Goal: Task Accomplishment & Management: Complete application form

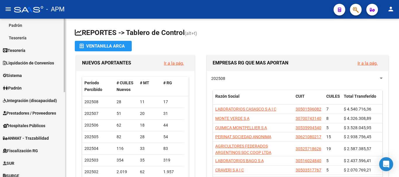
scroll to position [117, 0]
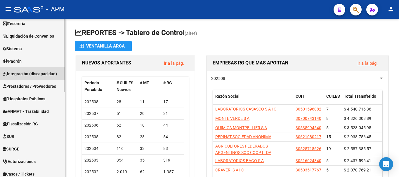
click at [46, 70] on link "Integración (discapacidad)" at bounding box center [32, 74] width 65 height 13
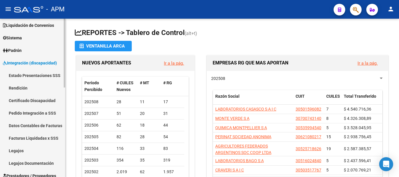
scroll to position [29, 0]
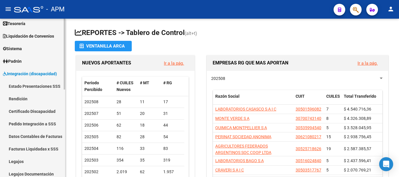
click at [43, 124] on link "Pedido Integración a SSS" at bounding box center [32, 124] width 65 height 13
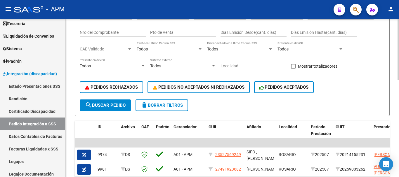
scroll to position [117, 0]
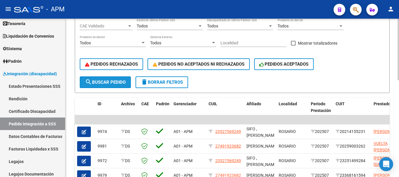
click at [122, 79] on button "search Buscar Pedido" at bounding box center [105, 83] width 51 height 12
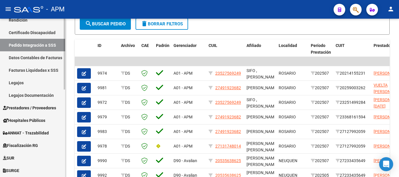
scroll to position [146, 0]
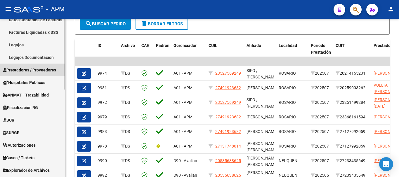
click at [43, 68] on span "Prestadores / Proveedores" at bounding box center [29, 70] width 53 height 6
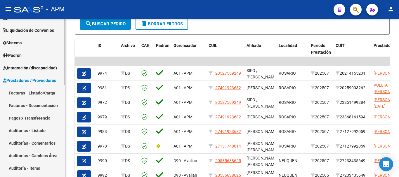
scroll to position [29, 0]
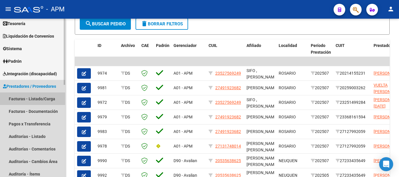
click at [42, 97] on link "Facturas - Listado/Carga" at bounding box center [32, 99] width 65 height 13
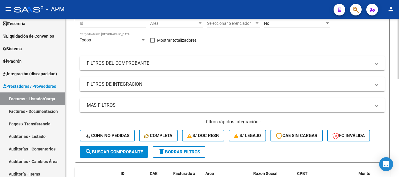
scroll to position [29, 0]
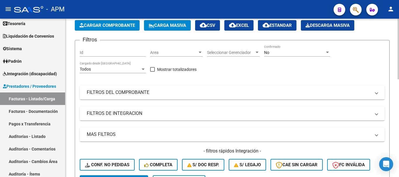
click at [314, 54] on div "No" at bounding box center [294, 52] width 61 height 5
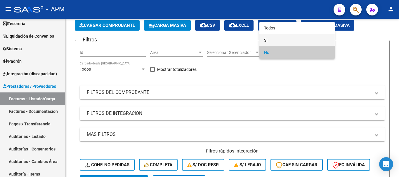
click at [302, 41] on span "Si" at bounding box center [297, 40] width 66 height 12
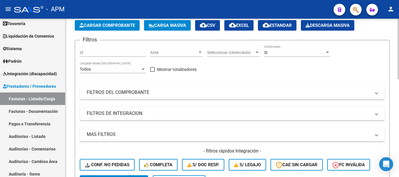
click at [315, 90] on mat-panel-title "FILTROS DEL COMPROBANTE" at bounding box center [229, 92] width 284 height 6
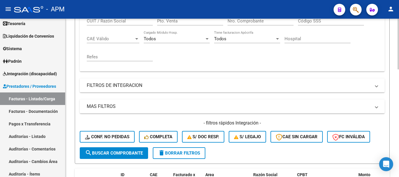
scroll to position [146, 0]
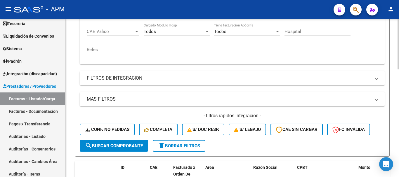
click at [317, 82] on mat-expansion-panel-header "FILTROS DE INTEGRACION" at bounding box center [232, 78] width 305 height 14
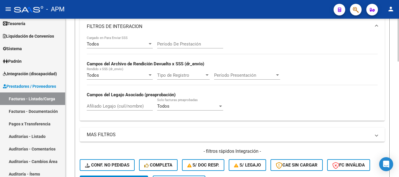
scroll to position [205, 0]
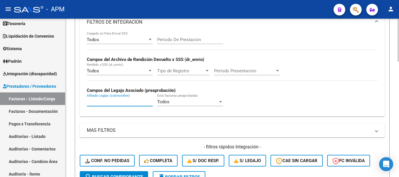
click at [109, 102] on input "Afiliado Legajo (cuil/nombre)" at bounding box center [120, 101] width 66 height 5
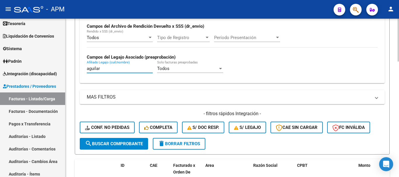
scroll to position [263, 0]
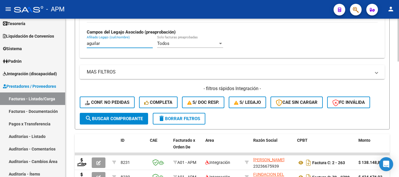
type input "aguilar"
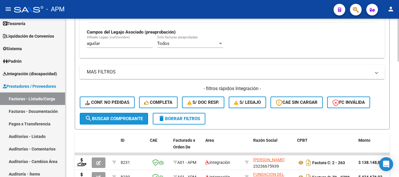
click at [129, 114] on button "search Buscar Comprobante" at bounding box center [114, 119] width 68 height 12
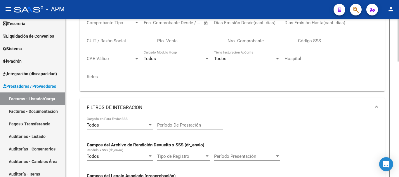
scroll to position [117, 0]
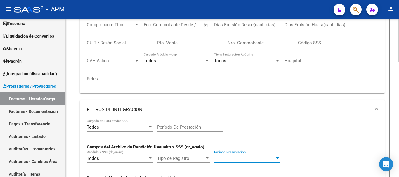
click at [272, 159] on span "Período Presentación" at bounding box center [244, 158] width 61 height 5
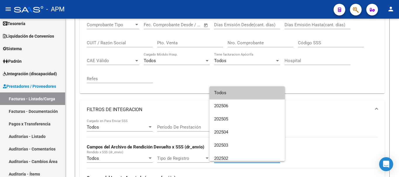
click at [262, 97] on span "Todos" at bounding box center [247, 93] width 66 height 13
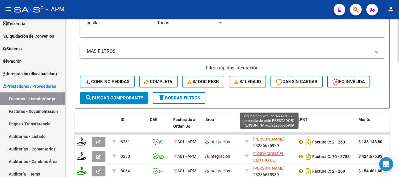
scroll to position [322, 0]
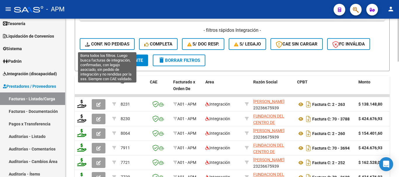
click at [127, 44] on span "Conf. no pedidas" at bounding box center [107, 44] width 44 height 5
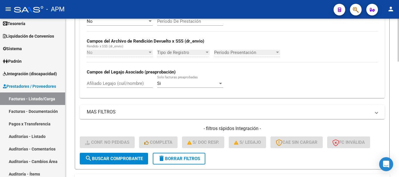
scroll to position [194, 0]
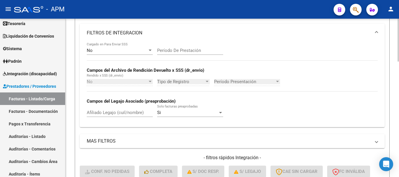
click at [132, 112] on input "Afiliado Legajo (cuil/nombre)" at bounding box center [120, 112] width 66 height 5
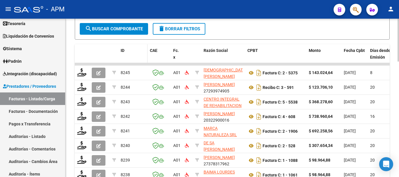
scroll to position [340, 0]
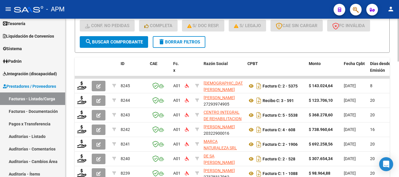
type input "aguilar"
click at [124, 45] on button "search Buscar Comprobante" at bounding box center [114, 42] width 68 height 12
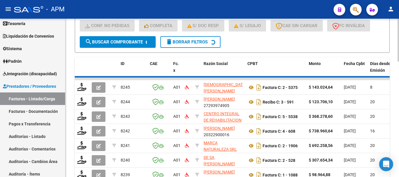
scroll to position [311, 0]
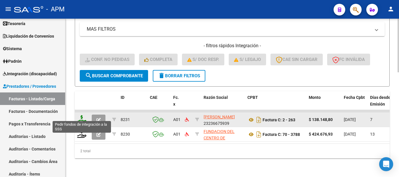
click at [81, 115] on icon at bounding box center [81, 119] width 9 height 8
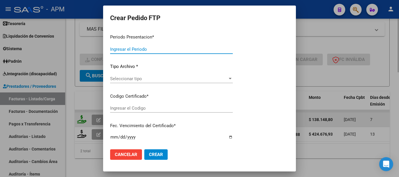
type input "202507"
type input "$ 138.148,80"
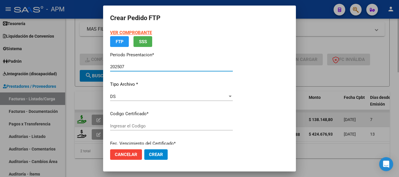
type input "ARG01-000414-05199-20190306-20290306"
type input "[DATE]"
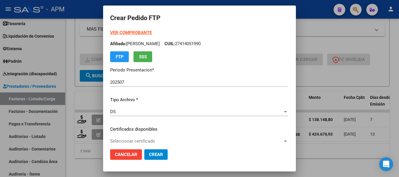
click at [140, 34] on strong "VER COMPROBANTE" at bounding box center [131, 32] width 42 height 5
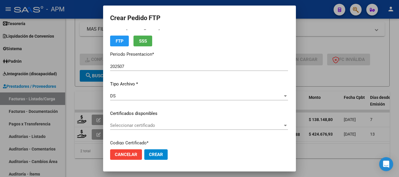
scroll to position [29, 0]
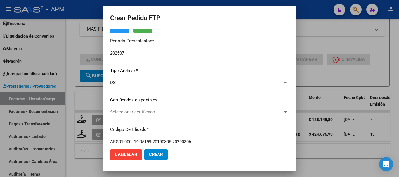
click at [258, 110] on span "Seleccionar certificado" at bounding box center [196, 112] width 173 height 5
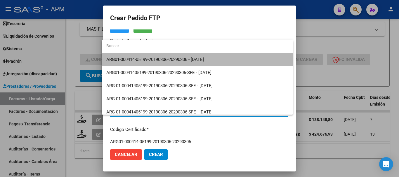
click at [224, 61] on span "ARG01-000414-05199-20190306-20290306 - [DATE]" at bounding box center [197, 59] width 182 height 13
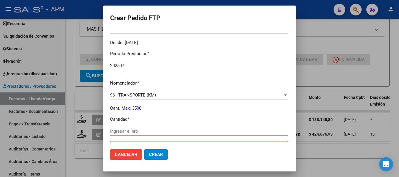
scroll to position [175, 0]
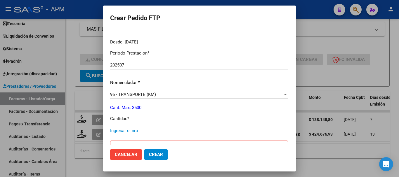
click at [133, 130] on input "Ingresar el nro" at bounding box center [199, 130] width 178 height 5
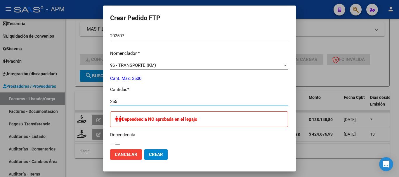
type input "255"
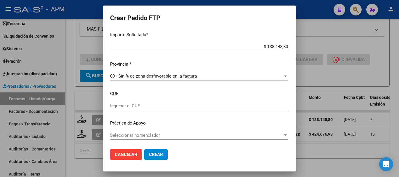
scroll to position [358, 0]
click at [149, 156] on span "Crear" at bounding box center [156, 154] width 14 height 5
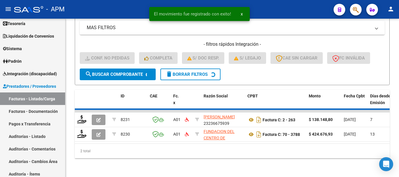
scroll to position [296, 0]
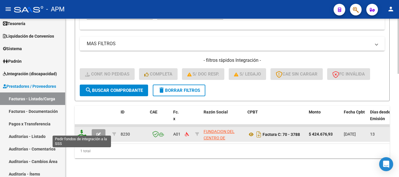
click at [84, 130] on icon at bounding box center [81, 134] width 9 height 8
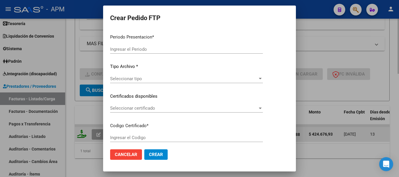
type input "202507"
type input "$ 424.676,93"
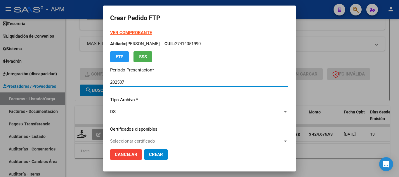
type input "ARG01-000414-05199-20190306-20290306"
type input "[DATE]"
click at [131, 31] on strong "VER COMPROBANTE" at bounding box center [131, 32] width 42 height 5
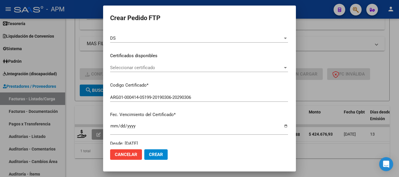
scroll to position [88, 0]
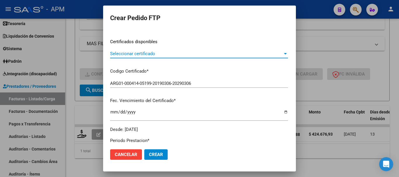
click at [271, 53] on span "Seleccionar certificado" at bounding box center [196, 53] width 173 height 5
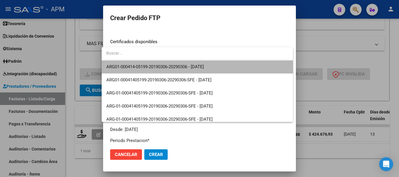
click at [218, 69] on span "ARG01-000414-05199-20190306-20290306 - [DATE]" at bounding box center [197, 67] width 182 height 13
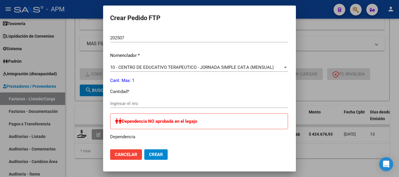
scroll to position [205, 0]
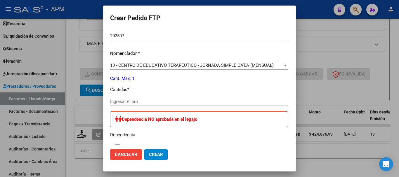
click at [156, 101] on input "Ingresar el nro" at bounding box center [199, 101] width 178 height 5
type input "1"
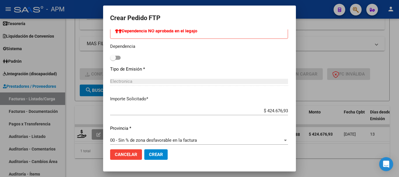
scroll to position [299, 0]
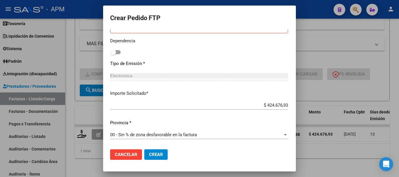
click at [150, 153] on span "Crear" at bounding box center [156, 154] width 14 height 5
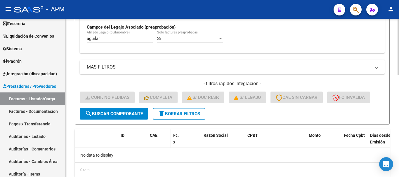
scroll to position [258, 0]
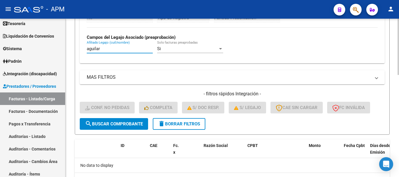
click at [106, 48] on input "aguilar" at bounding box center [120, 48] width 66 height 5
type input "a"
type input "[PERSON_NAME]"
click at [112, 122] on span "search Buscar Comprobante" at bounding box center [114, 124] width 58 height 5
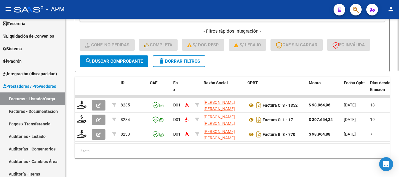
scroll to position [325, 0]
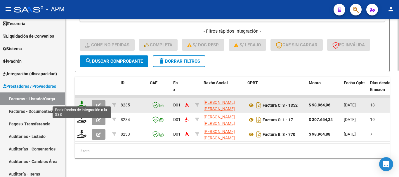
click at [82, 101] on icon at bounding box center [81, 105] width 9 height 8
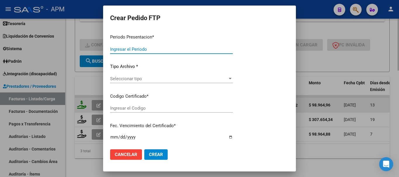
type input "202507"
type input "$ 98.964,96"
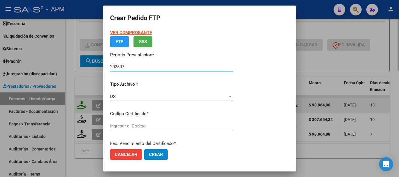
type input "ARG02000544888422023031720260317LJA129"
type input "[DATE]"
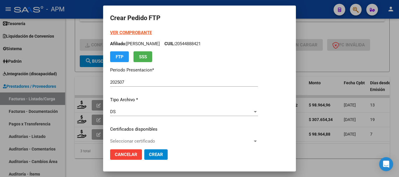
click at [132, 33] on strong "VER COMPROBANTE" at bounding box center [131, 32] width 42 height 5
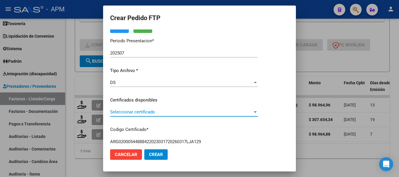
click at [257, 112] on div at bounding box center [255, 112] width 3 height 1
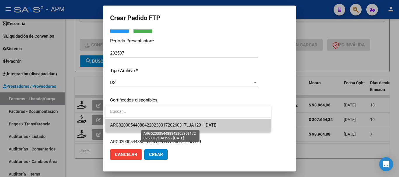
click at [218, 123] on span "ARG02000544888422023031720260317LJA129 - [DATE]" at bounding box center [164, 125] width 108 height 5
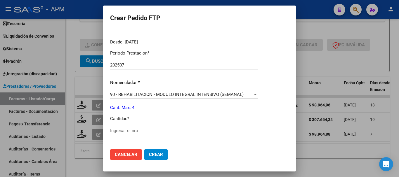
scroll to position [205, 0]
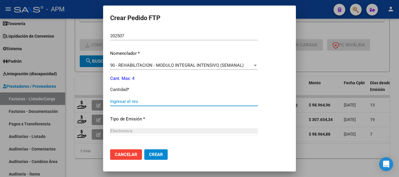
click at [141, 103] on input "Ingresar el nro" at bounding box center [184, 101] width 148 height 5
type input "4"
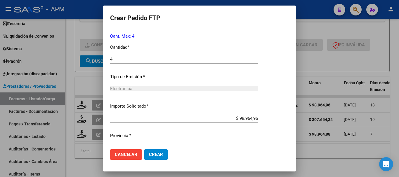
scroll to position [260, 0]
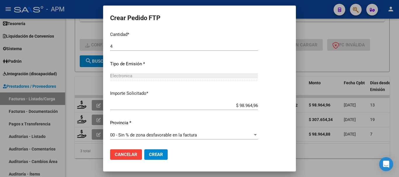
click at [162, 153] on span "Crear" at bounding box center [156, 154] width 14 height 5
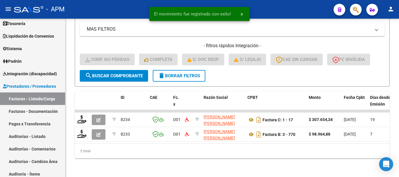
scroll to position [311, 0]
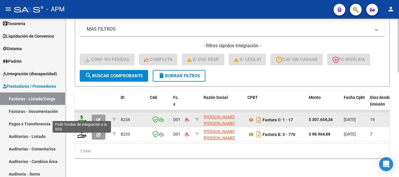
click at [84, 115] on icon at bounding box center [81, 119] width 9 height 8
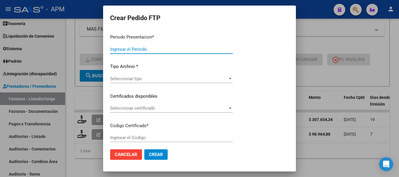
type input "202507"
type input "$ 307.654,34"
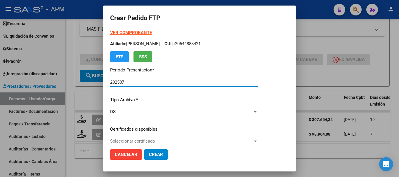
type input "ARG02000544888422023031720260317LJA129"
type input "[DATE]"
click at [145, 35] on strong "VER COMPROBANTE" at bounding box center [131, 32] width 42 height 5
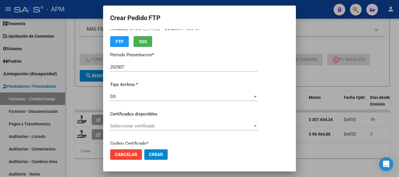
scroll to position [29, 0]
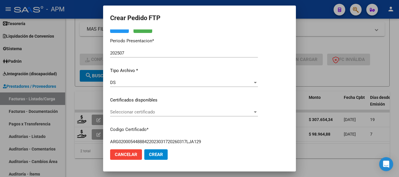
click at [253, 112] on span "Seleccionar certificado" at bounding box center [181, 112] width 143 height 5
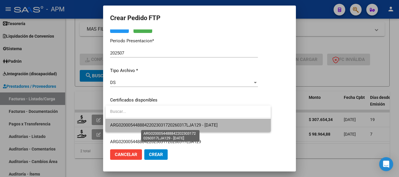
click at [218, 125] on span "ARG02000544888422023031720260317LJA129 - [DATE]" at bounding box center [164, 125] width 108 height 5
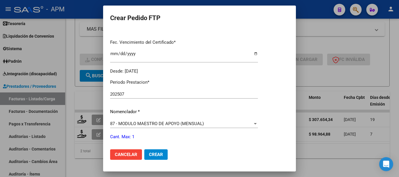
scroll to position [175, 0]
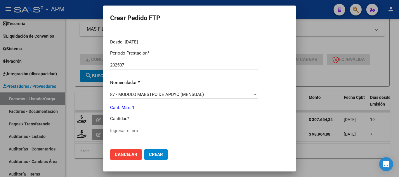
click at [141, 133] on input "Ingresar el nro" at bounding box center [184, 130] width 148 height 5
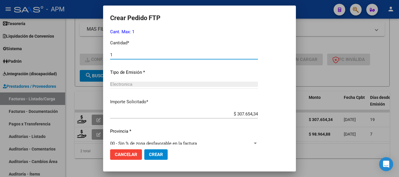
scroll to position [260, 0]
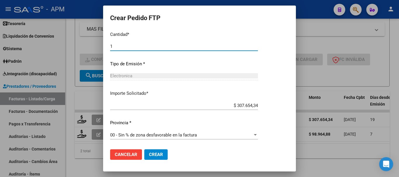
type input "1"
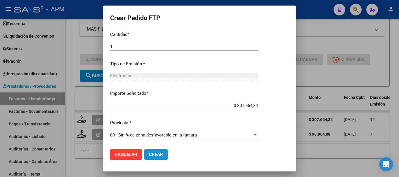
click at [155, 154] on span "Crear" at bounding box center [156, 154] width 14 height 5
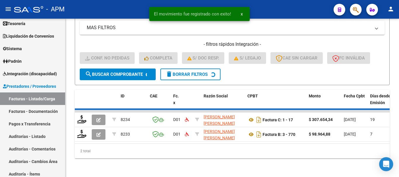
scroll to position [296, 0]
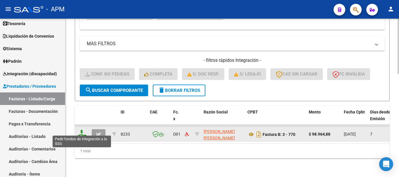
click at [80, 130] on icon at bounding box center [81, 134] width 9 height 8
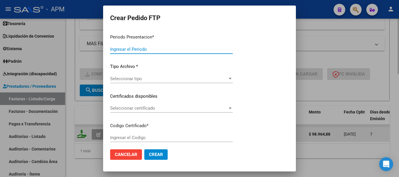
type input "202507"
type input "$ 98.964,88"
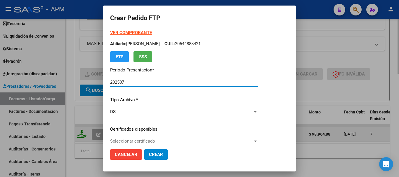
type input "ARG02000544888422023031720260317LJA129"
type input "[DATE]"
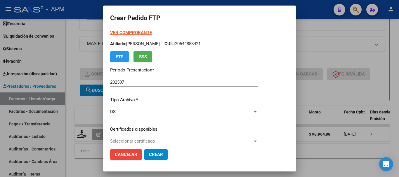
click at [132, 31] on strong "VER COMPROBANTE" at bounding box center [131, 32] width 42 height 5
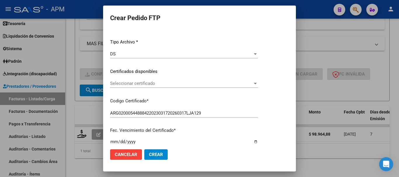
scroll to position [58, 0]
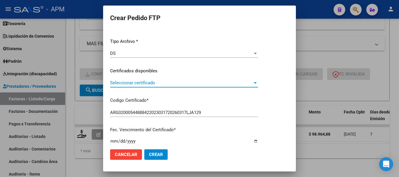
click at [228, 84] on span "Seleccionar certificado" at bounding box center [181, 82] width 143 height 5
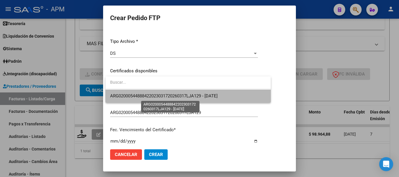
click at [190, 96] on span "ARG02000544888422023031720260317LJA129 - [DATE]" at bounding box center [164, 96] width 108 height 5
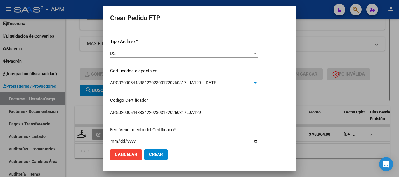
click at [253, 84] on div "ARG02000544888422023031720260317LJA129 - [DATE]" at bounding box center [181, 82] width 143 height 5
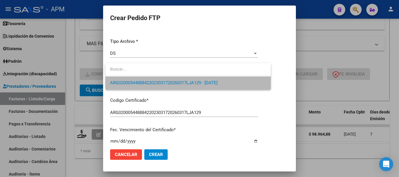
click at [243, 84] on span "ARG02000544888422023031720260317LJA129 - [DATE]" at bounding box center [188, 83] width 156 height 13
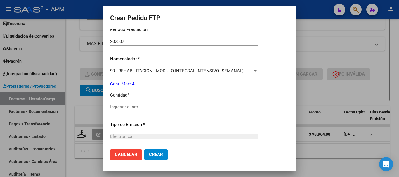
scroll to position [205, 0]
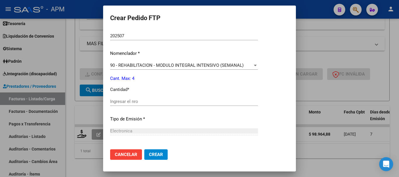
click at [143, 100] on input "Ingresar el nro" at bounding box center [184, 101] width 148 height 5
type input "4"
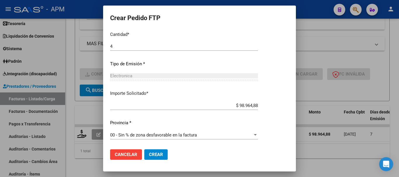
click at [168, 153] on mat-dialog-actions "Cancelar Crear" at bounding box center [199, 155] width 179 height 20
click at [165, 153] on button "Crear" at bounding box center [155, 155] width 23 height 11
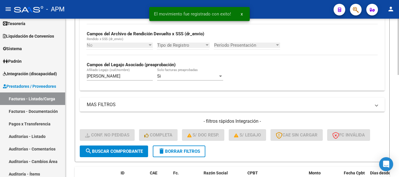
scroll to position [229, 0]
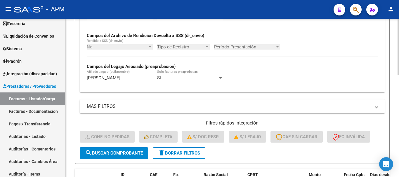
click at [101, 80] on input "[PERSON_NAME]" at bounding box center [120, 77] width 66 height 5
type input "barcos"
click at [124, 156] on span "search Buscar Comprobante" at bounding box center [114, 153] width 58 height 5
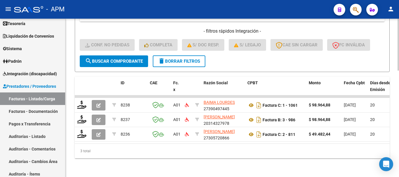
scroll to position [325, 0]
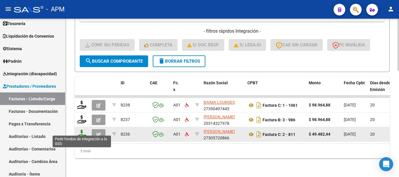
click at [80, 131] on icon at bounding box center [81, 134] width 9 height 8
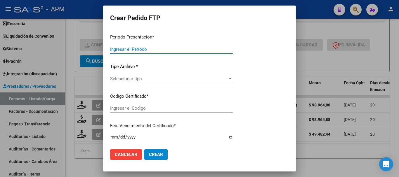
type input "202507"
type input "$ 49.482,44"
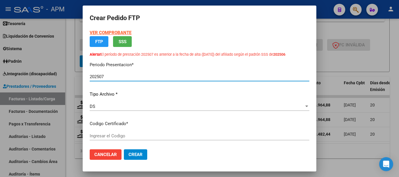
type input "ARG02-00010557865-20230320-20260320-SFE"
type input "[DATE]"
click at [118, 33] on strong "VER COMPROBANTE" at bounding box center [111, 32] width 42 height 5
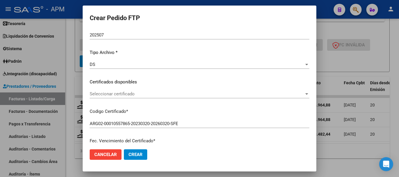
scroll to position [58, 0]
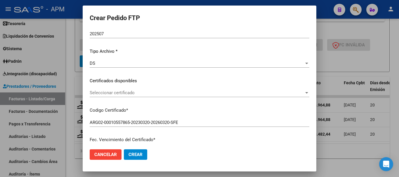
click at [209, 94] on span "Seleccionar certificado" at bounding box center [197, 92] width 215 height 5
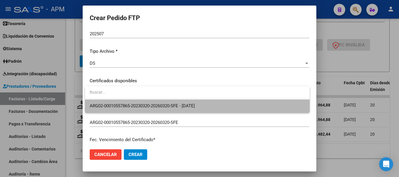
click at [184, 103] on span "ARG02-00010557865-20230320-20260320-SFE - [DATE]" at bounding box center [197, 106] width 215 height 13
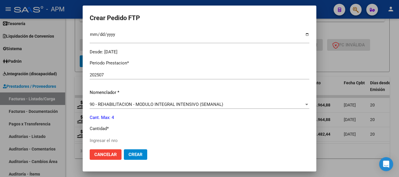
scroll to position [234, 0]
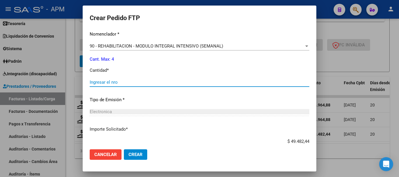
click at [130, 81] on input "Ingresar el nro" at bounding box center [200, 82] width 220 height 5
type input "4"
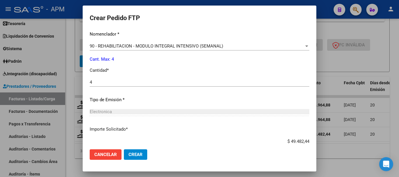
scroll to position [270, 0]
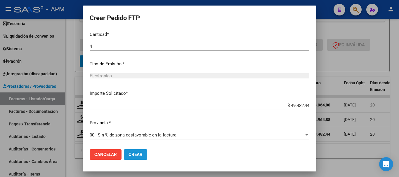
click at [137, 156] on span "Crear" at bounding box center [136, 154] width 14 height 5
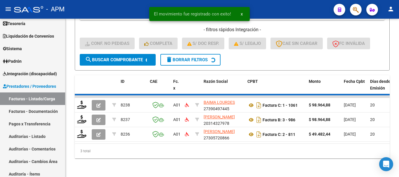
scroll to position [311, 0]
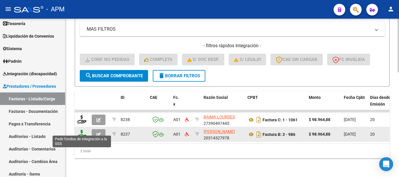
click at [82, 131] on icon at bounding box center [81, 134] width 9 height 8
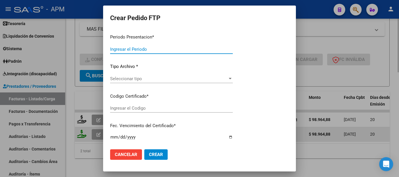
type input "202507"
type input "$ 98.964,88"
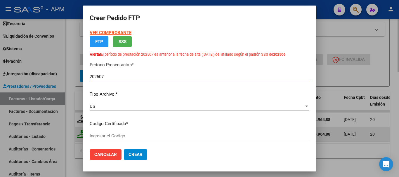
type input "ARG02-00010557865-20230320-20260320-SFE"
type input "[DATE]"
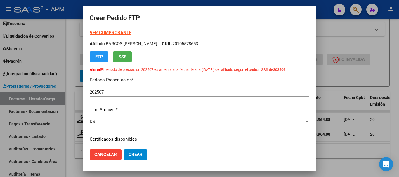
click at [116, 34] on strong "VER COMPROBANTE" at bounding box center [111, 32] width 42 height 5
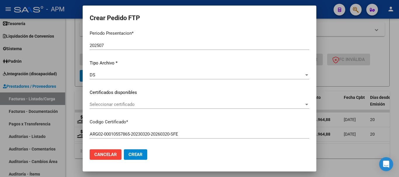
scroll to position [58, 0]
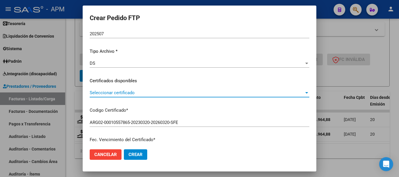
click at [252, 94] on span "Seleccionar certificado" at bounding box center [197, 92] width 215 height 5
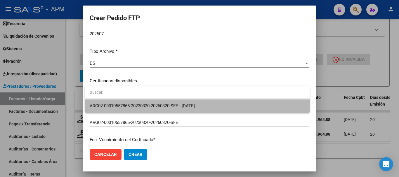
click at [214, 105] on span "ARG02-00010557865-20230320-20260320-SFE - [DATE]" at bounding box center [197, 106] width 215 height 13
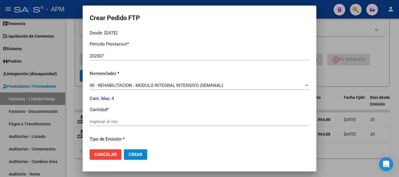
scroll to position [205, 0]
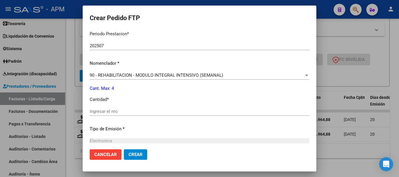
click at [99, 113] on input "Ingresar el nro" at bounding box center [200, 111] width 220 height 5
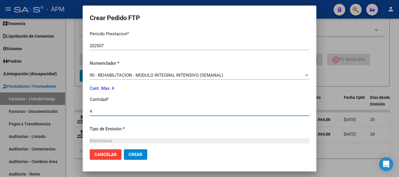
type input "4"
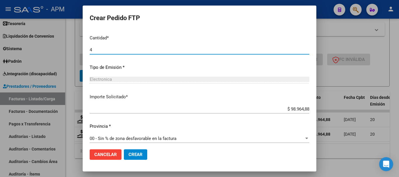
scroll to position [270, 0]
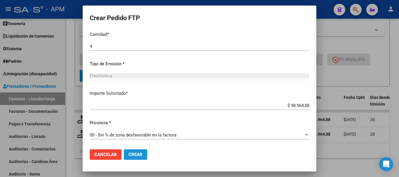
click at [130, 153] on span "Crear" at bounding box center [136, 154] width 14 height 5
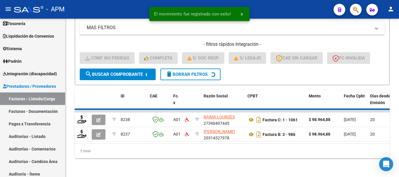
scroll to position [296, 0]
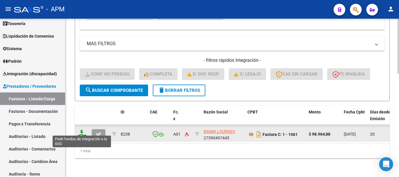
click at [84, 130] on icon at bounding box center [81, 134] width 9 height 8
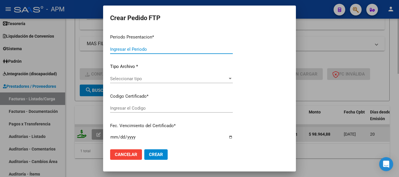
type input "202507"
type input "$ 98.964,88"
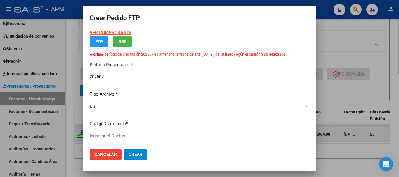
type input "ARG02-00010557865-20230320-20260320-SFE"
type input "[DATE]"
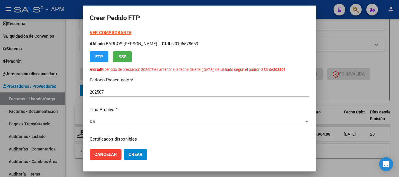
click at [120, 34] on strong "VER COMPROBANTE" at bounding box center [111, 32] width 42 height 5
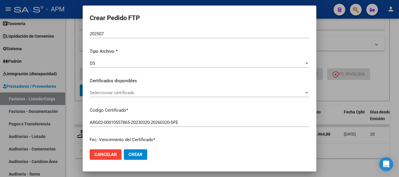
click at [261, 95] on span "Seleccionar certificado" at bounding box center [197, 92] width 215 height 5
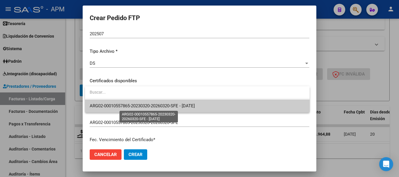
click at [195, 105] on span "ARG02-00010557865-20230320-20260320-SFE - [DATE]" at bounding box center [142, 105] width 105 height 5
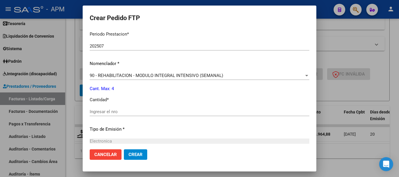
scroll to position [205, 0]
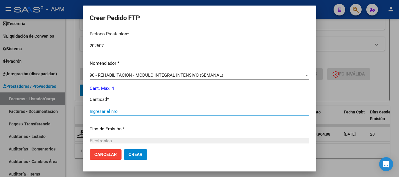
click at [111, 109] on input "Ingresar el nro" at bounding box center [200, 111] width 220 height 5
type input "4"
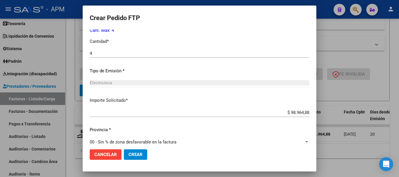
scroll to position [270, 0]
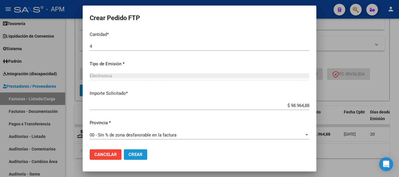
click at [135, 156] on span "Crear" at bounding box center [136, 154] width 14 height 5
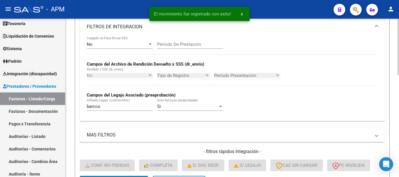
scroll to position [199, 0]
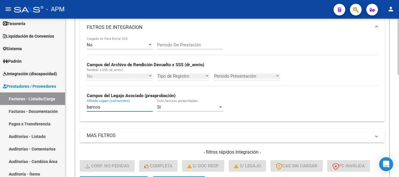
click at [113, 106] on input "barcos" at bounding box center [120, 107] width 66 height 5
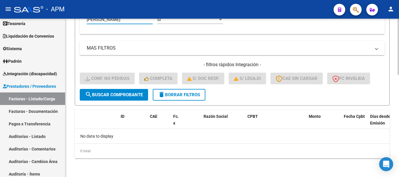
type input "[PERSON_NAME]"
click at [113, 96] on span "search Buscar Comprobante" at bounding box center [114, 94] width 58 height 5
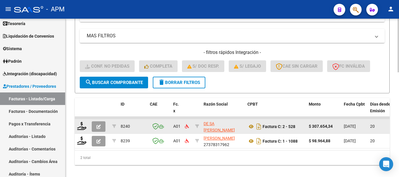
scroll to position [311, 0]
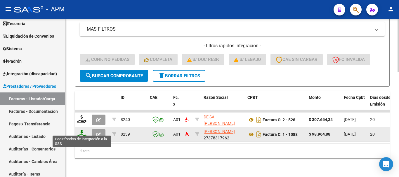
click at [79, 130] on icon at bounding box center [81, 134] width 9 height 8
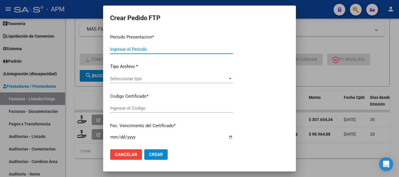
type input "202507"
type input "$ 98.964,88"
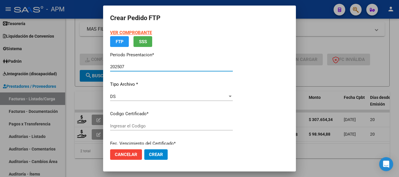
type input "AFG02000542005462023020320280203SFE168"
type input "[DATE]"
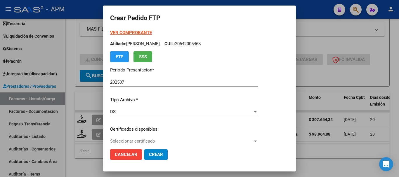
click at [138, 31] on strong "VER COMPROBANTE" at bounding box center [131, 32] width 42 height 5
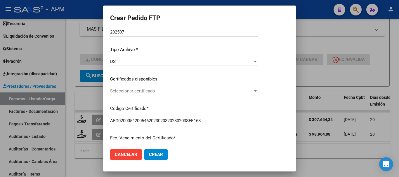
scroll to position [58, 0]
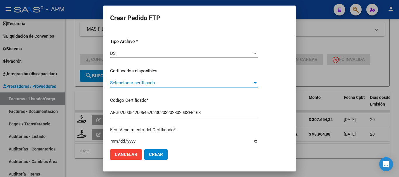
click at [239, 83] on span "Seleccionar certificado" at bounding box center [181, 82] width 143 height 5
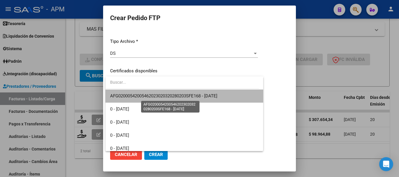
click at [218, 94] on span "AFG02000542005462023020320280203SFE168 - [DATE]" at bounding box center [163, 96] width 107 height 5
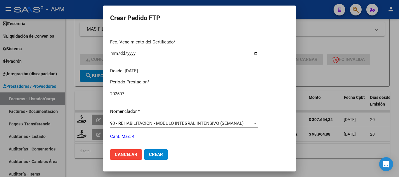
scroll to position [175, 0]
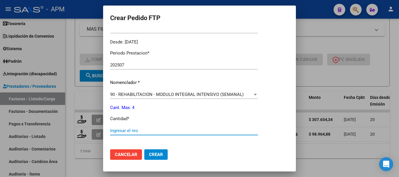
click at [134, 130] on input "Ingresar el nro" at bounding box center [184, 130] width 148 height 5
type input "4"
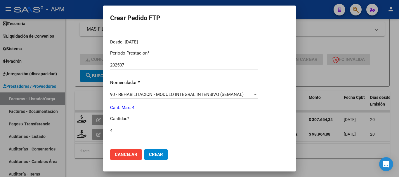
scroll to position [260, 0]
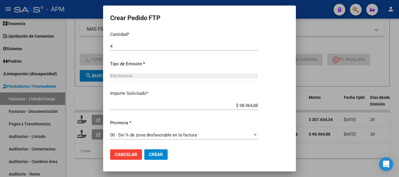
click at [163, 154] on button "Crear" at bounding box center [155, 155] width 23 height 11
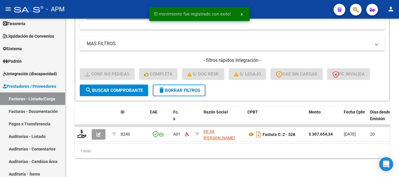
scroll to position [296, 0]
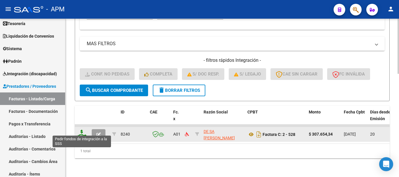
click at [84, 130] on icon at bounding box center [81, 134] width 9 height 8
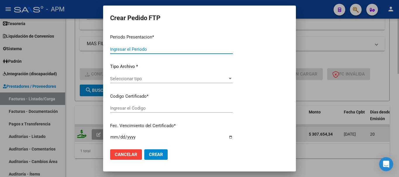
type input "202507"
type input "$ 307.654,34"
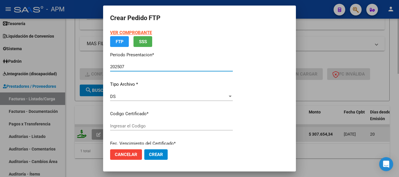
type input "AFG02000542005462023020320280203SFE168"
type input "[DATE]"
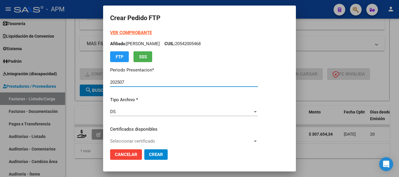
click at [125, 35] on strong "VER COMPROBANTE" at bounding box center [131, 32] width 42 height 5
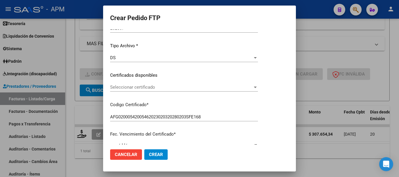
scroll to position [58, 0]
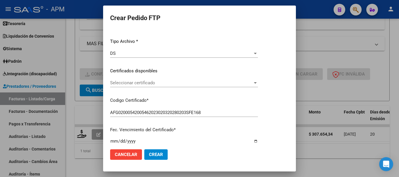
click at [252, 84] on span "Seleccionar certificado" at bounding box center [181, 82] width 143 height 5
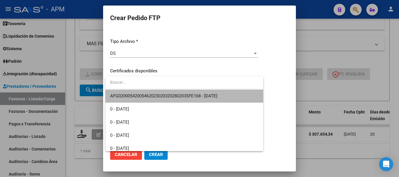
click at [233, 95] on span "AFG02000542005462023020320280203SFE168 - [DATE]" at bounding box center [184, 96] width 149 height 13
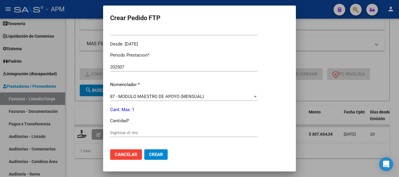
scroll to position [175, 0]
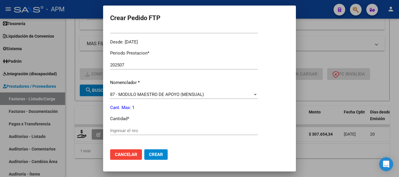
click at [132, 130] on input "Ingresar el nro" at bounding box center [184, 130] width 148 height 5
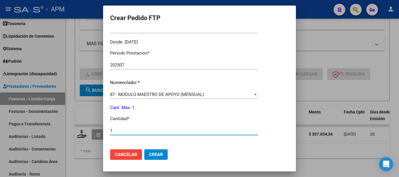
type input "1"
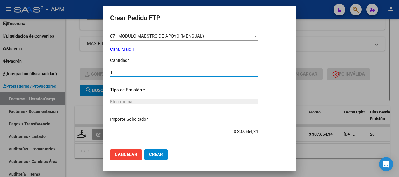
scroll to position [260, 0]
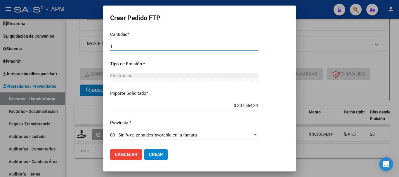
click at [156, 154] on span "Crear" at bounding box center [156, 154] width 14 height 5
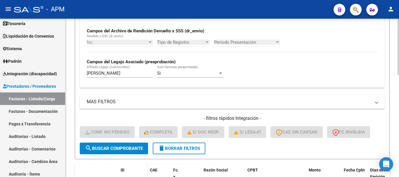
scroll to position [229, 0]
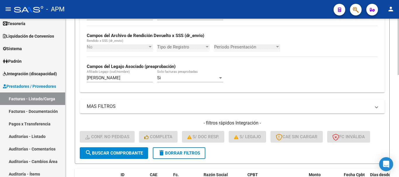
click at [103, 79] on input "[PERSON_NAME]" at bounding box center [120, 77] width 66 height 5
type input "b"
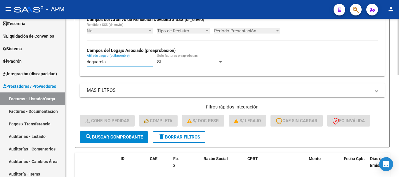
scroll to position [258, 0]
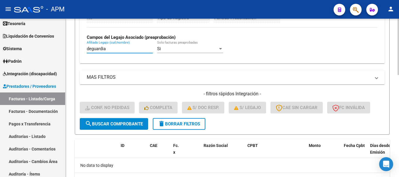
type input "deguardia"
click at [130, 123] on span "search Buscar Comprobante" at bounding box center [114, 124] width 58 height 5
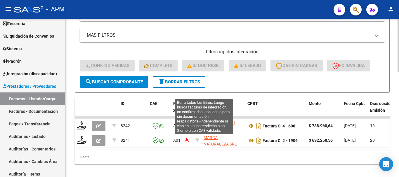
scroll to position [311, 0]
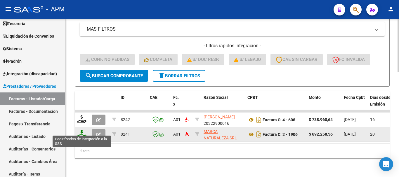
click at [79, 131] on icon at bounding box center [81, 134] width 9 height 8
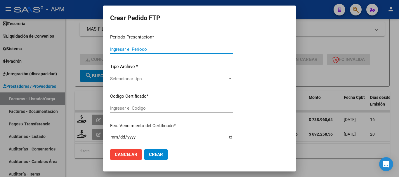
type input "202507"
type input "$ 692.258,56"
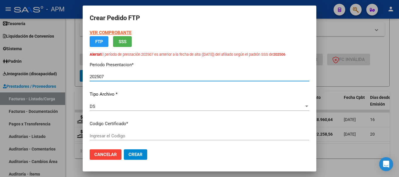
type input "ARG02-00030548148-20230623-20330623"
type input "[DATE]"
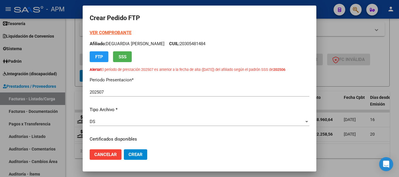
click at [120, 34] on strong "VER COMPROBANTE" at bounding box center [111, 32] width 42 height 5
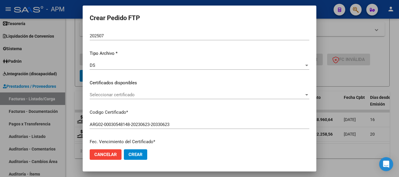
scroll to position [58, 0]
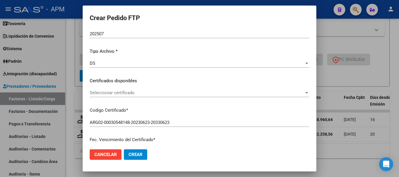
click at [274, 90] on div "Seleccionar certificado Seleccionar certificado" at bounding box center [200, 93] width 220 height 9
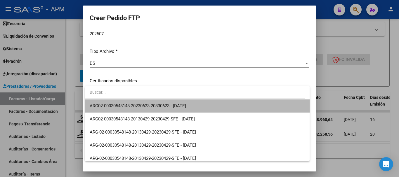
click at [198, 110] on span "ARG02-00030548148-20230623-20330623 - [DATE]" at bounding box center [197, 106] width 215 height 13
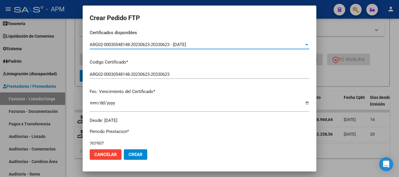
scroll to position [117, 0]
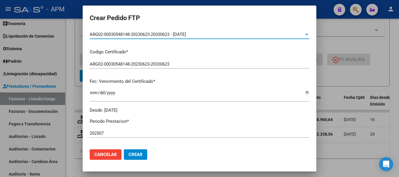
click at [298, 35] on div "ARG02-00030548148-20230623-20330623 - [DATE]" at bounding box center [197, 34] width 215 height 5
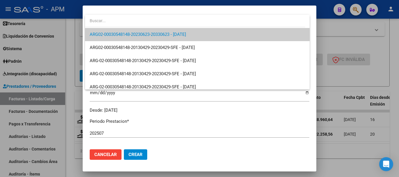
click at [298, 35] on span "ARG02-00030548148-20230623-20330623 - [DATE]" at bounding box center [197, 34] width 215 height 13
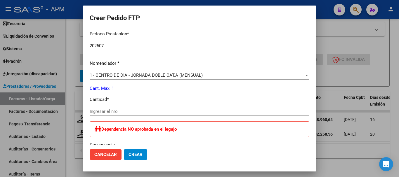
scroll to position [234, 0]
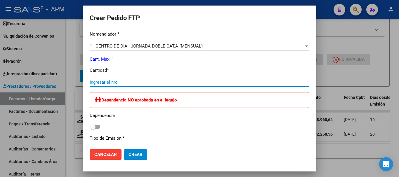
click at [112, 81] on input "Ingresar el nro" at bounding box center [200, 82] width 220 height 5
type input "1"
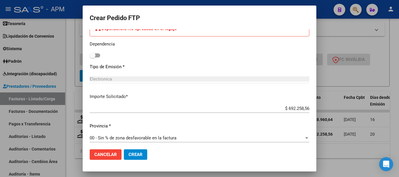
scroll to position [309, 0]
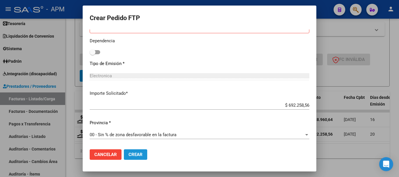
click at [137, 155] on span "Crear" at bounding box center [136, 154] width 14 height 5
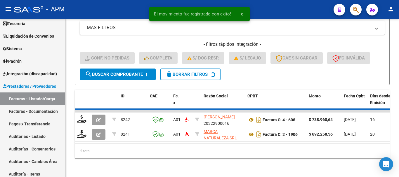
scroll to position [296, 0]
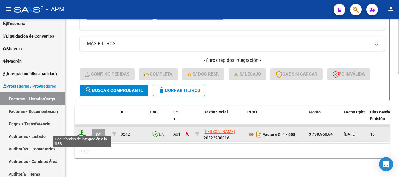
click at [82, 132] on icon at bounding box center [81, 134] width 9 height 8
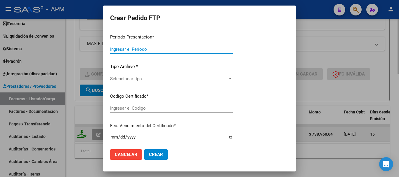
type input "202507"
type input "$ 738.960,64"
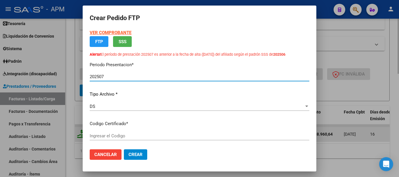
type input "ARG02-00030548148-20230623-20330623"
type input "[DATE]"
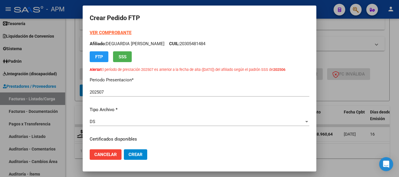
click at [117, 31] on strong "VER COMPROBANTE" at bounding box center [111, 32] width 42 height 5
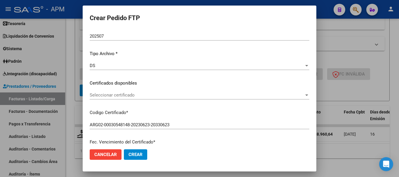
scroll to position [58, 0]
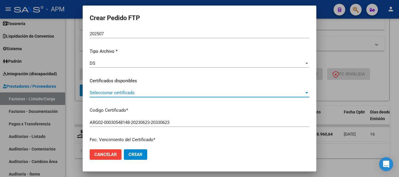
click at [298, 92] on span "Seleccionar certificado" at bounding box center [197, 92] width 215 height 5
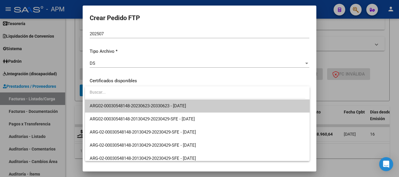
click at [224, 105] on span "ARG02-00030548148-20230623-20330623 - [DATE]" at bounding box center [197, 106] width 215 height 13
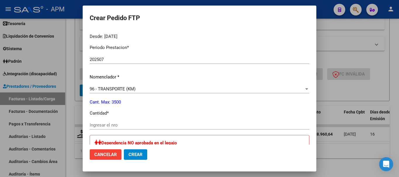
scroll to position [205, 0]
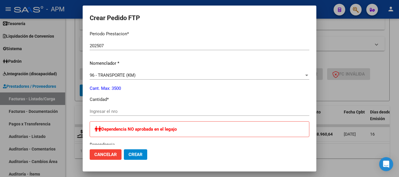
click at [124, 112] on input "Ingresar el nro" at bounding box center [200, 111] width 220 height 5
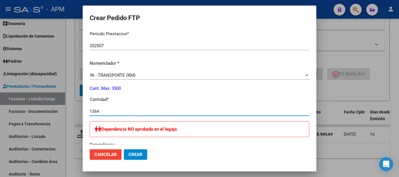
type input "1364"
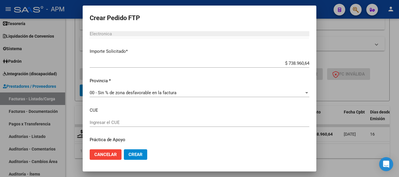
scroll to position [368, 0]
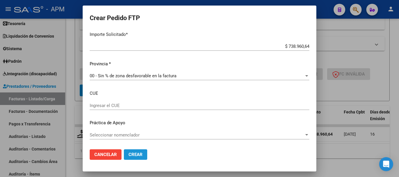
click at [139, 154] on span "Crear" at bounding box center [136, 154] width 14 height 5
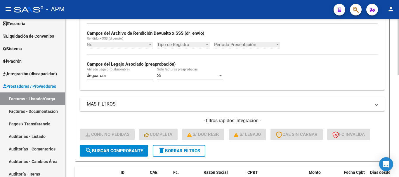
scroll to position [229, 0]
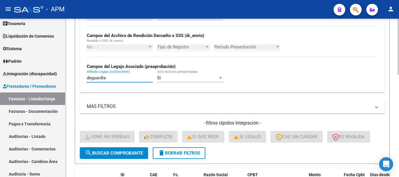
click at [109, 79] on input "deguardia" at bounding box center [120, 77] width 66 height 5
type input "d"
type input "[PERSON_NAME]"
click at [111, 152] on span "search Buscar Comprobante" at bounding box center [114, 153] width 58 height 5
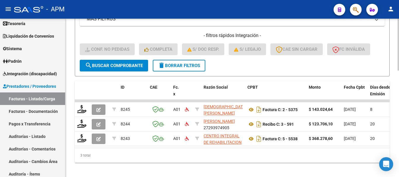
scroll to position [325, 0]
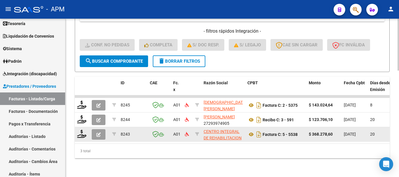
click at [80, 134] on div at bounding box center [82, 134] width 10 height 9
click at [81, 133] on icon at bounding box center [81, 134] width 9 height 8
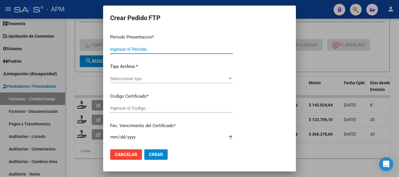
type input "202507"
type input "$ 368.278,60"
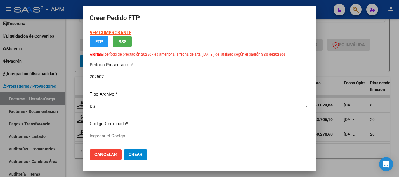
type input "ARG01000171522362021122120311221SFES169"
type input "[DATE]"
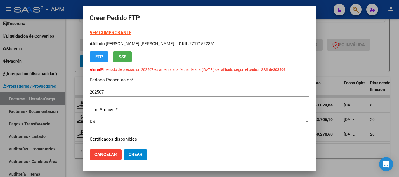
click at [125, 32] on strong "VER COMPROBANTE" at bounding box center [111, 32] width 42 height 5
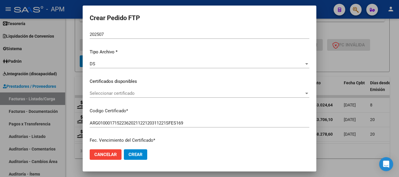
scroll to position [58, 0]
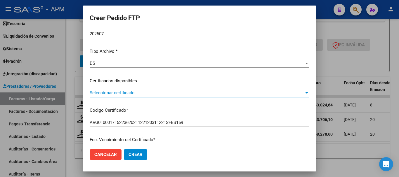
click at [288, 94] on span "Seleccionar certificado" at bounding box center [197, 92] width 215 height 5
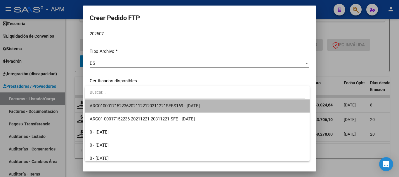
click at [227, 106] on span "ARG01000171522362021122120311221SFES169 - [DATE]" at bounding box center [197, 106] width 215 height 13
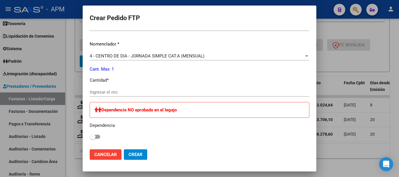
scroll to position [234, 0]
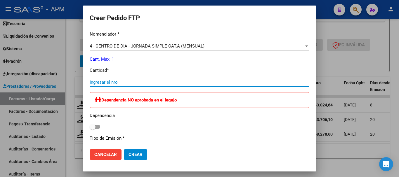
click at [143, 84] on input "Ingresar el nro" at bounding box center [200, 82] width 220 height 5
type input "1"
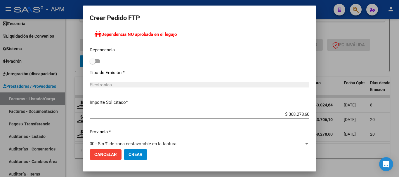
scroll to position [309, 0]
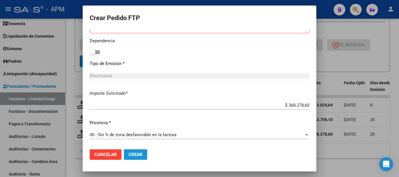
click at [136, 152] on span "Crear" at bounding box center [136, 154] width 14 height 5
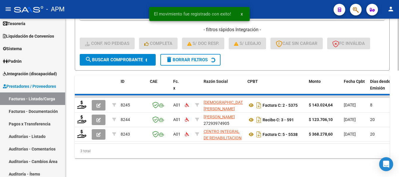
scroll to position [311, 0]
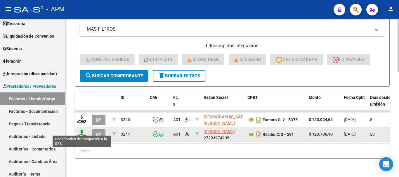
click at [83, 130] on icon at bounding box center [81, 134] width 9 height 8
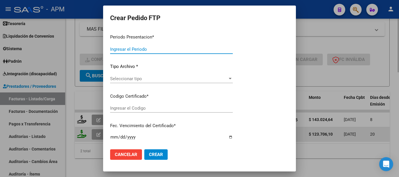
type input "202507"
type input "$ 123.706,10"
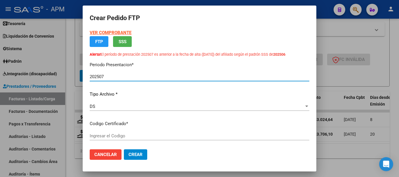
type input "ARG01000171522362021122120311221SFES169"
type input "[DATE]"
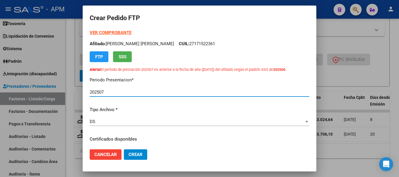
click at [124, 34] on strong "VER COMPROBANTE" at bounding box center [111, 32] width 42 height 5
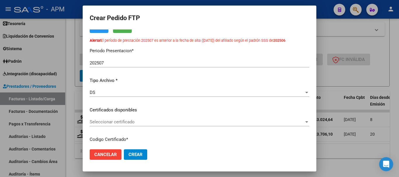
scroll to position [58, 0]
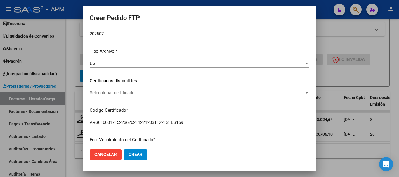
click at [222, 91] on span "Seleccionar certificado" at bounding box center [197, 92] width 215 height 5
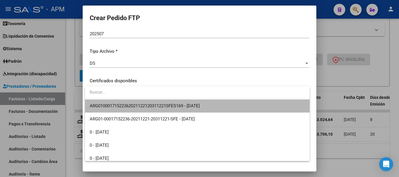
click at [220, 104] on span "ARG01000171522362021122120311221SFES169 - [DATE]" at bounding box center [197, 106] width 215 height 13
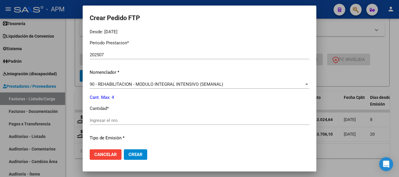
scroll to position [205, 0]
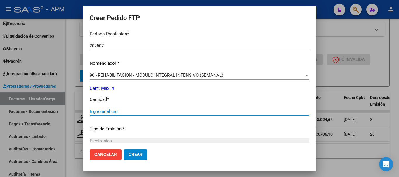
click at [139, 111] on input "Ingresar el nro" at bounding box center [200, 111] width 220 height 5
type input "4"
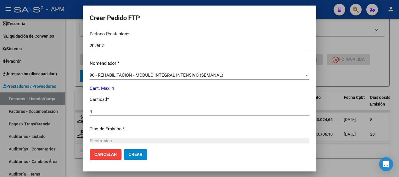
scroll to position [270, 0]
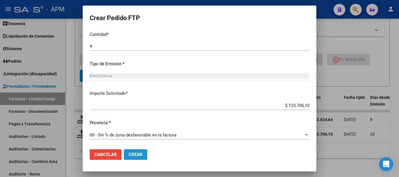
click at [132, 155] on span "Crear" at bounding box center [136, 154] width 14 height 5
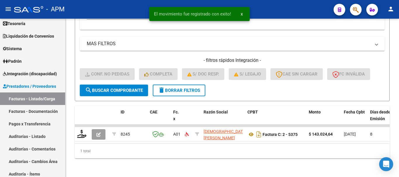
scroll to position [296, 0]
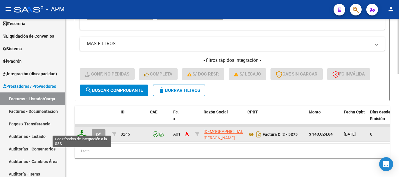
click at [79, 130] on icon at bounding box center [81, 134] width 9 height 8
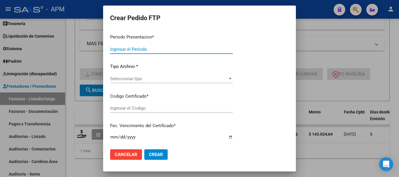
type input "202507"
type input "$ 143.024,64"
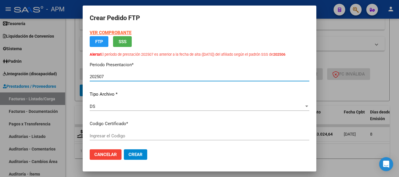
type input "ARG01000171522362021122120311221SFES169"
type input "[DATE]"
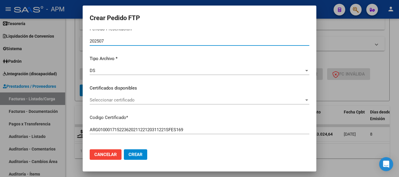
scroll to position [58, 0]
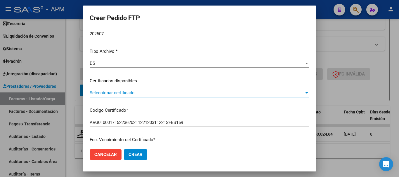
click at [167, 94] on span "Seleccionar certificado" at bounding box center [197, 92] width 215 height 5
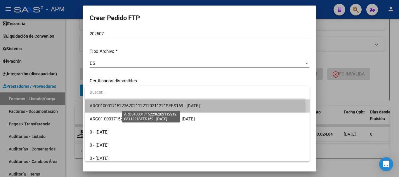
click at [155, 108] on span "ARG01000171522362021122120311221SFES169 - [DATE]" at bounding box center [145, 105] width 110 height 5
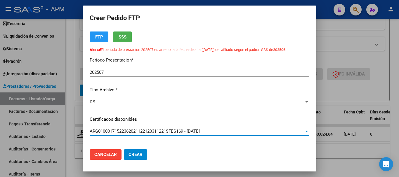
scroll to position [0, 0]
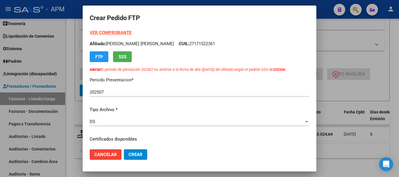
click at [124, 32] on strong "VER COMPROBANTE" at bounding box center [111, 32] width 42 height 5
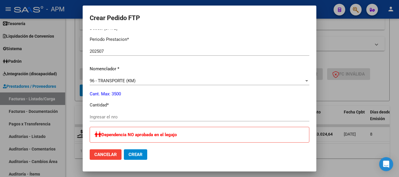
scroll to position [205, 0]
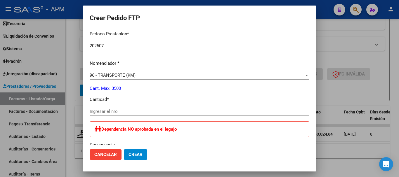
click at [121, 111] on input "Ingresar el nro" at bounding box center [200, 111] width 220 height 5
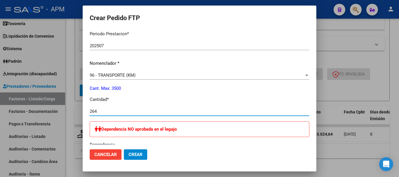
type input "264"
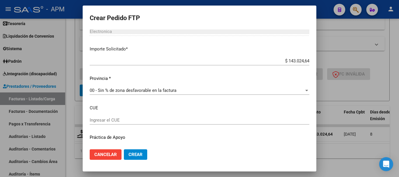
scroll to position [368, 0]
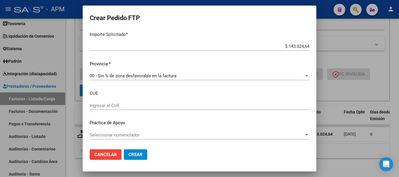
click at [142, 150] on button "Crear" at bounding box center [135, 155] width 23 height 11
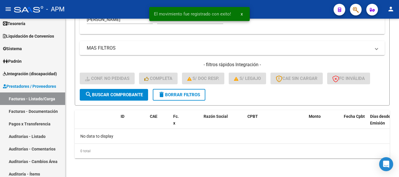
scroll to position [287, 0]
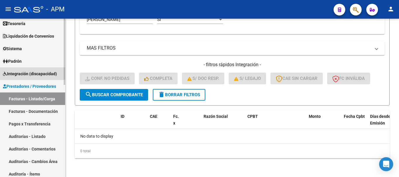
click at [44, 72] on span "Integración (discapacidad)" at bounding box center [30, 74] width 54 height 6
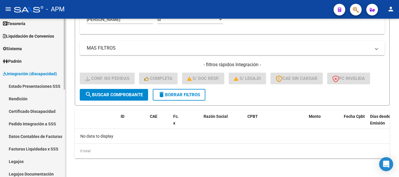
click at [46, 124] on link "Pedido Integración a SSS" at bounding box center [32, 124] width 65 height 13
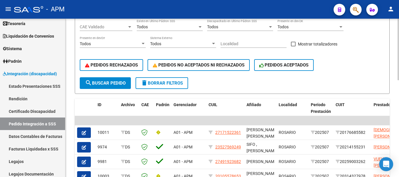
scroll to position [117, 0]
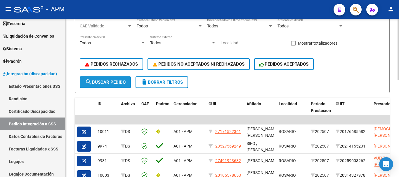
click at [113, 83] on span "search Buscar Pedido" at bounding box center [105, 82] width 41 height 5
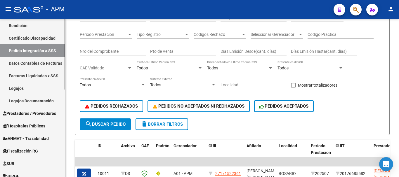
scroll to position [117, 0]
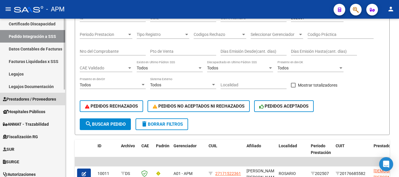
click at [42, 99] on span "Prestadores / Proveedores" at bounding box center [29, 99] width 53 height 6
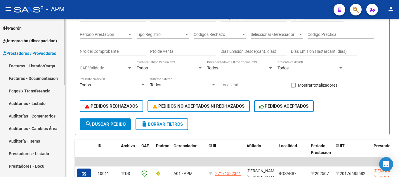
scroll to position [58, 0]
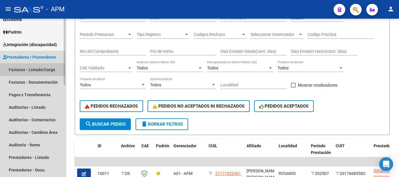
click at [41, 70] on link "Facturas - Listado/Carga" at bounding box center [32, 69] width 65 height 13
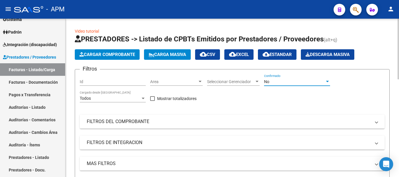
click at [300, 81] on div "No" at bounding box center [294, 82] width 61 height 5
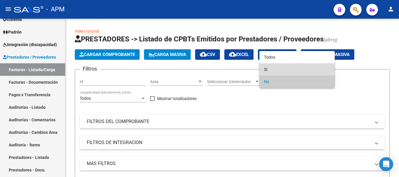
click at [298, 68] on span "Si" at bounding box center [297, 69] width 66 height 12
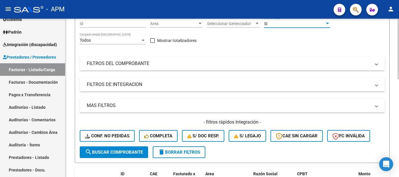
scroll to position [58, 0]
click at [300, 87] on mat-panel-title "FILTROS DE INTEGRACION" at bounding box center [229, 84] width 284 height 6
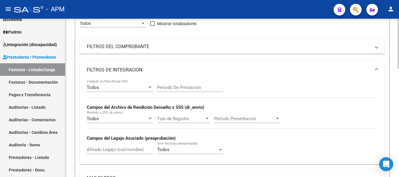
scroll to position [117, 0]
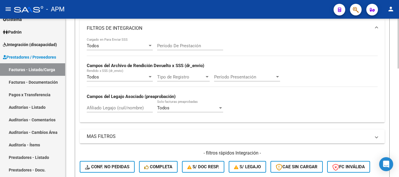
click at [111, 108] on input "Afiliado Legajo (cuil/nombre)" at bounding box center [120, 108] width 66 height 5
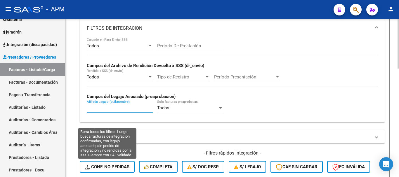
click at [116, 169] on span "Conf. no pedidas" at bounding box center [107, 167] width 44 height 5
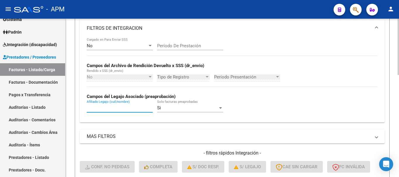
click at [96, 107] on input "Afiliado Legajo (cuil/nombre)" at bounding box center [120, 108] width 66 height 5
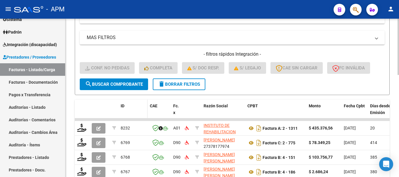
scroll to position [234, 0]
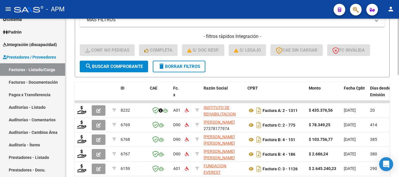
type input "[PERSON_NAME]"
click at [139, 65] on span "search Buscar Comprobante" at bounding box center [114, 66] width 58 height 5
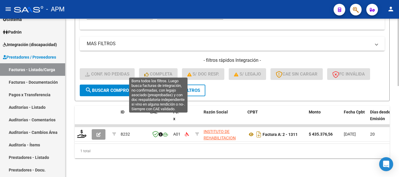
scroll to position [215, 0]
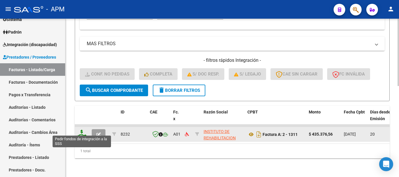
click at [81, 130] on icon at bounding box center [81, 134] width 9 height 8
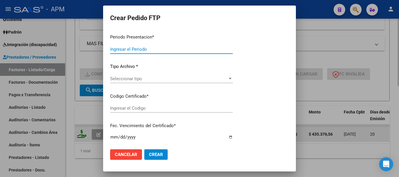
type input "202507"
type input "$ 435.376,56"
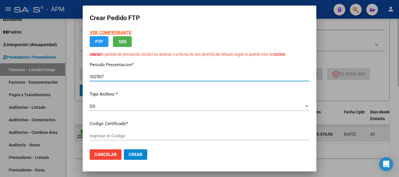
type input "ARG01-00003341297-20200219-20250219-SFE"
type input "[DATE]"
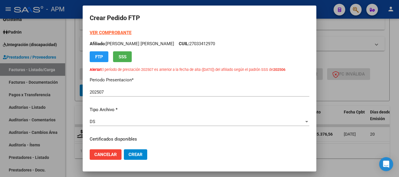
click at [119, 32] on strong "VER COMPROBANTE" at bounding box center [111, 32] width 42 height 5
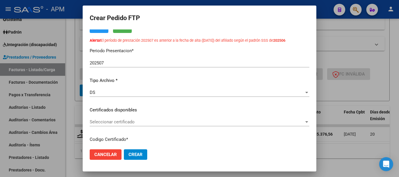
scroll to position [58, 0]
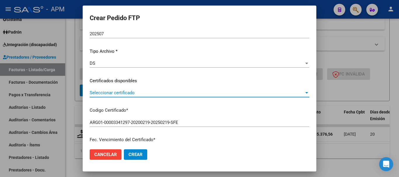
click at [297, 93] on span "Seleccionar certificado" at bounding box center [197, 92] width 215 height 5
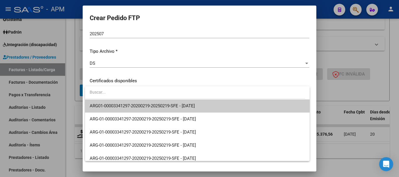
click at [219, 102] on span "ARG01-00003341297-20200219-20250219-SFE - [DATE]" at bounding box center [197, 106] width 215 height 13
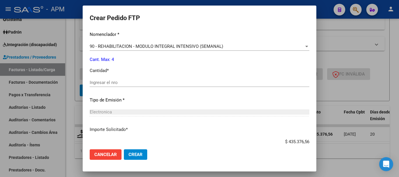
scroll to position [234, 0]
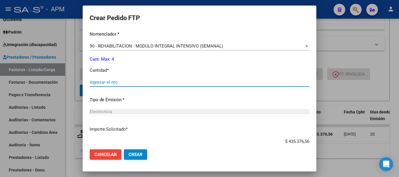
click at [122, 82] on input "Ingresar el nro" at bounding box center [200, 82] width 220 height 5
type input "4"
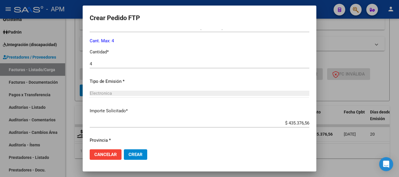
scroll to position [270, 0]
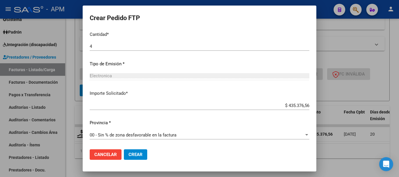
click at [136, 154] on span "Crear" at bounding box center [136, 154] width 14 height 5
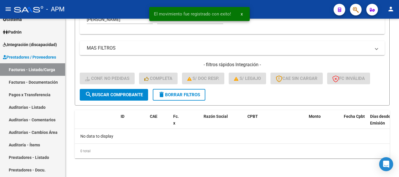
scroll to position [206, 0]
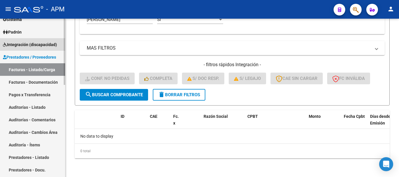
click at [47, 41] on link "Integración (discapacidad)" at bounding box center [32, 44] width 65 height 13
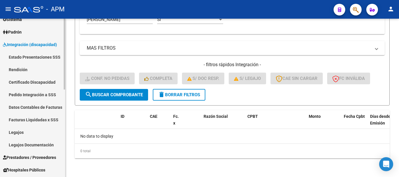
click at [39, 93] on link "Pedido Integración a SSS" at bounding box center [32, 95] width 65 height 13
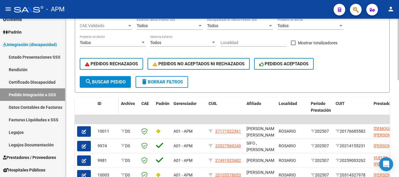
scroll to position [146, 0]
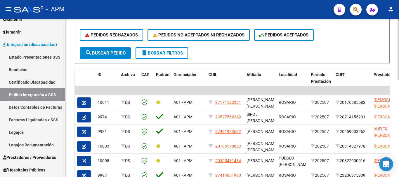
click at [112, 51] on span "search Buscar Pedido" at bounding box center [105, 53] width 41 height 5
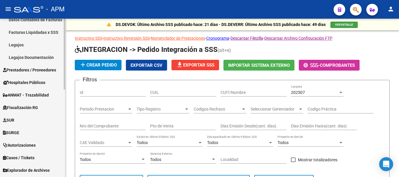
scroll to position [175, 0]
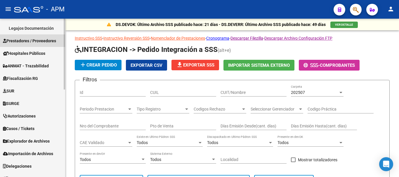
click at [49, 39] on span "Prestadores / Proveedores" at bounding box center [29, 41] width 53 height 6
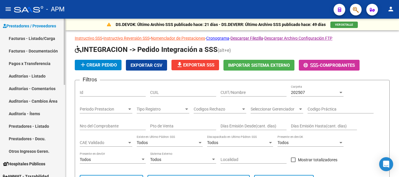
scroll to position [87, 0]
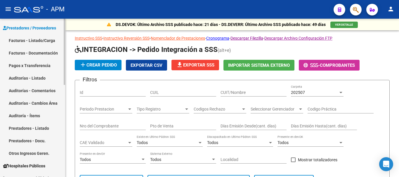
click at [45, 38] on link "Facturas - Listado/Carga" at bounding box center [32, 40] width 65 height 13
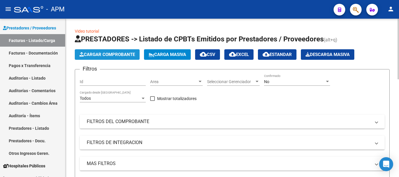
click at [105, 58] on button "Cargar Comprobante" at bounding box center [107, 54] width 65 height 11
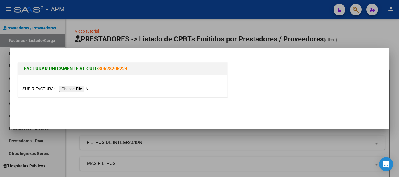
click at [87, 91] on input "file" at bounding box center [60, 89] width 74 height 6
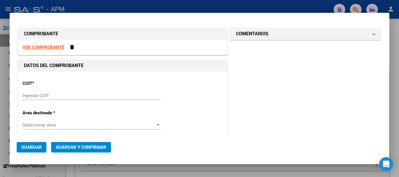
click at [46, 47] on strong "VER COMPROBANTE" at bounding box center [44, 47] width 42 height 5
click at [30, 94] on input "Ingresar CUIT" at bounding box center [92, 95] width 138 height 5
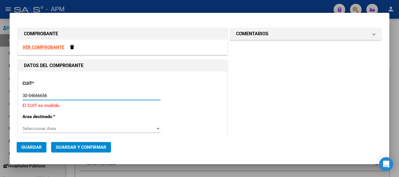
type input "30-54666656-1"
type input "1502"
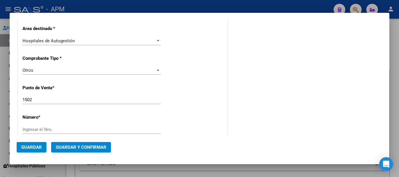
scroll to position [117, 0]
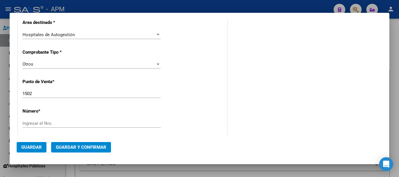
type input "30-54666656-1"
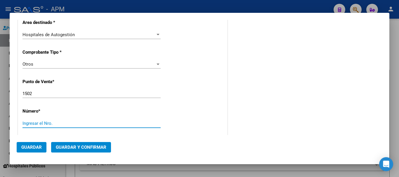
click at [63, 122] on input "Ingresar el Nro." at bounding box center [92, 123] width 138 height 5
type input "38997"
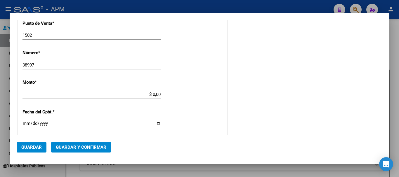
scroll to position [190, 0]
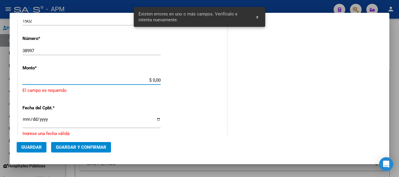
click at [159, 80] on input "$ 0,00" at bounding box center [92, 80] width 138 height 5
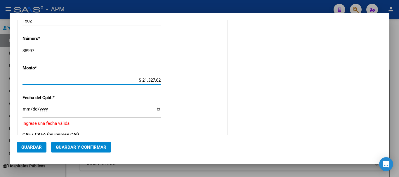
type input "$ 213.276,25"
click at [26, 111] on input "Ingresar la fecha" at bounding box center [92, 111] width 138 height 9
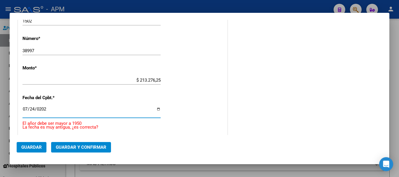
type input "[DATE]"
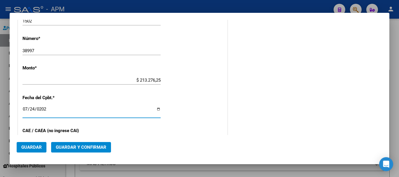
scroll to position [277, 0]
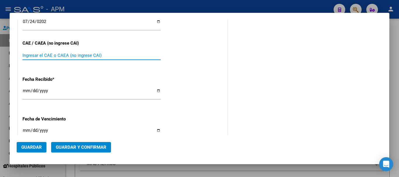
click at [46, 57] on input "Ingresar el CAE o CAEA (no ingrese CAI)" at bounding box center [92, 55] width 138 height 5
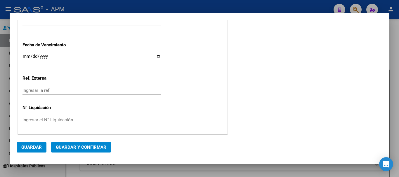
scroll to position [352, 0]
click at [74, 146] on span "Guardar y Confirmar" at bounding box center [81, 147] width 51 height 5
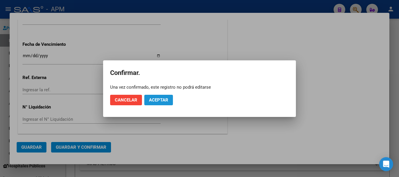
click at [158, 100] on span "Aceptar" at bounding box center [158, 100] width 19 height 5
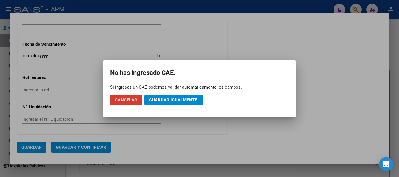
click at [158, 100] on span "Guardar igualmente." at bounding box center [173, 100] width 49 height 5
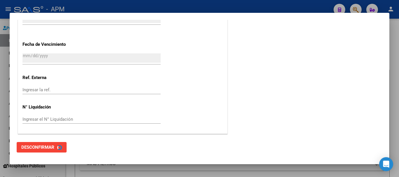
scroll to position [0, 0]
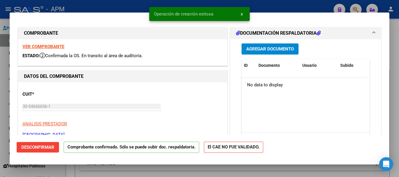
click at [157, 172] on div at bounding box center [199, 88] width 399 height 177
type input "$ 0,00"
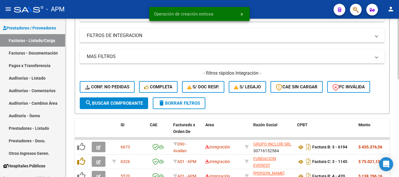
scroll to position [117, 0]
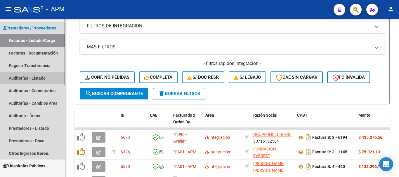
click at [30, 80] on link "Auditorías - Listado" at bounding box center [32, 78] width 65 height 13
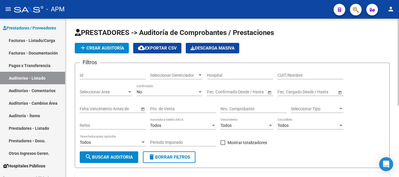
click at [193, 93] on div "No" at bounding box center [167, 92] width 61 height 5
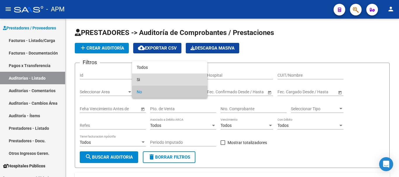
click at [187, 82] on span "Si" at bounding box center [170, 80] width 66 height 12
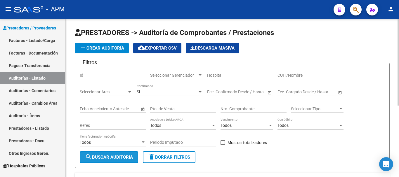
click at [129, 154] on button "search Buscar Auditoria" at bounding box center [109, 158] width 58 height 12
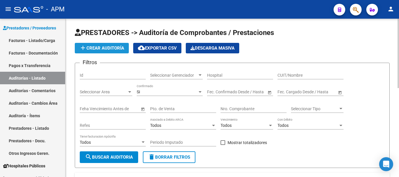
click at [115, 48] on span "add Crear Auditoría" at bounding box center [102, 48] width 45 height 5
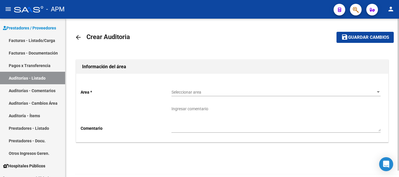
click at [375, 90] on span "Seleccionar area" at bounding box center [274, 92] width 204 height 5
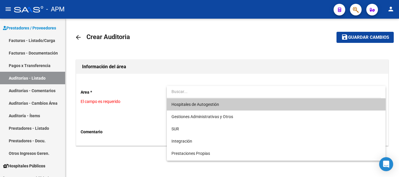
click at [248, 102] on span "Hospitales de Autogestión" at bounding box center [276, 105] width 209 height 12
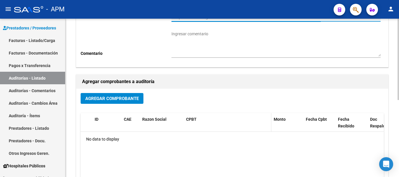
scroll to position [117, 0]
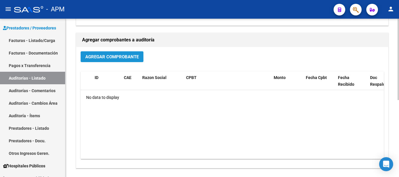
click at [125, 55] on span "Agregar Comprobante" at bounding box center [111, 56] width 53 height 5
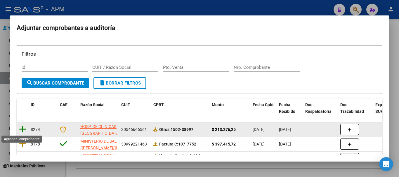
click at [21, 130] on icon at bounding box center [22, 129] width 7 height 8
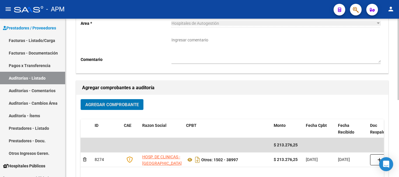
scroll to position [0, 0]
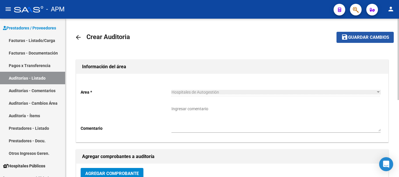
click at [349, 37] on span "Guardar cambios" at bounding box center [368, 37] width 41 height 5
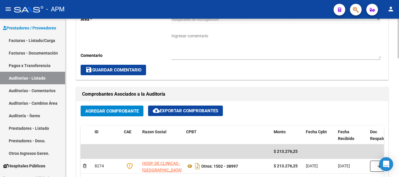
scroll to position [205, 0]
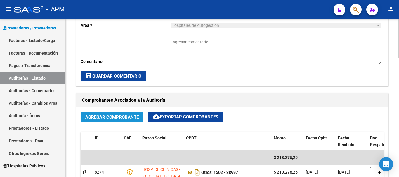
click at [133, 118] on span "Agregar Comprobante" at bounding box center [111, 117] width 53 height 5
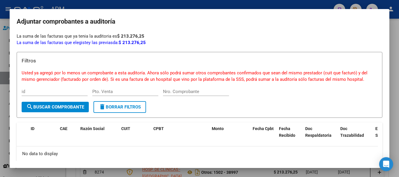
click at [244, 175] on div at bounding box center [199, 88] width 399 height 177
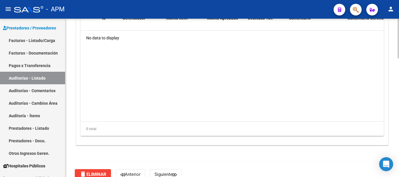
scroll to position [439, 0]
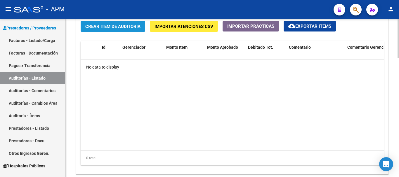
click at [132, 27] on span "Crear Item de Auditoria" at bounding box center [112, 26] width 55 height 5
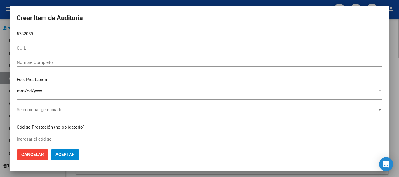
type input "57820599"
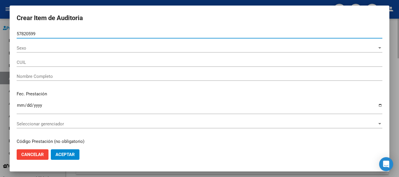
type input "27578205999"
type input "[PERSON_NAME]"
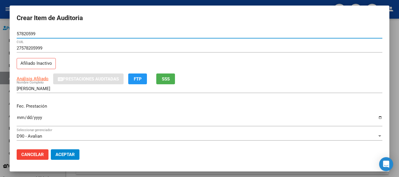
type input "57820599"
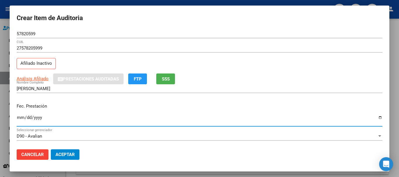
click at [22, 115] on input "Ingresar la fecha" at bounding box center [200, 119] width 366 height 9
type input "[DATE]"
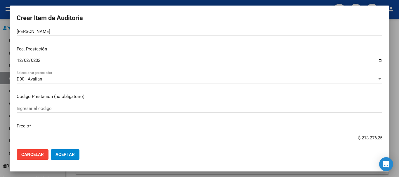
scroll to position [58, 0]
click at [61, 108] on input "Ingresar el código" at bounding box center [200, 107] width 366 height 5
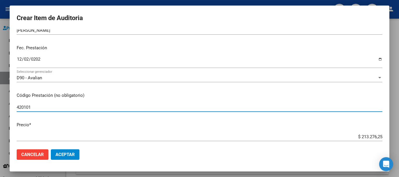
type input "420101"
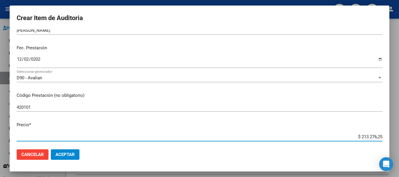
drag, startPoint x: 357, startPoint y: 137, endPoint x: 379, endPoint y: 136, distance: 22.2
click at [379, 136] on app-form-text-field "Precio * $ 213.276,25 Ingresar el precio" at bounding box center [202, 131] width 371 height 18
type input "$ 0,09"
type input "$ 0,95"
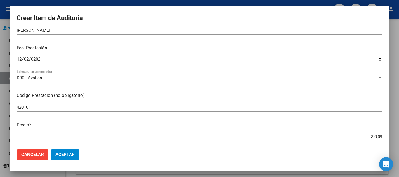
type input "$ 0,95"
type input "$ 9,52"
type input "$ 95,25"
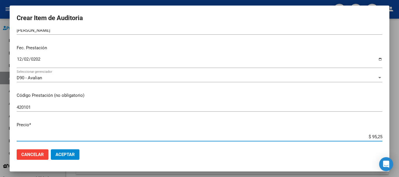
type input "$ 952,54"
type input "$ 9.525,41"
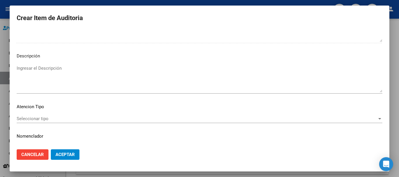
scroll to position [360, 0]
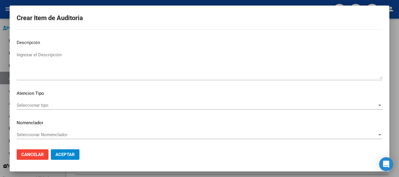
click at [315, 108] on span "Seleccionar tipo" at bounding box center [197, 105] width 361 height 5
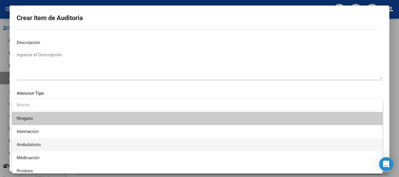
click at [57, 146] on span "Ambulatorio" at bounding box center [198, 145] width 362 height 13
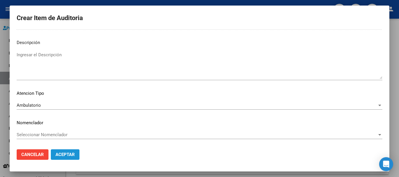
click at [65, 155] on span "Aceptar" at bounding box center [65, 154] width 19 height 5
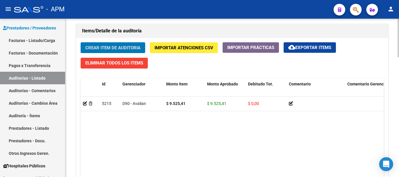
scroll to position [410, 0]
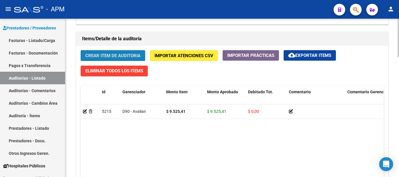
click at [129, 53] on span "Crear Item de Auditoria" at bounding box center [112, 55] width 55 height 5
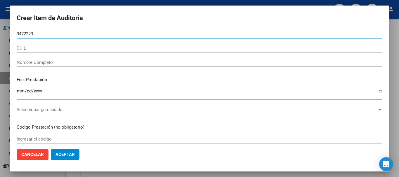
type input "34722235"
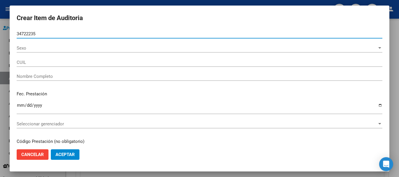
type input "20347222357"
type input "[PERSON_NAME]"
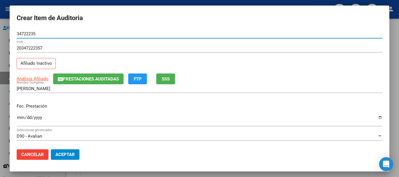
type input "34722235"
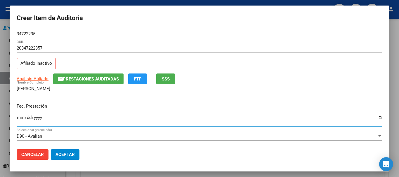
click at [23, 119] on input "Ingresar la fecha" at bounding box center [200, 119] width 366 height 9
type input "[DATE]"
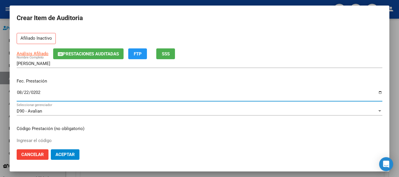
scroll to position [58, 0]
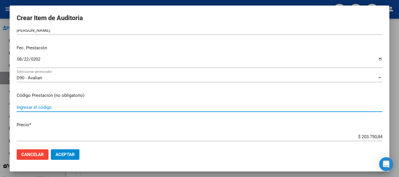
click at [40, 108] on input "Ingresar el código" at bounding box center [200, 107] width 366 height 5
type input "420101"
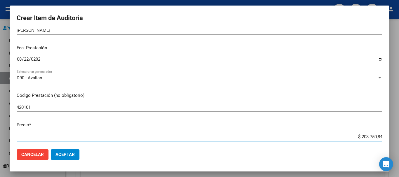
drag, startPoint x: 356, startPoint y: 138, endPoint x: 381, endPoint y: 137, distance: 24.9
click at [381, 137] on app-form-text-field "Precio * $ 203.750,84 Ingresar el precio" at bounding box center [202, 131] width 371 height 18
type input "$ 0,08"
type input "$ 0,81"
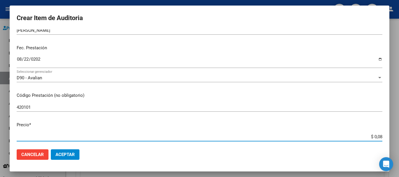
type input "$ 0,81"
type input "$ 8,18"
type input "$ 81,88"
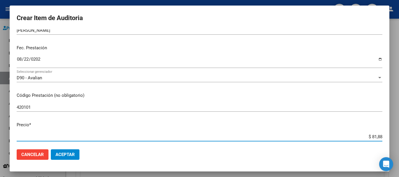
type input "$ 818,87"
type input "$ 8.188,78"
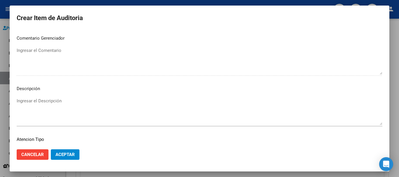
scroll to position [360, 0]
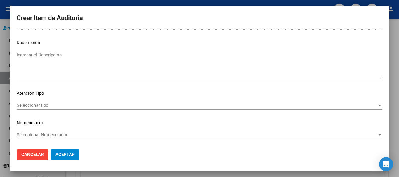
click at [293, 111] on div "Seleccionar tipo Seleccionar tipo" at bounding box center [200, 108] width 366 height 14
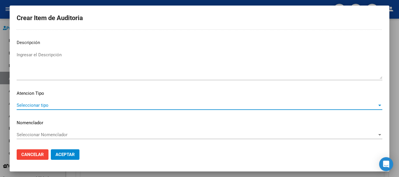
click at [295, 106] on span "Seleccionar tipo" at bounding box center [197, 105] width 361 height 5
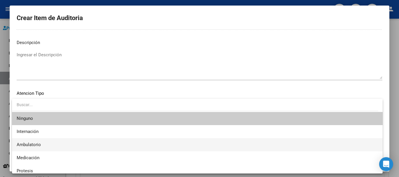
click at [111, 147] on span "Ambulatorio" at bounding box center [198, 145] width 362 height 13
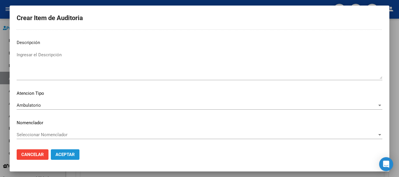
click at [68, 157] on span "Aceptar" at bounding box center [65, 154] width 19 height 5
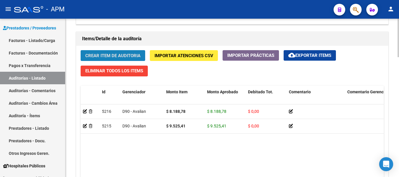
click at [121, 51] on button "Crear Item de Auditoria" at bounding box center [113, 55] width 65 height 11
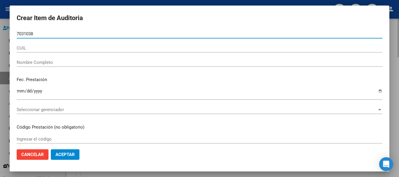
type input "70310380"
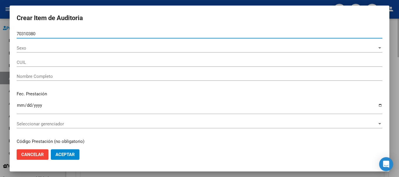
type input "20703103805"
type input "[PERSON_NAME]"
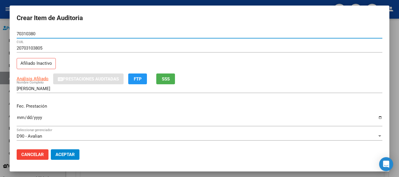
type input "70310380"
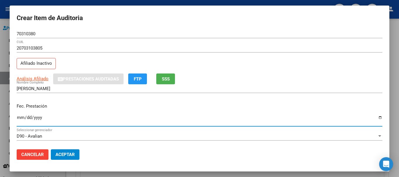
click at [21, 118] on input "Ingresar la fecha" at bounding box center [200, 119] width 366 height 9
type input "[DATE]"
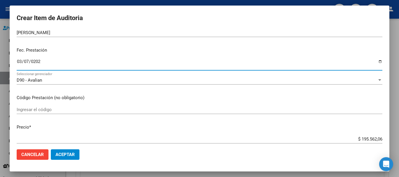
scroll to position [58, 0]
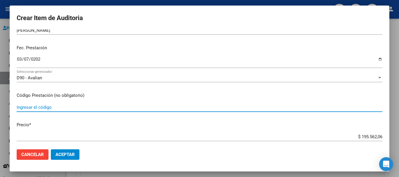
click at [60, 109] on input "Ingresar el código" at bounding box center [200, 107] width 366 height 5
type input "310123-430104"
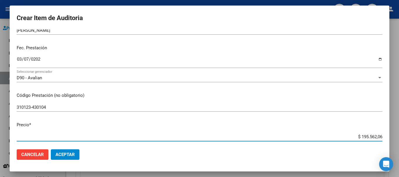
drag, startPoint x: 358, startPoint y: 138, endPoint x: 380, endPoint y: 137, distance: 22.2
click at [380, 137] on app-form-text-field "Precio * $ 195.562,06 Ingresar el precio" at bounding box center [202, 131] width 371 height 18
type input "$ 0,01"
type input "$ 0,17"
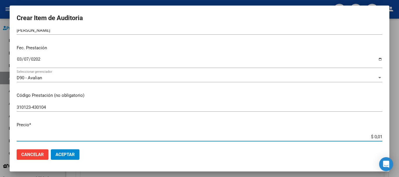
type input "$ 0,17"
type input "$ 1,76"
type input "$ 17,65"
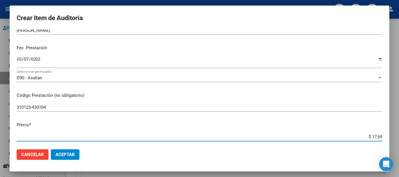
type input "$ 176,50"
type input "$ 1.765,02"
type input "$ 17.650,22"
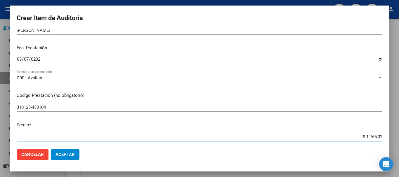
type input "$ 17.650,22"
type input "$ 176.502,24"
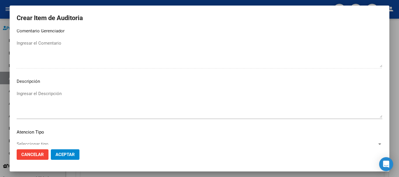
scroll to position [360, 0]
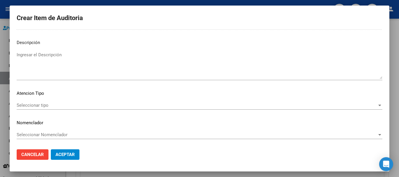
click at [348, 108] on span "Seleccionar tipo" at bounding box center [197, 105] width 361 height 5
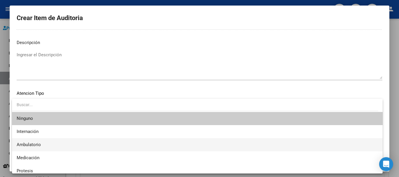
click at [135, 145] on span "Ambulatorio" at bounding box center [198, 145] width 362 height 13
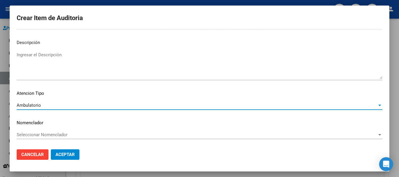
click at [76, 157] on button "Aceptar" at bounding box center [65, 155] width 29 height 11
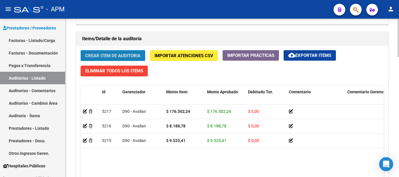
click at [134, 51] on button "Crear Item de Auditoria" at bounding box center [113, 55] width 65 height 11
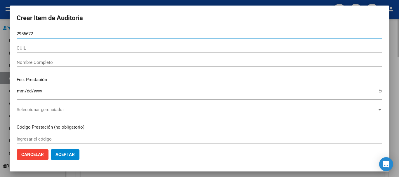
type input "29556727"
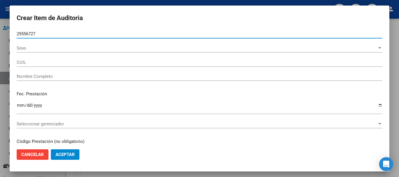
type input "27295567274"
type input "SPERANZA [PERSON_NAME]"
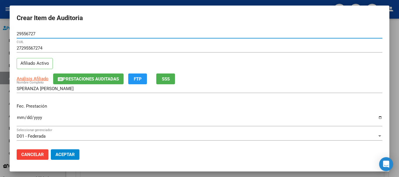
type input "29556727"
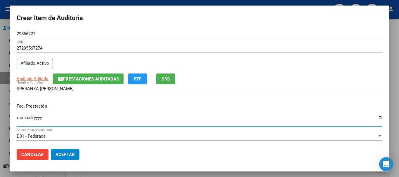
click at [20, 116] on input "Ingresar la fecha" at bounding box center [200, 119] width 366 height 9
type input "[DATE]"
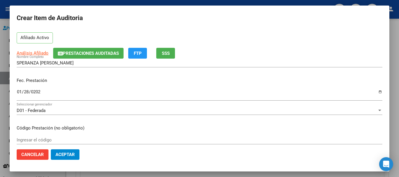
scroll to position [58, 0]
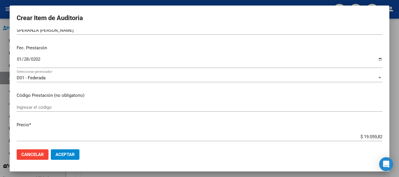
click at [48, 108] on input "Ingresar el código" at bounding box center [200, 107] width 366 height 5
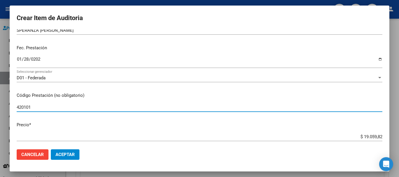
type input "420101"
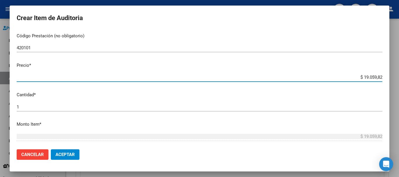
drag, startPoint x: 360, startPoint y: 136, endPoint x: 379, endPoint y: 141, distance: 20.4
click at [379, 141] on mat-dialog-content "29556727 Nro Documento 27295567274 CUIL Afiliado Activo Análisis Afiliado Prest…" at bounding box center [200, 87] width 380 height 115
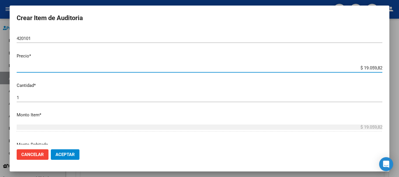
type input "$ 0,09"
type input "$ 0,95"
type input "$ 9,52"
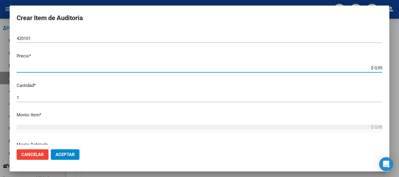
type input "$ 9,52"
type input "$ 95,28"
type input "$ 952,84"
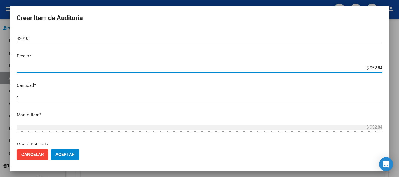
type input "$ 9.528,41"
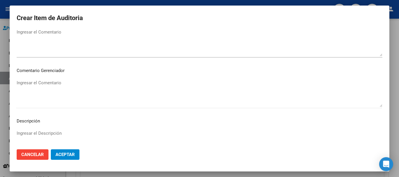
scroll to position [360, 0]
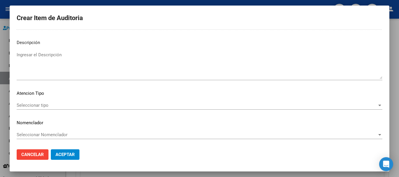
click at [345, 108] on div "Seleccionar tipo Seleccionar tipo" at bounding box center [200, 105] width 366 height 9
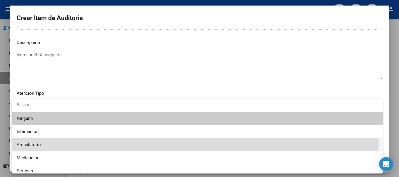
click at [134, 141] on span "Ambulatorio" at bounding box center [198, 145] width 362 height 13
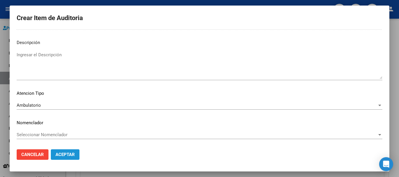
click at [76, 156] on button "Aceptar" at bounding box center [65, 155] width 29 height 11
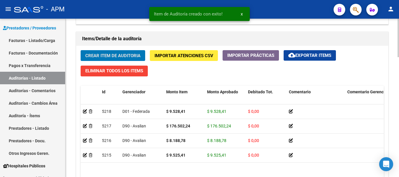
click at [105, 55] on span "Crear Item de Auditoria" at bounding box center [112, 55] width 55 height 5
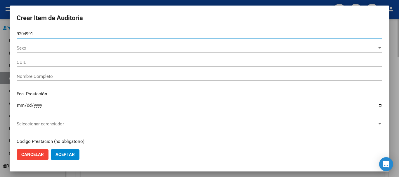
type input "92049914"
type input "27920499142"
type input "[PERSON_NAME] [PERSON_NAME]"
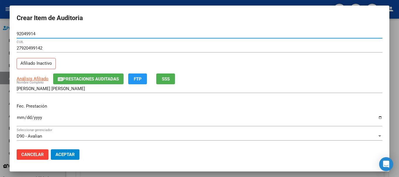
type input "92049914"
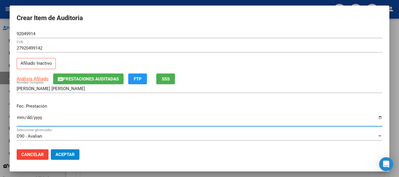
click at [22, 118] on input "Ingresar la fecha" at bounding box center [200, 119] width 366 height 9
type input "[DATE]"
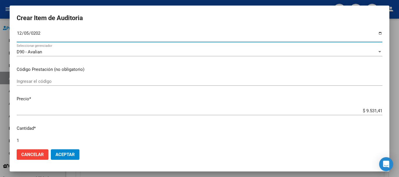
scroll to position [88, 0]
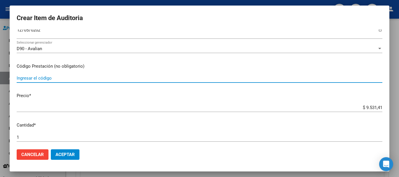
click at [34, 80] on input "Ingresar el código" at bounding box center [200, 78] width 366 height 5
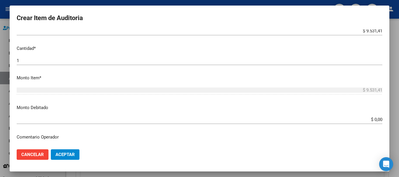
scroll to position [146, 0]
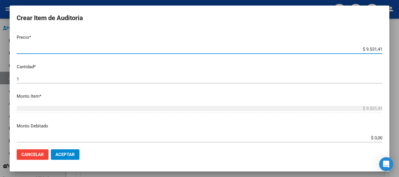
drag, startPoint x: 360, startPoint y: 49, endPoint x: 380, endPoint y: 48, distance: 20.2
click at [380, 48] on app-form-text-field "Precio * $ 9.531,41 Ingresar el precio" at bounding box center [202, 43] width 371 height 18
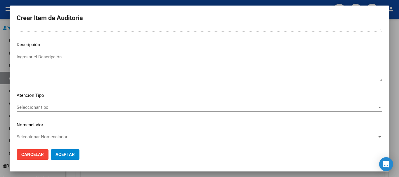
scroll to position [360, 0]
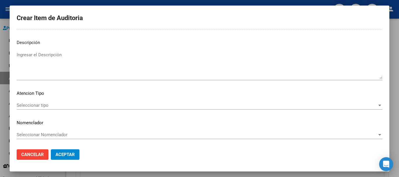
click at [316, 108] on span "Seleccionar tipo" at bounding box center [197, 105] width 361 height 5
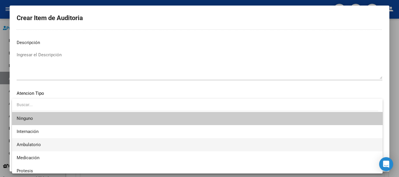
click at [117, 143] on span "Ambulatorio" at bounding box center [198, 145] width 362 height 13
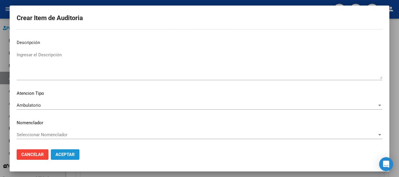
click at [75, 155] on span "Aceptar" at bounding box center [65, 154] width 19 height 5
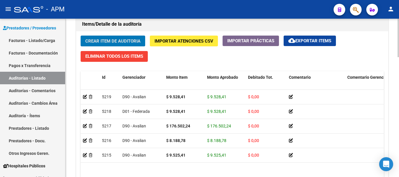
scroll to position [439, 0]
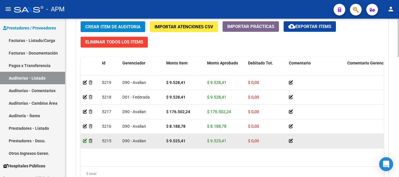
click at [85, 141] on icon at bounding box center [85, 141] width 4 height 4
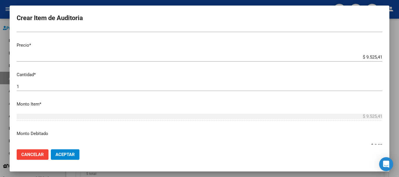
scroll to position [146, 0]
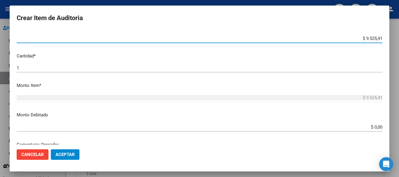
click at [372, 40] on input "$ 9.525,41" at bounding box center [200, 38] width 366 height 5
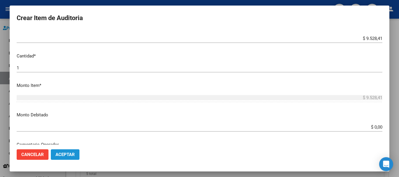
click at [72, 155] on span "Aceptar" at bounding box center [65, 154] width 19 height 5
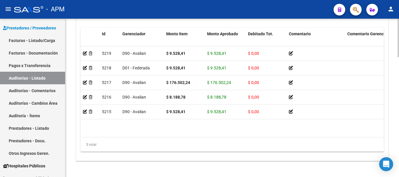
scroll to position [493, 0]
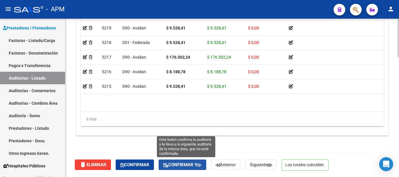
click at [181, 167] on span "Confirmar y" at bounding box center [182, 165] width 38 height 5
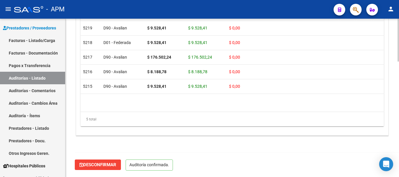
scroll to position [427, 0]
click at [40, 76] on link "Auditorías - Listado" at bounding box center [32, 78] width 65 height 13
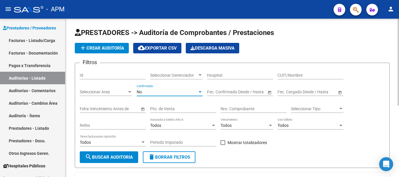
click at [197, 94] on div "No" at bounding box center [167, 92] width 61 height 5
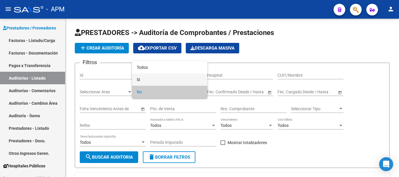
click at [188, 80] on span "Si" at bounding box center [170, 80] width 66 height 12
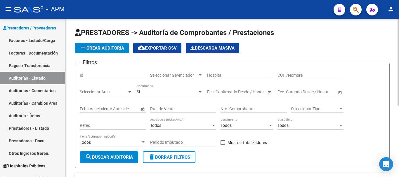
click at [267, 91] on span "Open calendar" at bounding box center [270, 92] width 14 height 14
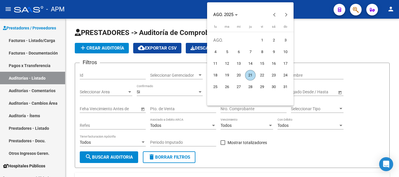
click at [264, 37] on span "1" at bounding box center [262, 40] width 11 height 11
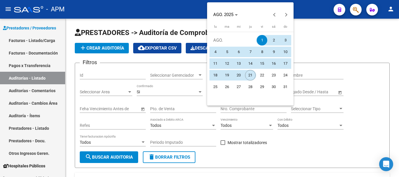
click at [249, 72] on span "21" at bounding box center [250, 75] width 11 height 11
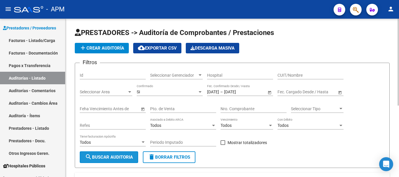
click at [122, 158] on span "search Buscar Auditoria" at bounding box center [109, 157] width 48 height 5
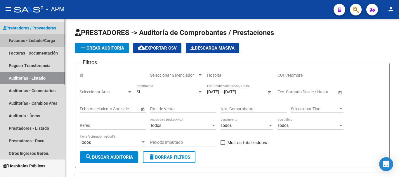
click at [36, 39] on link "Facturas - Listado/Carga" at bounding box center [32, 40] width 65 height 13
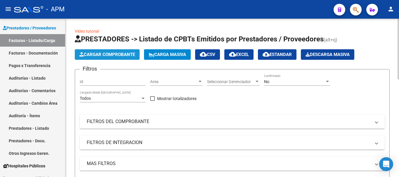
click at [113, 57] on span "Cargar Comprobante" at bounding box center [108, 54] width 56 height 5
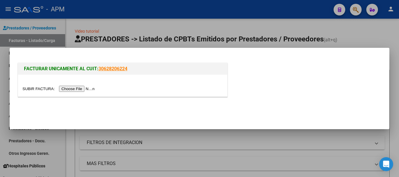
click at [78, 91] on input "file" at bounding box center [60, 89] width 74 height 6
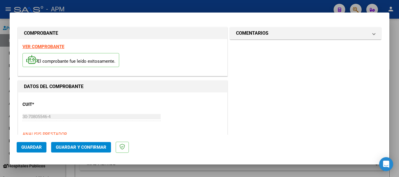
click at [55, 46] on strong "VER COMPROBANTE" at bounding box center [44, 46] width 42 height 5
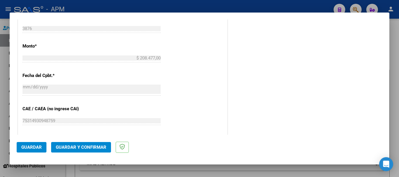
scroll to position [227, 0]
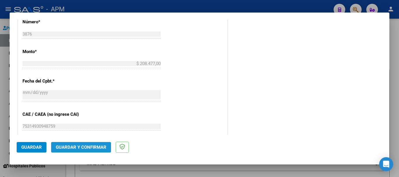
click at [88, 144] on button "Guardar y Confirmar" at bounding box center [81, 147] width 60 height 11
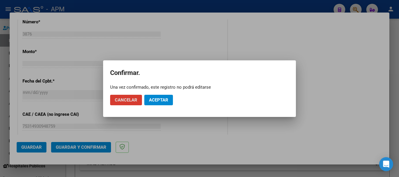
click at [150, 101] on span "Aceptar" at bounding box center [158, 100] width 19 height 5
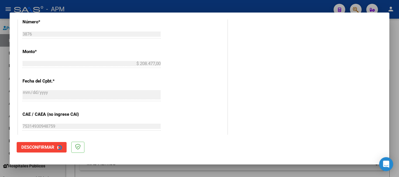
scroll to position [0, 0]
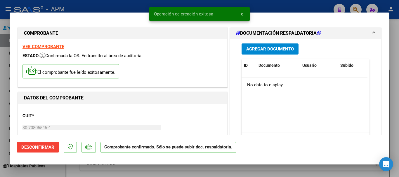
click at [153, 172] on div at bounding box center [199, 88] width 399 height 177
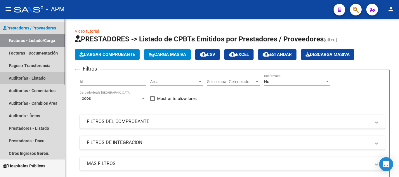
click at [45, 75] on link "Auditorías - Listado" at bounding box center [32, 78] width 65 height 13
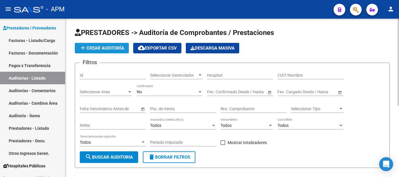
click at [99, 50] on span "add Crear Auditoría" at bounding box center [102, 48] width 45 height 5
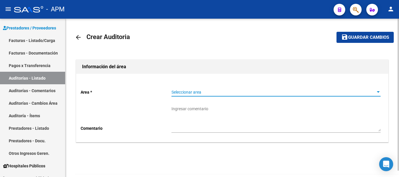
click at [283, 95] on span "Seleccionar area" at bounding box center [274, 92] width 204 height 5
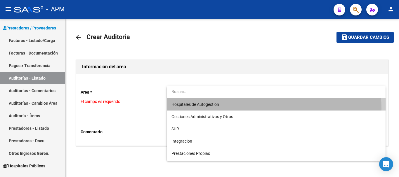
click at [257, 109] on span "Hospitales de Autogestión" at bounding box center [276, 105] width 209 height 12
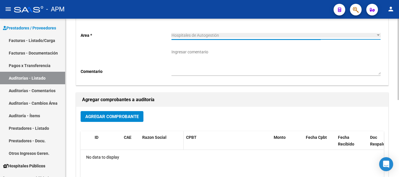
scroll to position [88, 0]
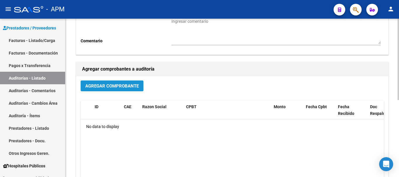
click at [112, 88] on span "Agregar Comprobante" at bounding box center [111, 86] width 53 height 5
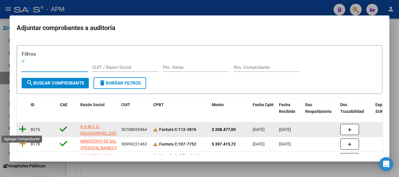
click at [25, 130] on icon at bounding box center [22, 129] width 7 height 8
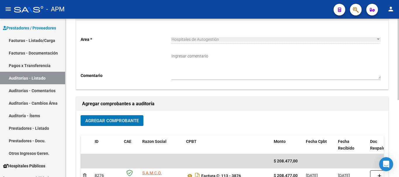
scroll to position [0, 0]
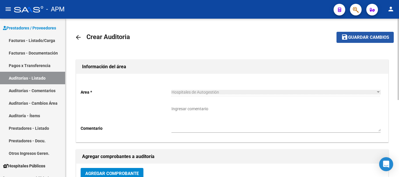
click at [354, 42] on button "save Guardar cambios" at bounding box center [365, 37] width 57 height 11
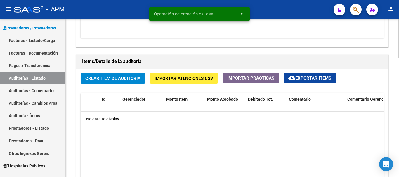
scroll to position [409, 0]
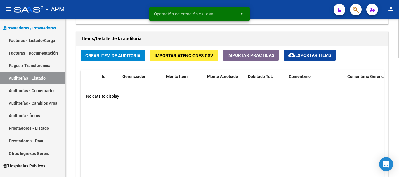
click at [113, 54] on span "Crear Item de Auditoria" at bounding box center [112, 55] width 55 height 5
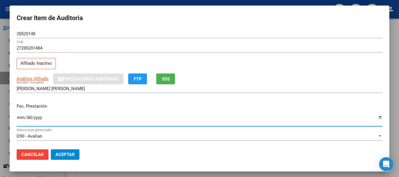
click at [20, 119] on input "Ingresar la fecha" at bounding box center [200, 119] width 366 height 9
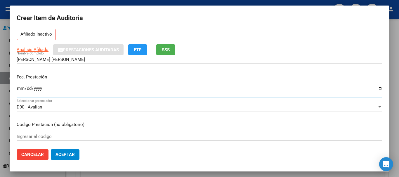
click at [40, 136] on input "Ingresar el código" at bounding box center [200, 136] width 366 height 5
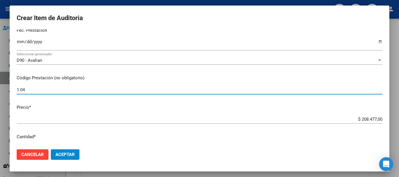
scroll to position [88, 0]
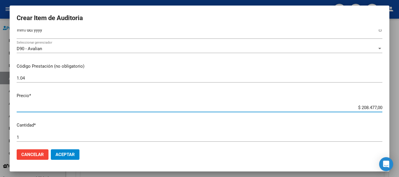
drag, startPoint x: 357, startPoint y: 107, endPoint x: 379, endPoint y: 110, distance: 22.2
click at [379, 110] on app-form-text-field "Precio * $ 208.477,00 Ingresar el precio" at bounding box center [202, 102] width 371 height 18
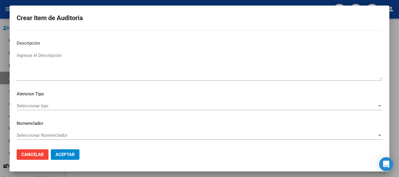
scroll to position [360, 0]
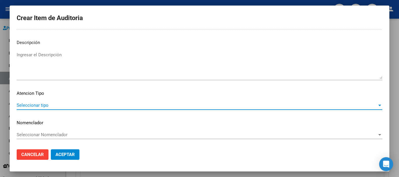
click at [242, 108] on span "Seleccionar tipo" at bounding box center [197, 105] width 361 height 5
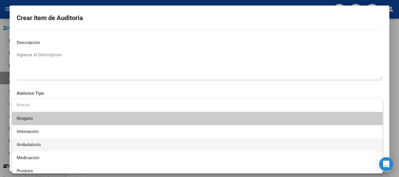
click at [93, 143] on span "Ambulatorio" at bounding box center [198, 145] width 362 height 13
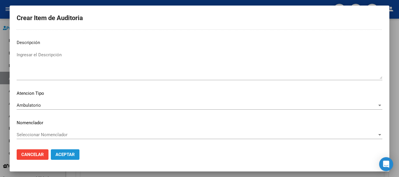
click at [73, 153] on span "Aceptar" at bounding box center [65, 154] width 19 height 5
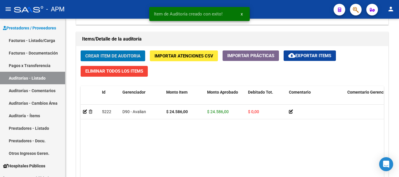
scroll to position [410, 0]
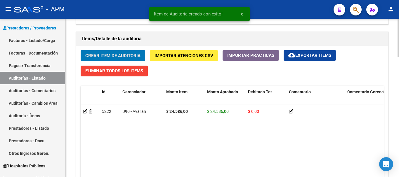
click at [121, 56] on span "Crear Item de Auditoria" at bounding box center [112, 55] width 55 height 5
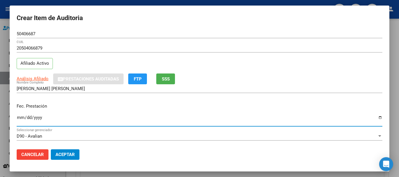
click at [20, 118] on input "Ingresar la fecha" at bounding box center [200, 119] width 366 height 9
click at [26, 118] on input "Ingresar la fecha" at bounding box center [200, 119] width 366 height 9
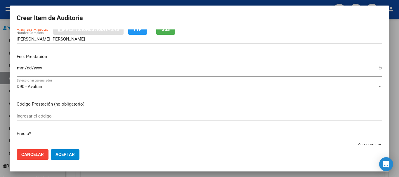
scroll to position [58, 0]
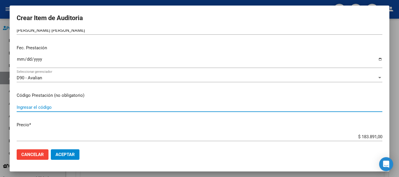
click at [32, 108] on input "Ingresar el código" at bounding box center [200, 107] width 366 height 5
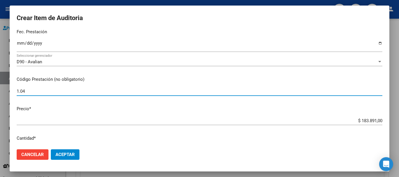
scroll to position [88, 0]
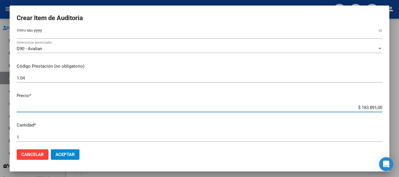
drag, startPoint x: 357, startPoint y: 108, endPoint x: 386, endPoint y: 107, distance: 29.0
click at [386, 107] on mat-dialog-content "50406687 Nro Documento 20504066879 CUIL Afiliado Activo Análisis Afiliado Prest…" at bounding box center [200, 87] width 380 height 115
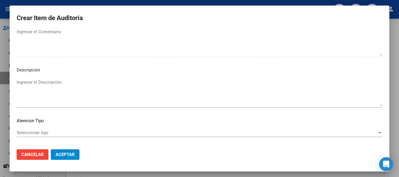
scroll to position [360, 0]
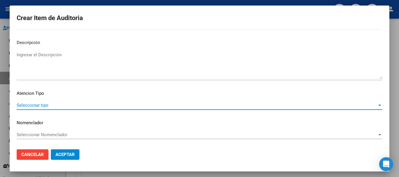
click at [306, 107] on span "Seleccionar tipo" at bounding box center [197, 105] width 361 height 5
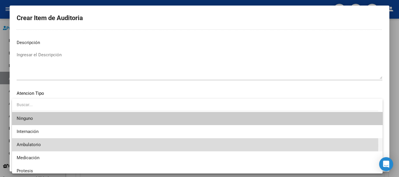
click at [84, 145] on span "Ambulatorio" at bounding box center [198, 145] width 362 height 13
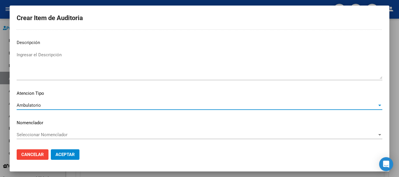
click at [75, 156] on button "Aceptar" at bounding box center [65, 155] width 29 height 11
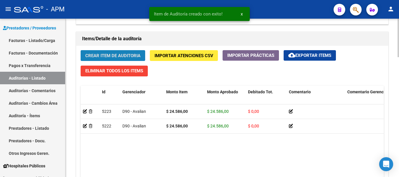
click at [132, 57] on span "Crear Item de Auditoria" at bounding box center [112, 55] width 55 height 5
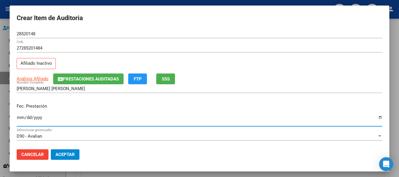
click at [19, 117] on input "Ingresar la fecha" at bounding box center [200, 119] width 366 height 9
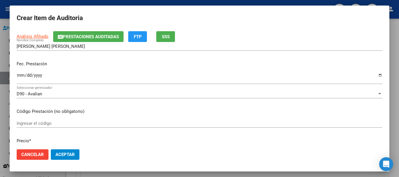
scroll to position [58, 0]
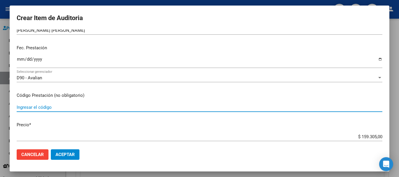
click at [39, 107] on input "Ingresar el código" at bounding box center [200, 107] width 366 height 5
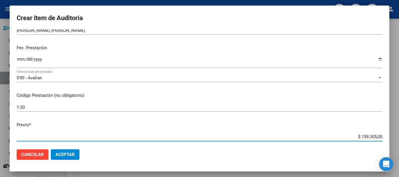
drag, startPoint x: 357, startPoint y: 136, endPoint x: 381, endPoint y: 137, distance: 24.0
click at [381, 137] on app-form-text-field "Precio * $ 159.305,00 Ingresar el precio" at bounding box center [202, 131] width 371 height 18
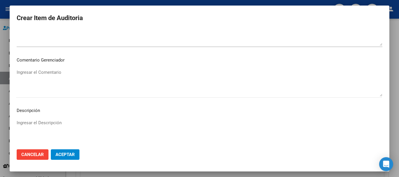
scroll to position [360, 0]
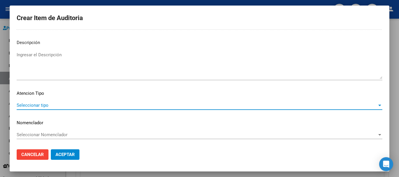
click at [329, 108] on span "Seleccionar tipo" at bounding box center [197, 105] width 361 height 5
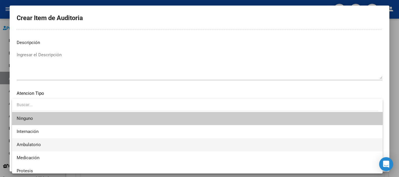
click at [51, 142] on span "Ambulatorio" at bounding box center [198, 145] width 362 height 13
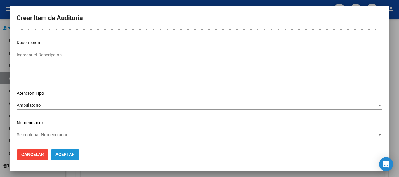
click at [66, 153] on span "Aceptar" at bounding box center [65, 154] width 19 height 5
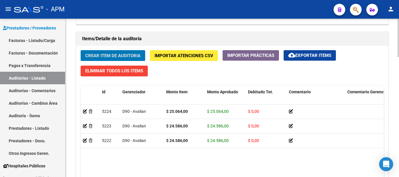
click at [130, 56] on span "Crear Item de Auditoria" at bounding box center [112, 55] width 55 height 5
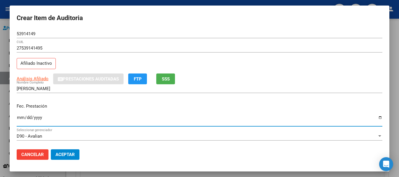
click at [20, 119] on input "Ingresar la fecha" at bounding box center [200, 119] width 366 height 9
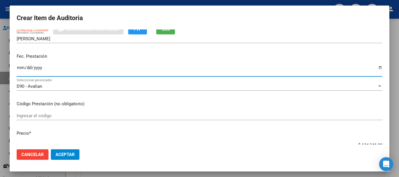
scroll to position [58, 0]
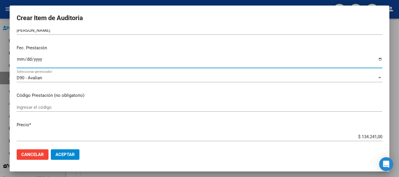
click at [59, 109] on input "Ingresar el código" at bounding box center [200, 107] width 366 height 5
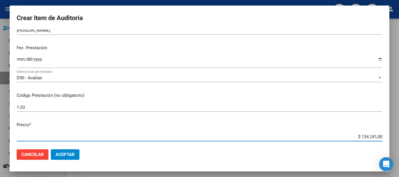
drag, startPoint x: 358, startPoint y: 136, endPoint x: 381, endPoint y: 136, distance: 23.4
click at [381, 136] on app-form-text-field "Precio * $ 134.241,00 Ingresar el precio" at bounding box center [202, 131] width 371 height 18
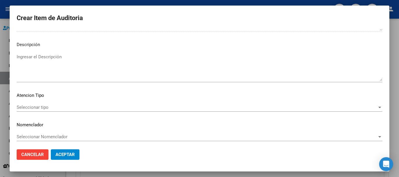
scroll to position [360, 0]
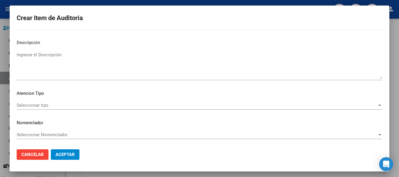
click at [364, 108] on div "Seleccionar tipo Seleccionar tipo" at bounding box center [200, 105] width 366 height 9
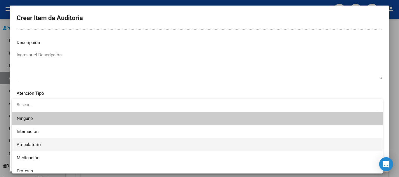
click at [85, 146] on span "Ambulatorio" at bounding box center [198, 145] width 362 height 13
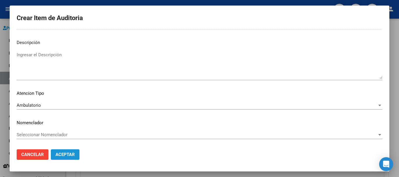
click at [70, 155] on span "Aceptar" at bounding box center [65, 154] width 19 height 5
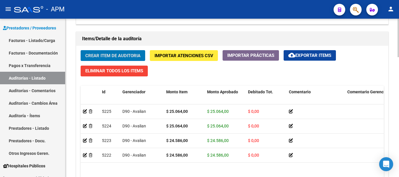
click at [118, 53] on span "Crear Item de Auditoria" at bounding box center [112, 55] width 55 height 5
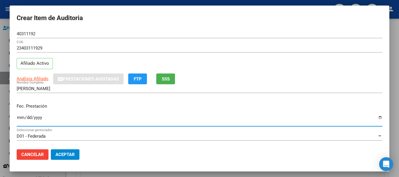
click at [20, 120] on input "Ingresar la fecha" at bounding box center [200, 119] width 366 height 9
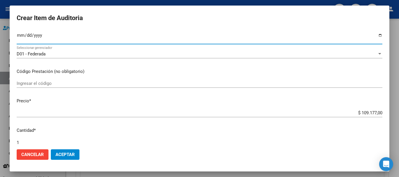
scroll to position [88, 0]
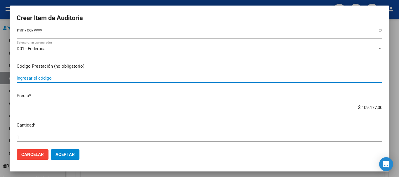
click at [32, 79] on input "Ingresar el código" at bounding box center [200, 78] width 366 height 5
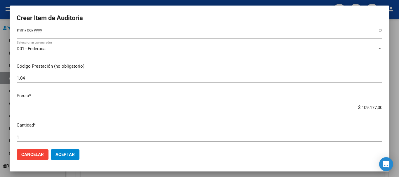
drag, startPoint x: 357, startPoint y: 107, endPoint x: 382, endPoint y: 107, distance: 24.6
click at [382, 107] on app-form-text-field "Precio * $ 109.177,00 Ingresar el precio" at bounding box center [202, 102] width 371 height 18
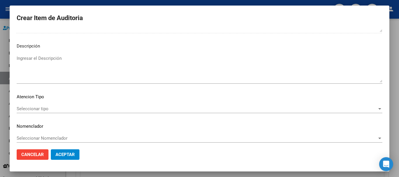
scroll to position [360, 0]
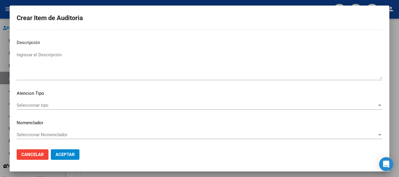
click at [325, 109] on div "Seleccionar tipo Seleccionar tipo" at bounding box center [200, 105] width 366 height 9
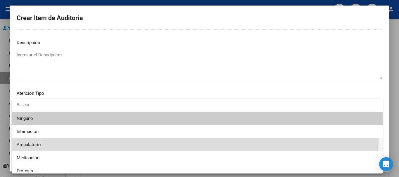
click at [76, 141] on span "Ambulatorio" at bounding box center [198, 145] width 362 height 13
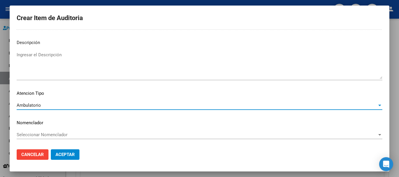
click at [71, 155] on span "Aceptar" at bounding box center [65, 154] width 19 height 5
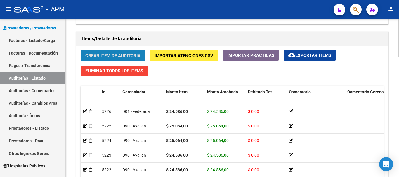
click at [120, 56] on span "Crear Item de Auditoria" at bounding box center [112, 55] width 55 height 5
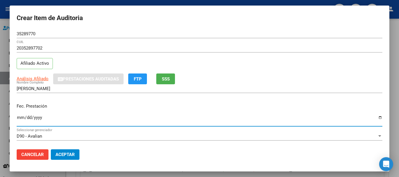
click at [20, 120] on input "Ingresar la fecha" at bounding box center [200, 119] width 366 height 9
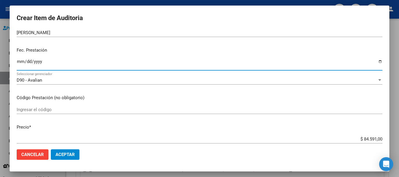
scroll to position [58, 0]
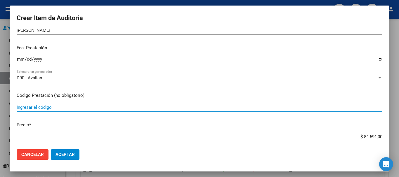
click at [22, 109] on input "Ingresar el código" at bounding box center [200, 107] width 366 height 5
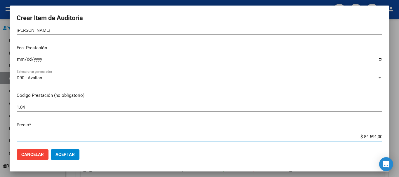
drag, startPoint x: 358, startPoint y: 137, endPoint x: 381, endPoint y: 137, distance: 23.7
click at [381, 137] on app-form-text-field "Precio * $ 84.591,00 Ingresar el precio" at bounding box center [202, 131] width 371 height 18
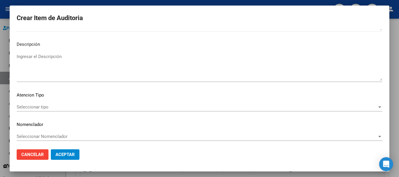
scroll to position [360, 0]
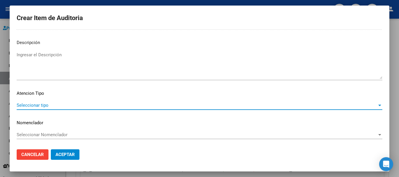
click at [351, 108] on span "Seleccionar tipo" at bounding box center [197, 105] width 361 height 5
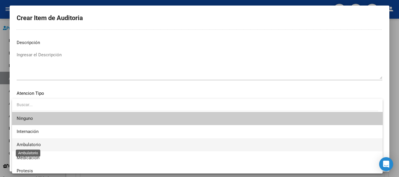
click at [39, 144] on span "Ambulatorio" at bounding box center [29, 144] width 24 height 5
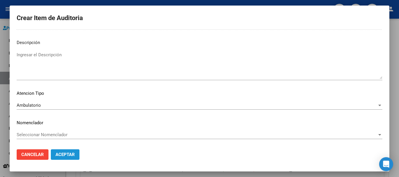
click at [74, 153] on span "Aceptar" at bounding box center [65, 154] width 19 height 5
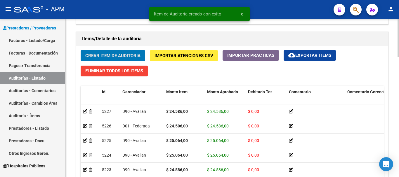
click at [104, 55] on span "Crear Item de Auditoria" at bounding box center [112, 55] width 55 height 5
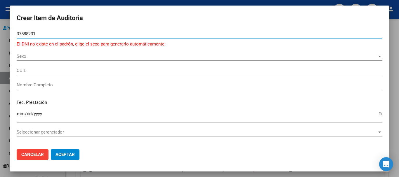
click at [373, 56] on span "Sexo" at bounding box center [197, 56] width 361 height 5
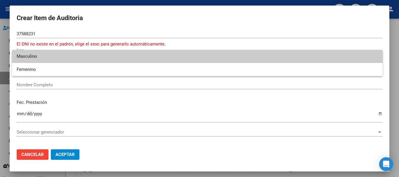
click at [29, 55] on span "Masculino" at bounding box center [198, 56] width 362 height 13
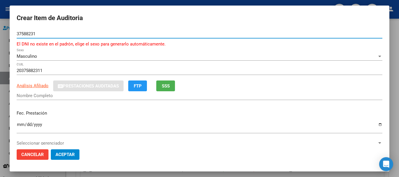
click at [39, 31] on input "37588231" at bounding box center [200, 33] width 366 height 5
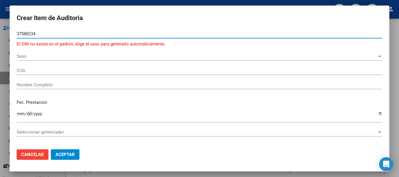
click at [379, 56] on div at bounding box center [380, 56] width 3 height 1
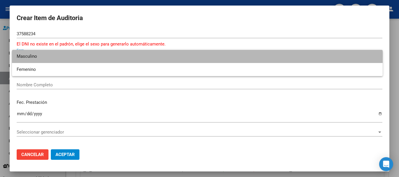
click at [80, 55] on span "Masculino" at bounding box center [198, 56] width 362 height 13
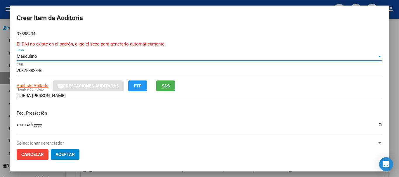
click at [21, 125] on input "Ingresar la fecha" at bounding box center [200, 126] width 366 height 9
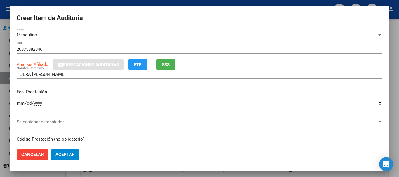
scroll to position [58, 0]
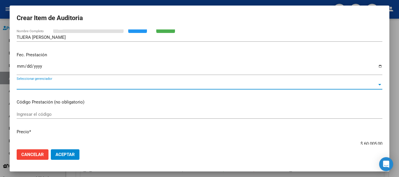
click at [358, 85] on span "Seleccionar gerenciador" at bounding box center [197, 84] width 361 height 5
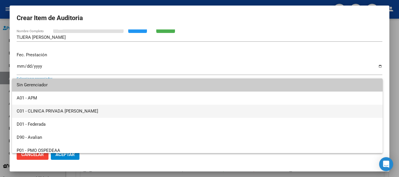
scroll to position [17, 0]
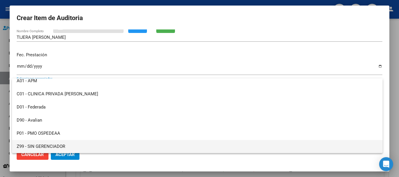
click at [139, 148] on span "Z99 - SIN GERENCIADOR" at bounding box center [198, 146] width 362 height 13
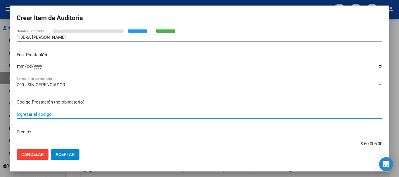
click at [48, 116] on input "Ingresar el código" at bounding box center [200, 114] width 366 height 5
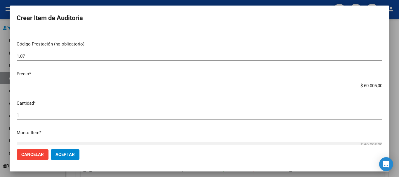
scroll to position [117, 0]
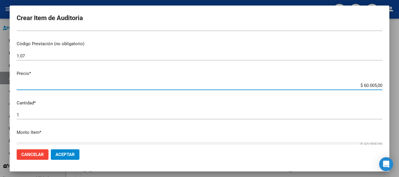
drag, startPoint x: 359, startPoint y: 86, endPoint x: 381, endPoint y: 85, distance: 22.5
click at [381, 85] on app-form-text-field "Precio * $ 60.005,00 Ingresar el precio" at bounding box center [202, 79] width 371 height 18
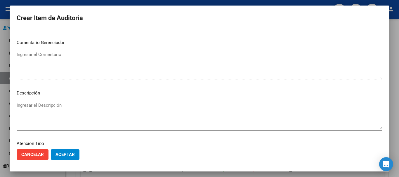
scroll to position [351, 0]
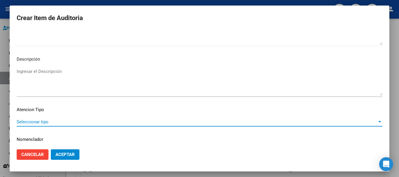
click at [365, 121] on span "Seleccionar tipo" at bounding box center [197, 122] width 361 height 5
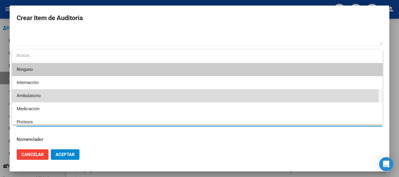
click at [89, 100] on span "Ambulatorio" at bounding box center [198, 95] width 362 height 13
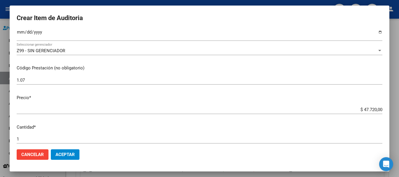
scroll to position [88, 0]
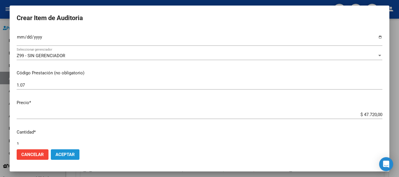
click at [73, 155] on span "Aceptar" at bounding box center [65, 154] width 19 height 5
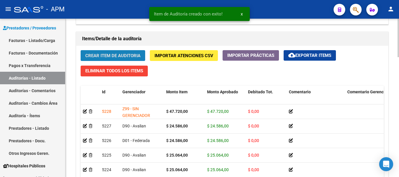
click at [125, 56] on span "Crear Item de Auditoria" at bounding box center [112, 55] width 55 height 5
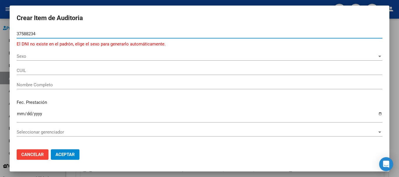
click at [367, 57] on span "Sexo" at bounding box center [197, 56] width 361 height 5
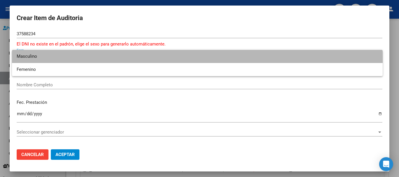
click at [85, 59] on span "Masculino" at bounding box center [198, 56] width 362 height 13
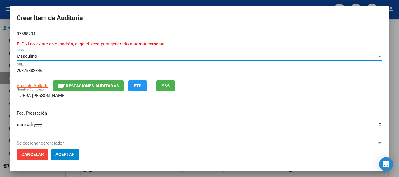
click at [22, 125] on input "Ingresar la fecha" at bounding box center [200, 126] width 366 height 9
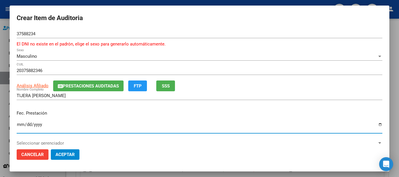
scroll to position [29, 0]
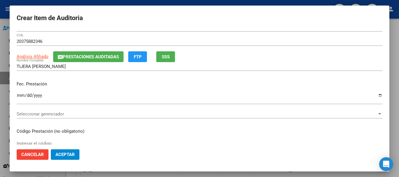
click at [122, 114] on span "Seleccionar gerenciador" at bounding box center [197, 114] width 361 height 5
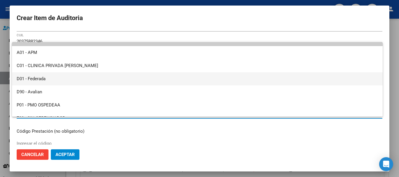
scroll to position [17, 0]
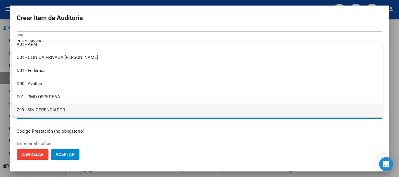
click at [75, 108] on span "Z99 - SIN GERENCIADOR" at bounding box center [198, 110] width 362 height 13
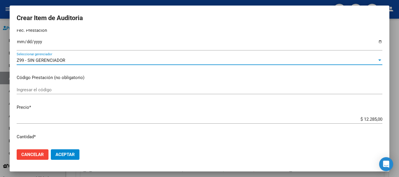
scroll to position [88, 0]
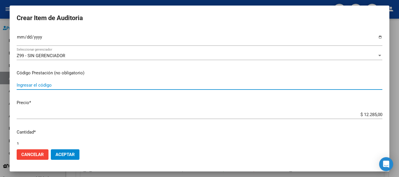
click at [46, 87] on input "Ingresar el código" at bounding box center [200, 85] width 366 height 5
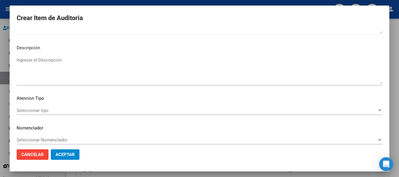
scroll to position [367, 0]
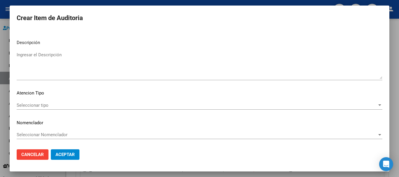
click at [252, 107] on span "Seleccionar tipo" at bounding box center [197, 105] width 361 height 5
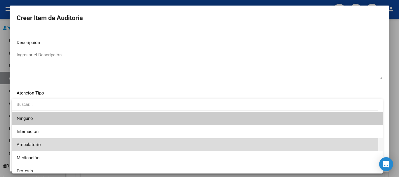
click at [73, 143] on span "Ambulatorio" at bounding box center [198, 145] width 362 height 13
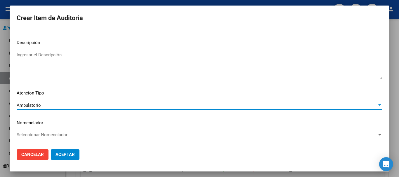
click at [60, 155] on span "Aceptar" at bounding box center [65, 154] width 19 height 5
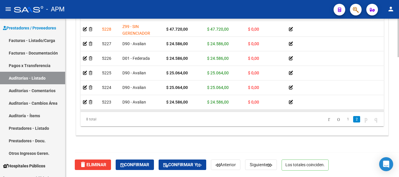
scroll to position [32, 0]
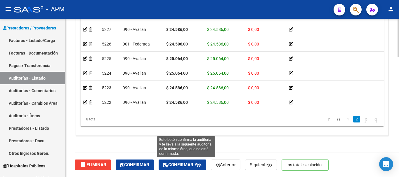
click at [182, 165] on span "Confirmar y" at bounding box center [182, 165] width 38 height 5
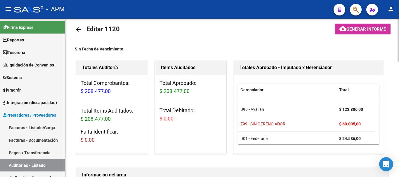
scroll to position [0, 0]
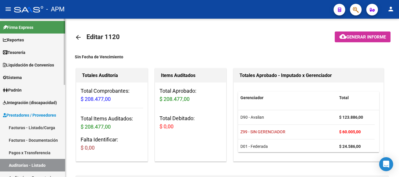
click at [39, 38] on link "Reportes" at bounding box center [32, 40] width 65 height 13
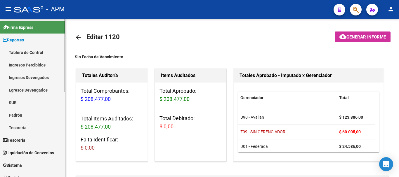
click at [42, 55] on link "Tablero de Control" at bounding box center [32, 52] width 65 height 13
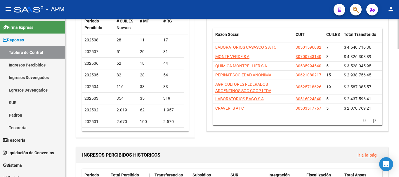
scroll to position [39, 0]
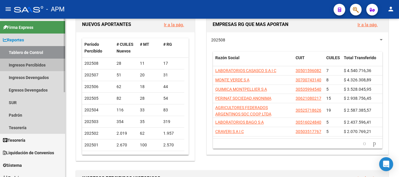
click at [27, 68] on link "Ingresos Percibidos" at bounding box center [32, 65] width 65 height 13
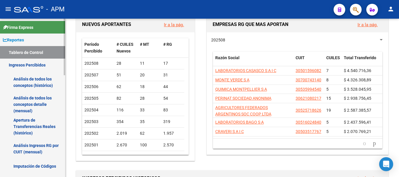
click at [38, 104] on link "Análisis de todos los conceptos detalle (mensual)" at bounding box center [32, 105] width 65 height 22
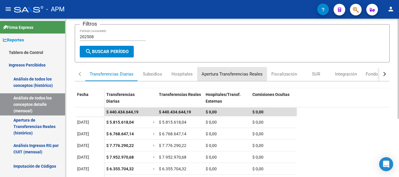
click at [220, 74] on div "Apertura Transferencias Reales" at bounding box center [232, 74] width 61 height 6
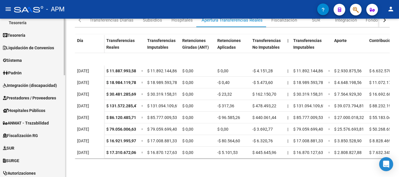
scroll to position [234, 0]
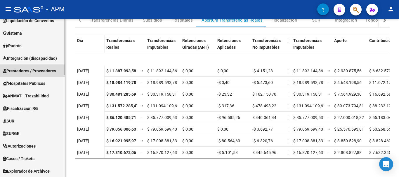
click at [46, 70] on span "Prestadores / Proveedores" at bounding box center [29, 71] width 53 height 6
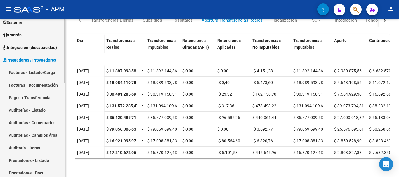
scroll to position [44, 0]
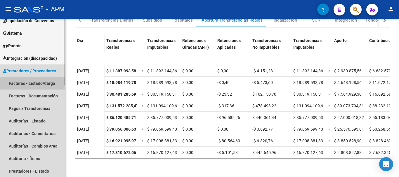
click at [34, 80] on link "Facturas - Listado/Carga" at bounding box center [32, 83] width 65 height 13
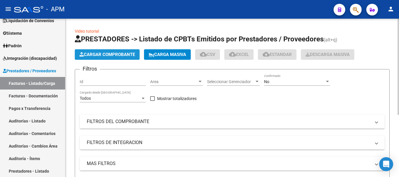
click at [122, 58] on button "Cargar Comprobante" at bounding box center [107, 54] width 65 height 11
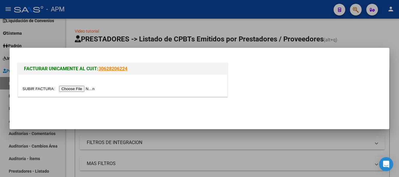
click at [74, 89] on input "file" at bounding box center [60, 89] width 74 height 6
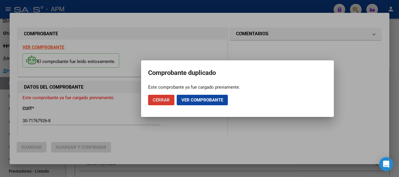
click at [204, 104] on button "Ver comprobante" at bounding box center [202, 100] width 51 height 11
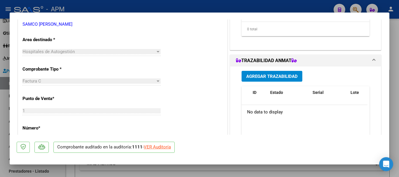
scroll to position [117, 0]
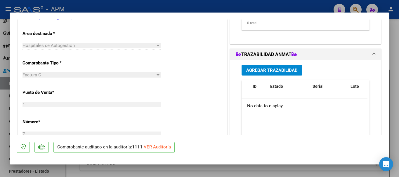
click at [158, 146] on div "VER Auditoría" at bounding box center [157, 147] width 27 height 7
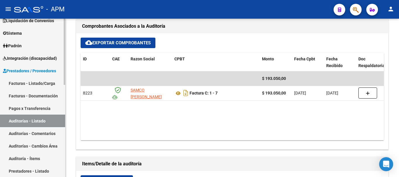
click at [40, 69] on span "Prestadores / Proveedores" at bounding box center [29, 71] width 53 height 6
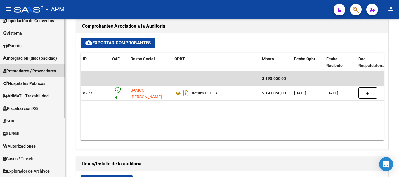
click at [40, 69] on span "Prestadores / Proveedores" at bounding box center [29, 71] width 53 height 6
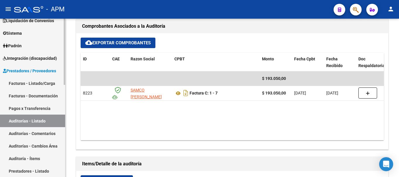
click at [38, 81] on link "Facturas - Listado/Carga" at bounding box center [32, 83] width 65 height 13
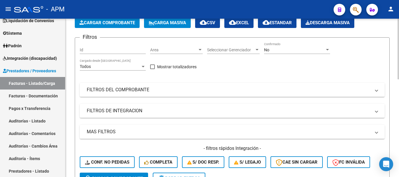
scroll to position [29, 0]
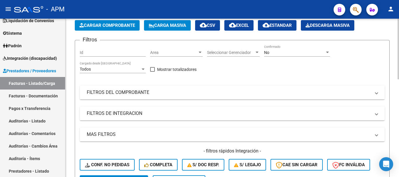
click at [158, 89] on mat-expansion-panel-header "FILTROS DEL COMPROBANTE" at bounding box center [232, 93] width 305 height 14
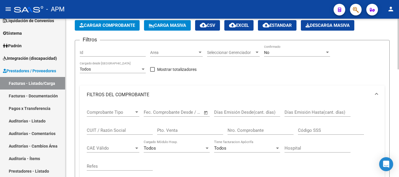
click at [111, 129] on input "CUIT / Razón Social" at bounding box center [120, 130] width 66 height 5
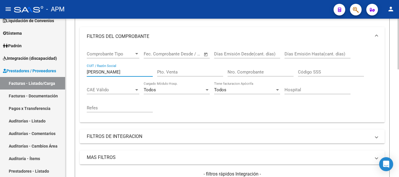
scroll to position [175, 0]
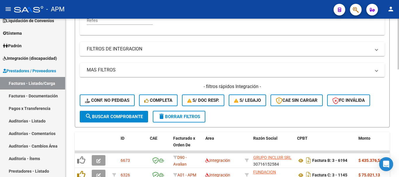
click at [119, 120] on button "search Buscar Comprobante" at bounding box center [114, 117] width 68 height 12
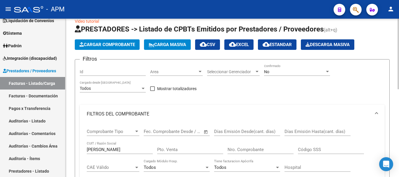
scroll to position [0, 0]
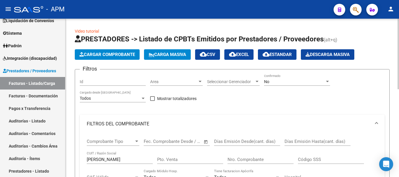
click at [301, 82] on div "No" at bounding box center [294, 82] width 61 height 5
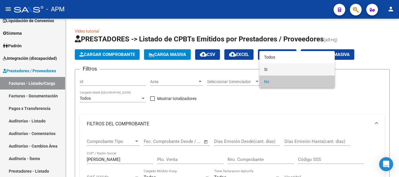
click at [298, 65] on span "Si" at bounding box center [297, 69] width 66 height 12
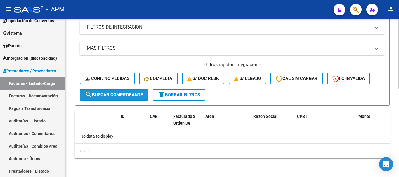
click at [122, 91] on button "search Buscar Comprobante" at bounding box center [114, 95] width 68 height 12
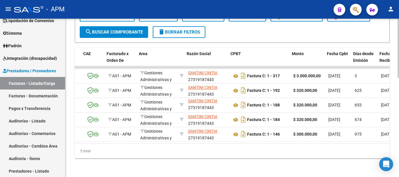
scroll to position [0, 68]
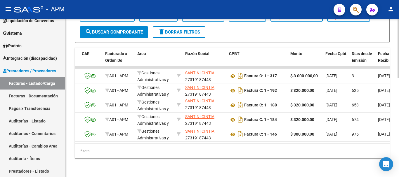
click at [148, 145] on div "5 total" at bounding box center [232, 151] width 315 height 15
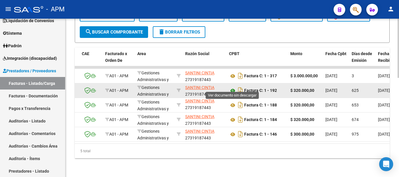
click at [233, 87] on icon at bounding box center [233, 90] width 8 height 7
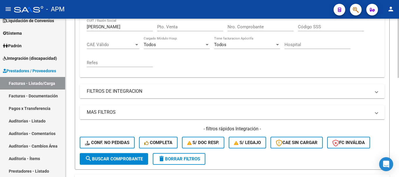
scroll to position [89, 0]
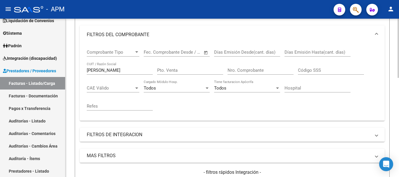
click at [107, 70] on input "[PERSON_NAME]" at bounding box center [120, 70] width 66 height 5
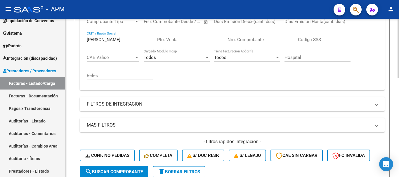
scroll to position [177, 0]
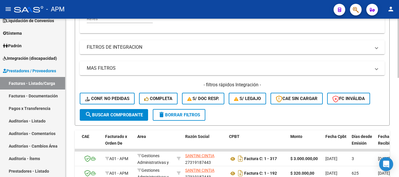
click at [130, 115] on span "search Buscar Comprobante" at bounding box center [114, 115] width 58 height 5
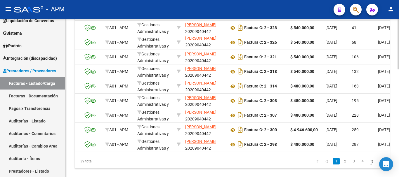
scroll to position [323, 0]
click at [342, 165] on link "2" at bounding box center [345, 161] width 7 height 6
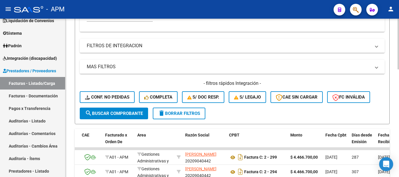
scroll to position [148, 0]
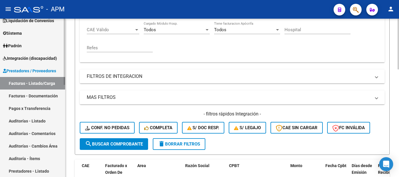
click at [40, 125] on link "Auditorías - Listado" at bounding box center [32, 121] width 65 height 13
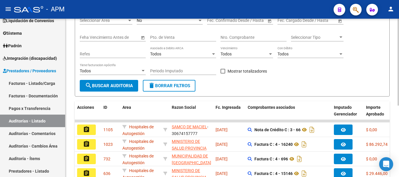
scroll to position [13, 0]
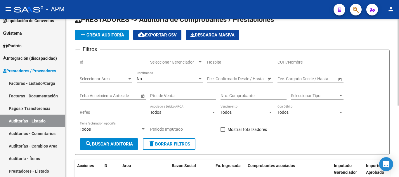
click at [196, 81] on div "No" at bounding box center [167, 79] width 61 height 5
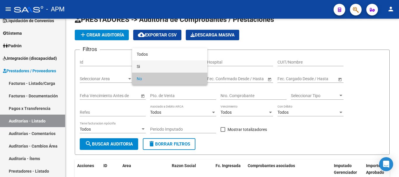
click at [190, 67] on span "Si" at bounding box center [170, 67] width 66 height 12
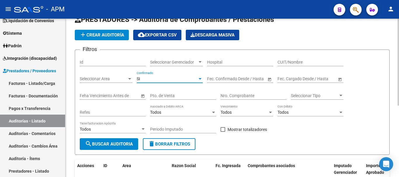
click at [284, 62] on input "CUIT/Nombre" at bounding box center [311, 62] width 66 height 5
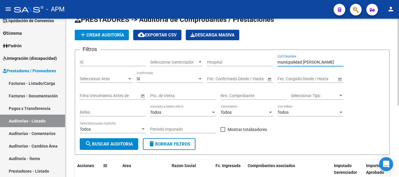
click at [290, 63] on input "municpalidad [PERSON_NAME]" at bounding box center [311, 62] width 66 height 5
click at [289, 63] on input "municpalidad [PERSON_NAME]" at bounding box center [311, 62] width 66 height 5
click at [104, 146] on span "search Buscar Auditoria" at bounding box center [109, 144] width 48 height 5
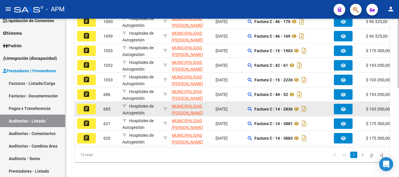
scroll to position [203, 0]
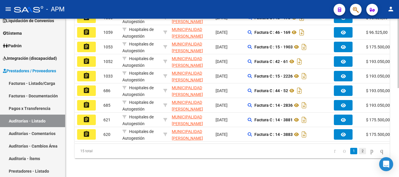
click at [359, 152] on link "2" at bounding box center [362, 151] width 7 height 6
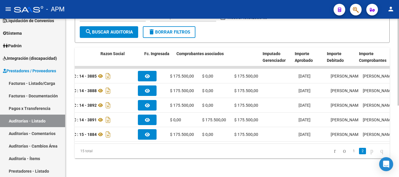
scroll to position [0, 0]
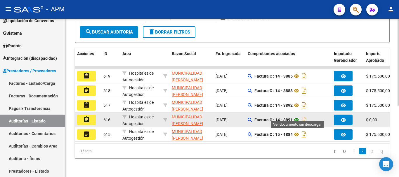
click at [299, 117] on icon at bounding box center [297, 120] width 8 height 7
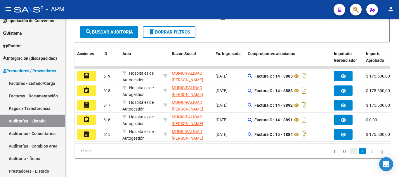
click at [351, 154] on link "1" at bounding box center [354, 151] width 7 height 6
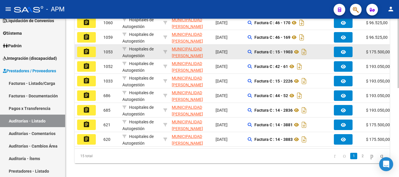
scroll to position [203, 0]
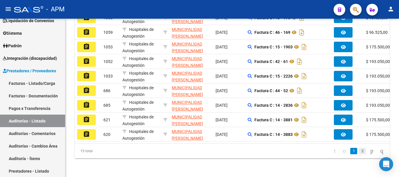
click at [359, 151] on link "2" at bounding box center [362, 151] width 7 height 6
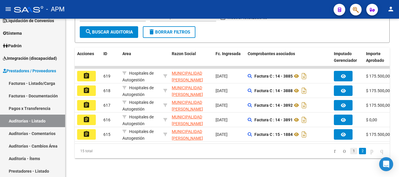
click at [351, 151] on link "1" at bounding box center [354, 151] width 7 height 6
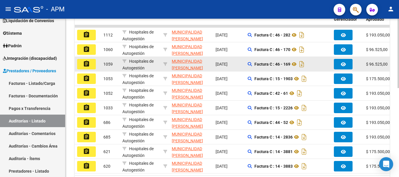
scroll to position [189, 0]
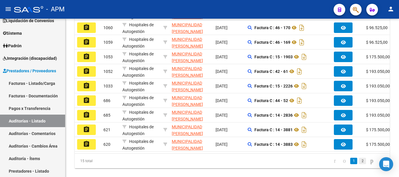
click at [359, 164] on link "2" at bounding box center [362, 161] width 7 height 6
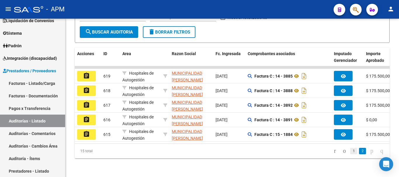
click at [351, 151] on link "1" at bounding box center [354, 151] width 7 height 6
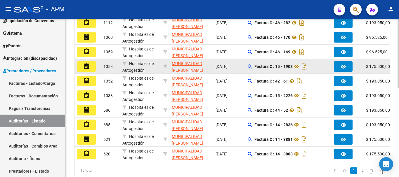
scroll to position [189, 0]
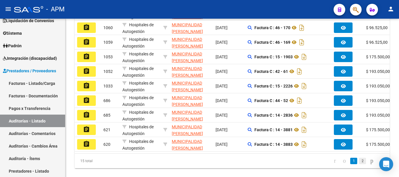
click at [359, 165] on link "2" at bounding box center [362, 161] width 7 height 6
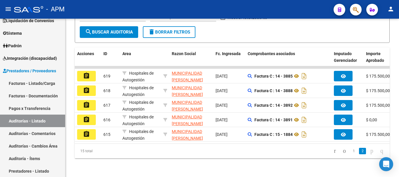
scroll to position [130, 0]
click at [351, 151] on link "1" at bounding box center [354, 151] width 7 height 6
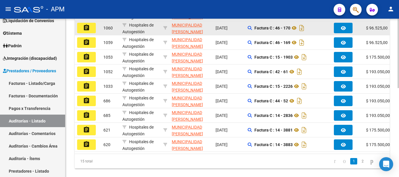
scroll to position [189, 0]
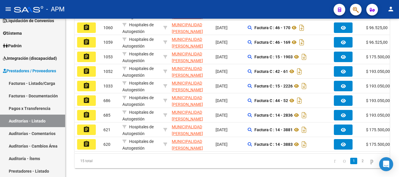
click at [360, 166] on li "2" at bounding box center [362, 161] width 9 height 10
click at [359, 165] on link "2" at bounding box center [362, 161] width 7 height 6
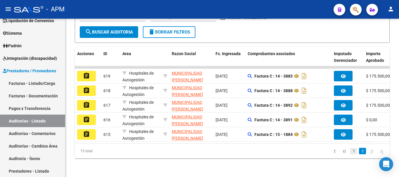
click at [351, 151] on link "1" at bounding box center [354, 151] width 7 height 6
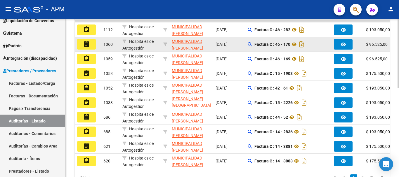
scroll to position [174, 0]
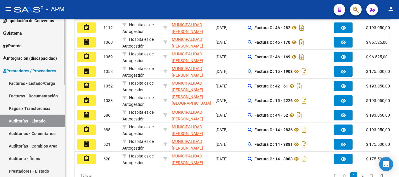
click at [43, 71] on span "Prestadores / Proveedores" at bounding box center [29, 71] width 53 height 6
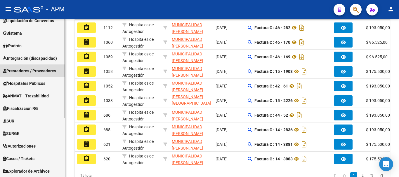
click at [43, 71] on span "Prestadores / Proveedores" at bounding box center [29, 71] width 53 height 6
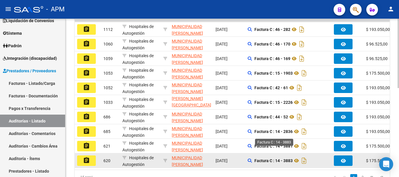
scroll to position [203, 0]
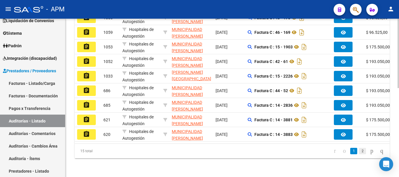
click at [359, 151] on link "2" at bounding box center [362, 151] width 7 height 6
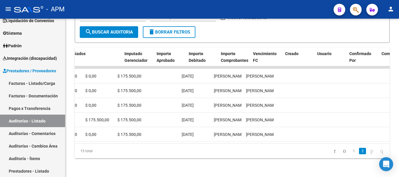
scroll to position [0, 63]
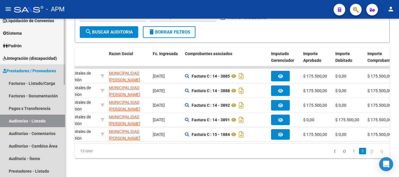
click at [30, 119] on link "Auditorías - Listado" at bounding box center [32, 121] width 65 height 13
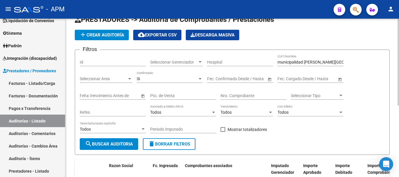
scroll to position [0, 0]
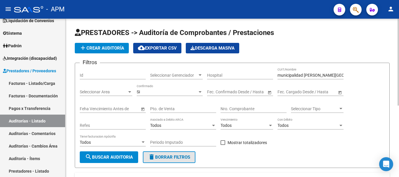
click at [178, 158] on span "delete Borrar Filtros" at bounding box center [169, 157] width 42 height 5
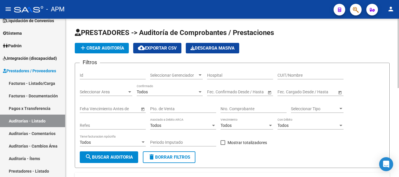
click at [269, 93] on span "Open calendar" at bounding box center [270, 92] width 14 height 14
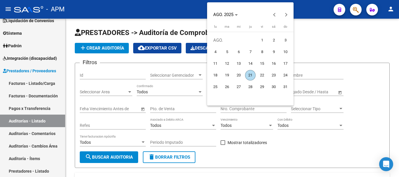
click at [260, 36] on span "1" at bounding box center [262, 40] width 11 height 11
type input "[DATE]"
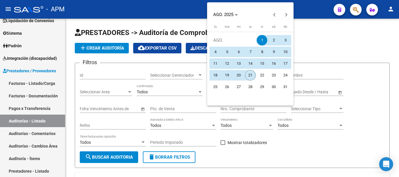
click at [250, 76] on span "21" at bounding box center [250, 75] width 11 height 11
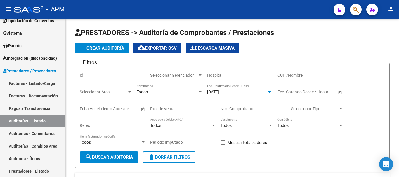
type input "[DATE]"
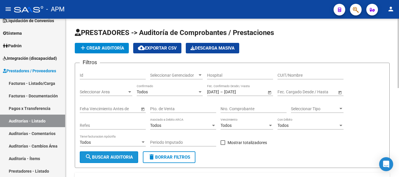
click at [119, 156] on span "search Buscar Auditoria" at bounding box center [109, 157] width 48 height 5
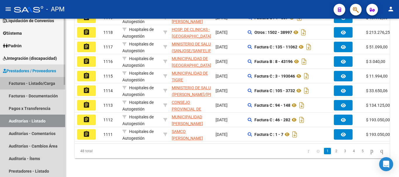
click at [40, 83] on link "Facturas - Listado/Carga" at bounding box center [32, 83] width 65 height 13
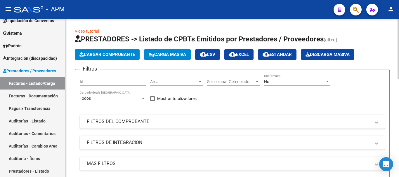
click at [113, 55] on span "Cargar Comprobante" at bounding box center [108, 54] width 56 height 5
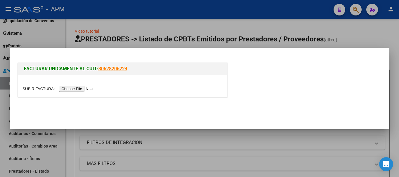
click at [85, 91] on input "file" at bounding box center [60, 89] width 74 height 6
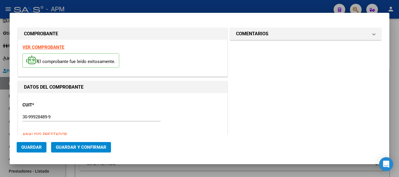
click at [55, 46] on strong "VER COMPROBANTE" at bounding box center [44, 47] width 42 height 5
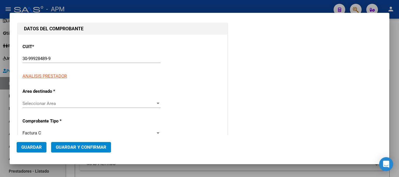
scroll to position [88, 0]
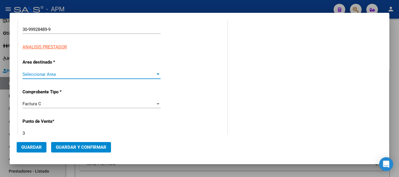
click at [136, 77] on span "Seleccionar Area" at bounding box center [89, 74] width 133 height 5
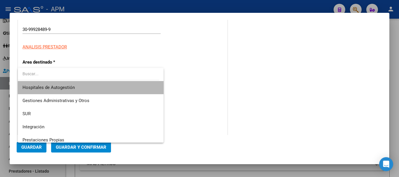
click at [98, 90] on span "Hospitales de Autogestión" at bounding box center [91, 87] width 137 height 13
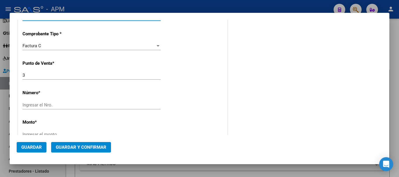
scroll to position [146, 0]
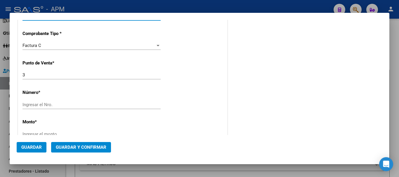
click at [101, 103] on input "Ingresar el Nro." at bounding box center [92, 104] width 138 height 5
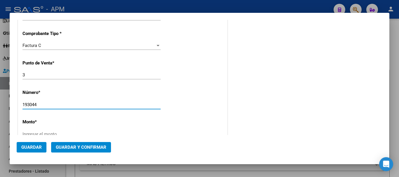
type input "193044"
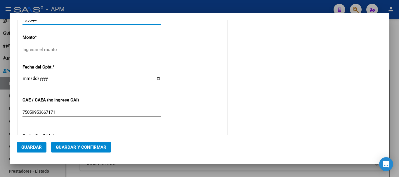
scroll to position [234, 0]
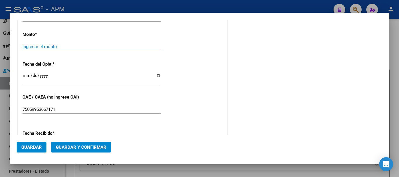
click at [152, 47] on input "Ingresar el monto" at bounding box center [92, 46] width 138 height 5
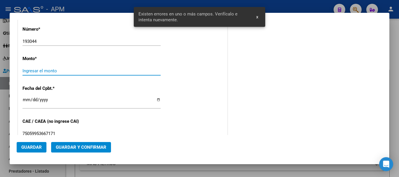
scroll to position [200, 0]
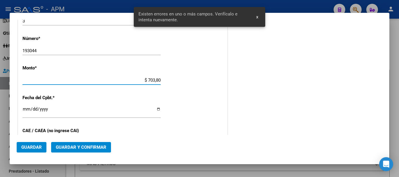
type input "$ 7.038,00"
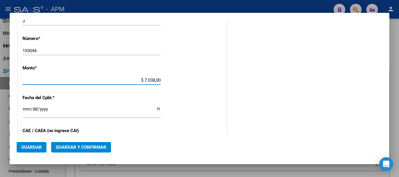
click at [28, 108] on input "Ingresar la fecha" at bounding box center [92, 111] width 138 height 9
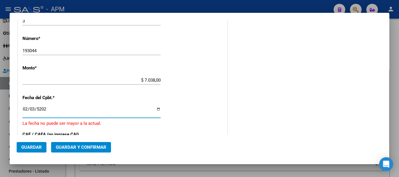
type input "2025-02-03"
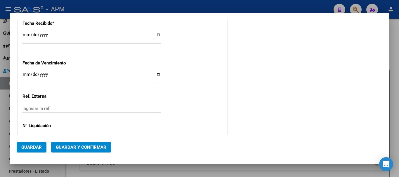
scroll to position [363, 0]
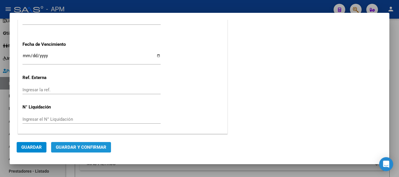
click at [84, 147] on span "Guardar y Confirmar" at bounding box center [81, 147] width 51 height 5
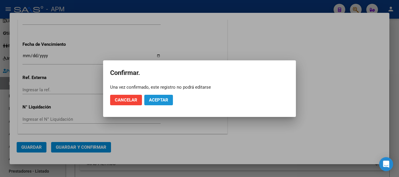
click at [168, 103] on button "Aceptar" at bounding box center [158, 100] width 29 height 11
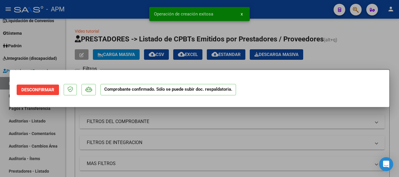
scroll to position [0, 0]
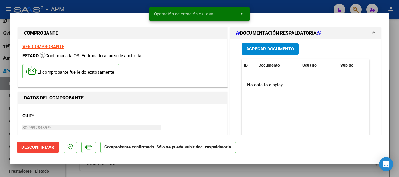
click at [202, 170] on div at bounding box center [199, 88] width 399 height 177
type input "$ 0,00"
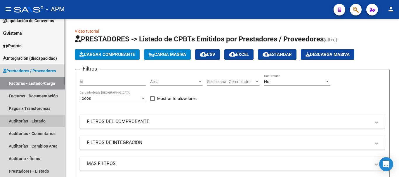
click at [37, 122] on link "Auditorías - Listado" at bounding box center [32, 121] width 65 height 13
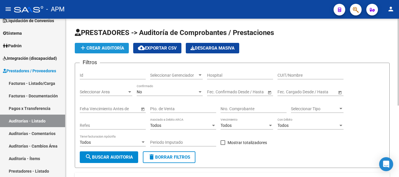
click at [114, 46] on span "add Crear Auditoría" at bounding box center [102, 48] width 45 height 5
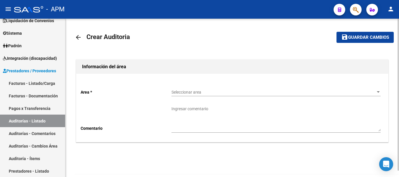
click at [304, 96] on div "Seleccionar area Seleccionar area" at bounding box center [276, 91] width 209 height 12
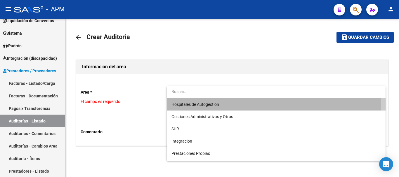
click at [245, 104] on span "Hospitales de Autogestión" at bounding box center [276, 105] width 209 height 12
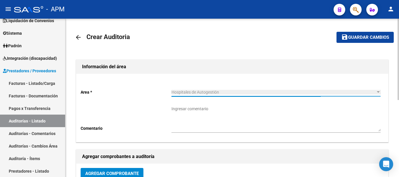
scroll to position [58, 0]
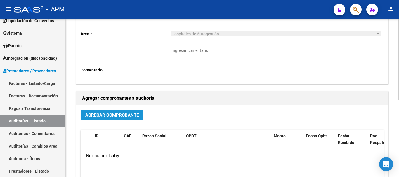
click at [131, 113] on span "Agregar Comprobante" at bounding box center [111, 115] width 53 height 5
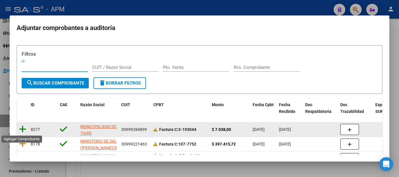
click at [24, 129] on icon at bounding box center [22, 129] width 7 height 8
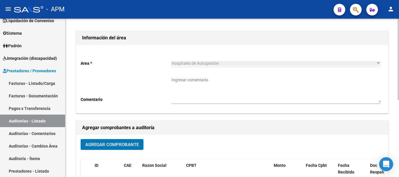
scroll to position [0, 0]
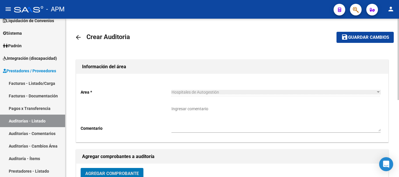
click at [378, 39] on span "Guardar cambios" at bounding box center [368, 37] width 41 height 5
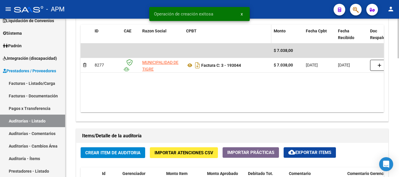
scroll to position [322, 0]
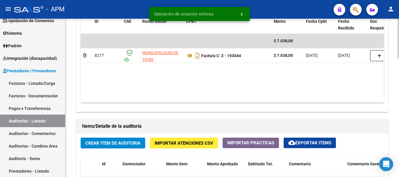
click at [133, 146] on span "Crear Item de Auditoria" at bounding box center [112, 143] width 55 height 5
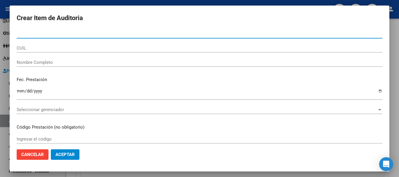
paste input "35302733"
type input "35302733"
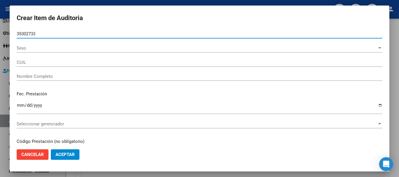
type input "27353027331"
type input "TORRES CYNTHIA VANESA"
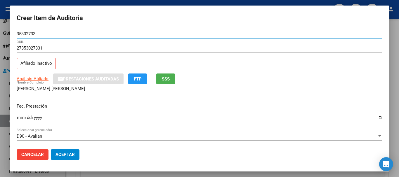
type input "35302733"
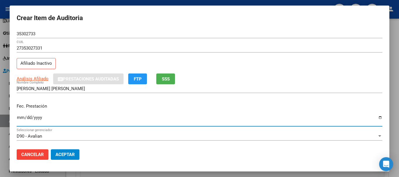
click at [19, 118] on input "Ingresar la fecha" at bounding box center [200, 119] width 366 height 9
type input "2024-11-15"
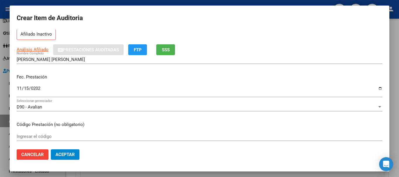
scroll to position [58, 0]
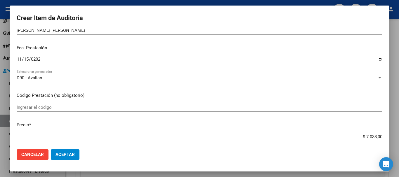
click at [34, 108] on input "Ingresar el código" at bounding box center [200, 107] width 366 height 5
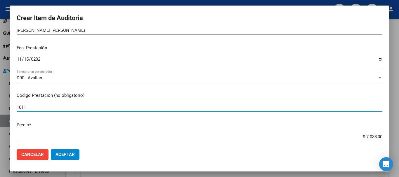
type input "1011"
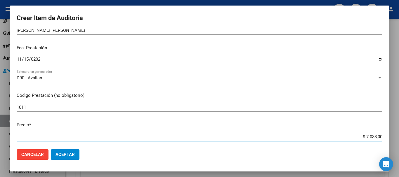
drag, startPoint x: 362, startPoint y: 136, endPoint x: 382, endPoint y: 134, distance: 20.0
click at [382, 134] on app-form-text-field "Precio * $ 7.038,00 Ingresar el precio" at bounding box center [202, 131] width 371 height 18
type input "$ 0,01"
type input "$ 0,15"
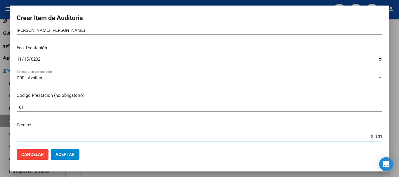
type input "$ 0,15"
type input "$ 1,52"
type input "$ 15,20"
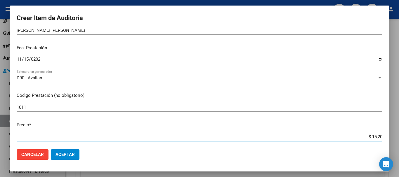
type input "$ 152,00"
type input "$ 1.520,00"
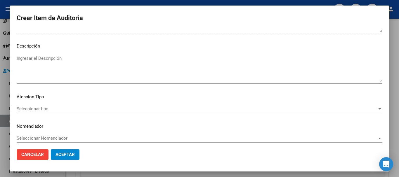
scroll to position [360, 0]
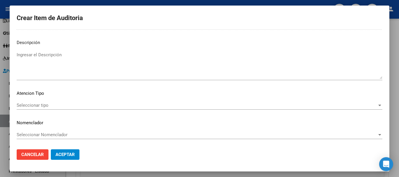
click at [351, 108] on div "Seleccionar tipo Seleccionar tipo" at bounding box center [200, 105] width 366 height 9
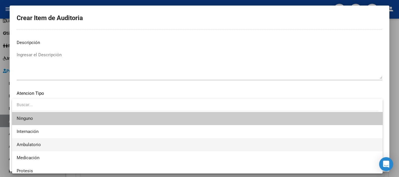
click at [89, 143] on span "Ambulatorio" at bounding box center [198, 145] width 362 height 13
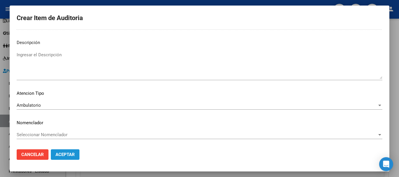
click at [65, 156] on span "Aceptar" at bounding box center [65, 154] width 19 height 5
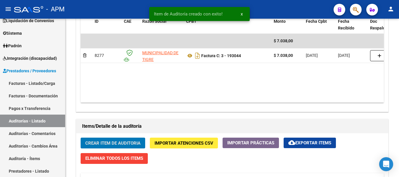
scroll to position [322, 0]
click at [126, 144] on span "Crear Item de Auditoria" at bounding box center [112, 143] width 55 height 5
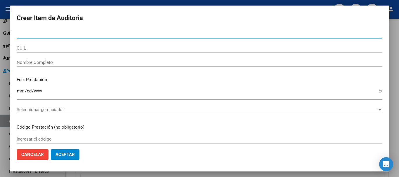
paste input "35302733"
type input "35302733"
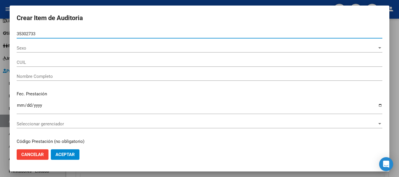
type input "27353027331"
type input "TORRES CYNTHIA VANESA"
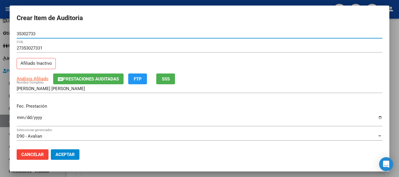
type input "35302733"
click at [19, 119] on input "Ingresar la fecha" at bounding box center [200, 119] width 366 height 9
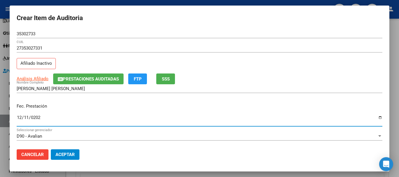
type input "2024-12-11"
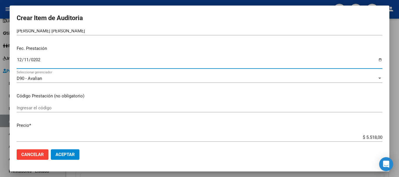
scroll to position [58, 0]
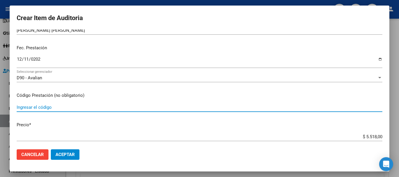
click at [44, 109] on input "Ingresar el código" at bounding box center [200, 107] width 366 height 5
type input "1011"
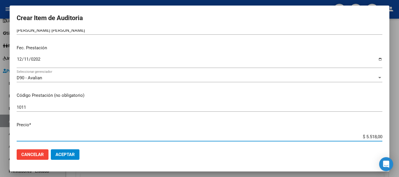
drag, startPoint x: 361, startPoint y: 136, endPoint x: 380, endPoint y: 135, distance: 18.7
click at [380, 135] on app-form-text-field "Precio * $ 5.518,00 Ingresar el precio" at bounding box center [202, 131] width 371 height 18
type input "$ 0,01"
type input "$ 0,15"
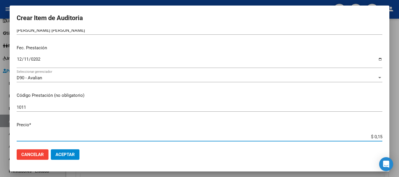
type input "$ 0,15"
type input "$ 1,52"
type input "$ 15,20"
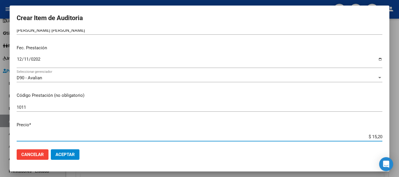
type input "$ 152,00"
type input "$ 1.520,00"
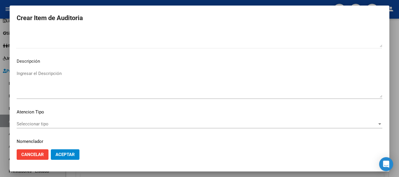
scroll to position [360, 0]
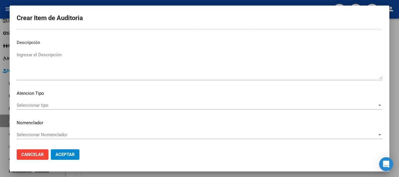
click at [369, 107] on span "Seleccionar tipo" at bounding box center [197, 105] width 361 height 5
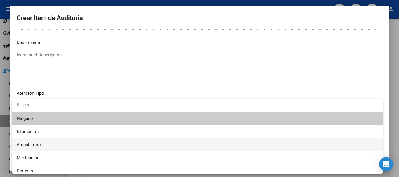
click at [72, 147] on span "Ambulatorio" at bounding box center [198, 145] width 362 height 13
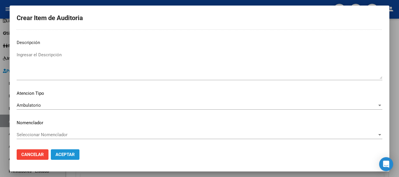
click at [67, 151] on button "Aceptar" at bounding box center [65, 155] width 29 height 11
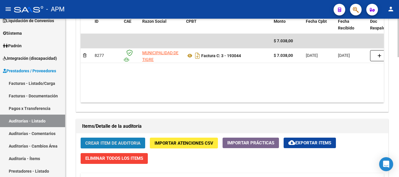
click at [124, 144] on span "Crear Item de Auditoria" at bounding box center [112, 143] width 55 height 5
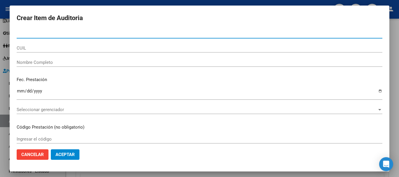
type input "38678129"
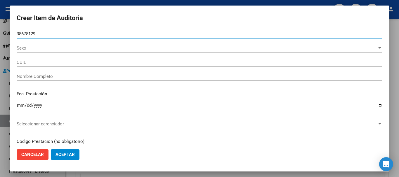
type input "27386781295"
type input "PICARDI GIULIANA KAREN"
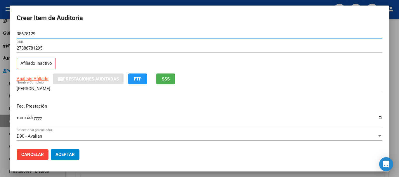
type input "38678129"
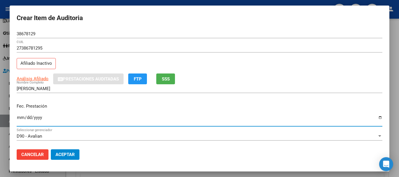
click at [21, 119] on input "Ingresar la fecha" at bounding box center [200, 119] width 366 height 9
type input "2024-12-27"
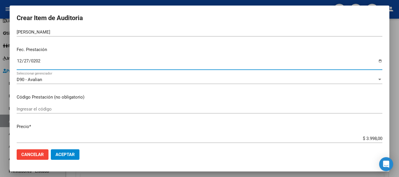
scroll to position [58, 0]
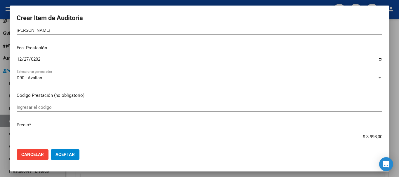
click at [57, 109] on input "Ingresar el código" at bounding box center [200, 107] width 366 height 5
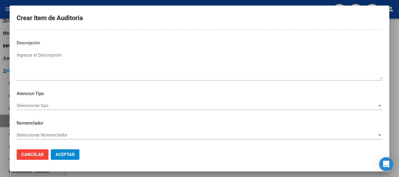
scroll to position [360, 0]
type input "103"
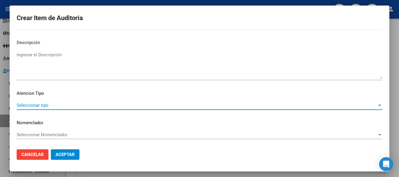
click at [377, 104] on div at bounding box center [379, 105] width 5 height 5
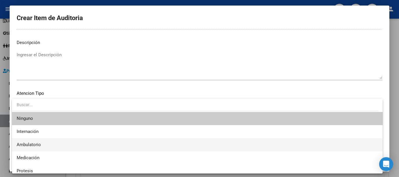
click at [69, 141] on span "Ambulatorio" at bounding box center [198, 145] width 362 height 13
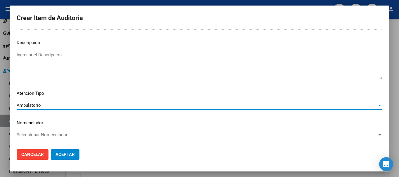
click at [68, 153] on span "Aceptar" at bounding box center [65, 154] width 19 height 5
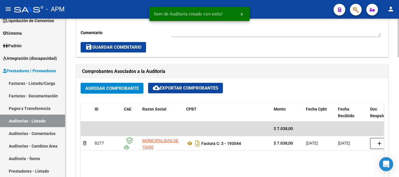
scroll to position [493, 0]
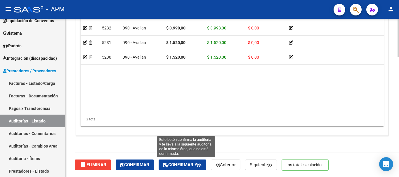
click at [185, 166] on span "Confirmar y" at bounding box center [182, 165] width 38 height 5
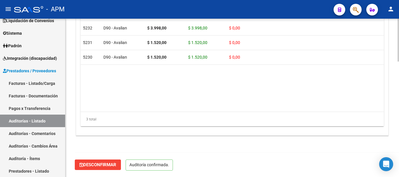
scroll to position [427, 0]
type input "202508"
click at [41, 84] on link "Facturas - Listado/Carga" at bounding box center [32, 83] width 65 height 13
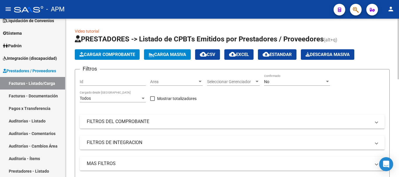
click at [316, 82] on div "No" at bounding box center [294, 82] width 61 height 5
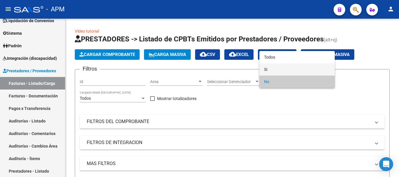
click at [316, 71] on span "Si" at bounding box center [297, 69] width 66 height 12
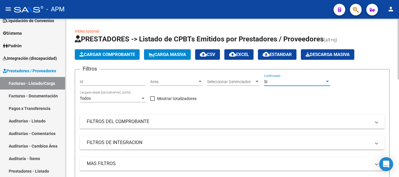
click at [313, 122] on mat-panel-title "FILTROS DEL COMPROBANTE" at bounding box center [229, 122] width 284 height 6
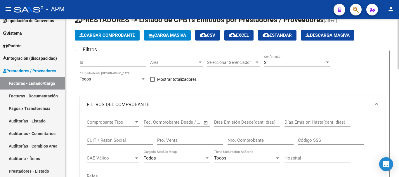
scroll to position [29, 0]
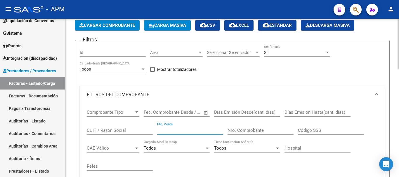
click at [211, 132] on input "Pto. Venta" at bounding box center [190, 130] width 66 height 5
type input "94"
click at [245, 129] on input "Nro. Comprobante" at bounding box center [261, 130] width 66 height 5
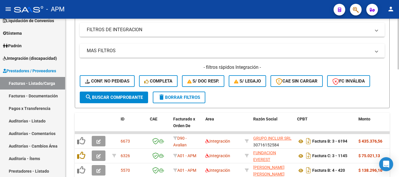
scroll to position [205, 0]
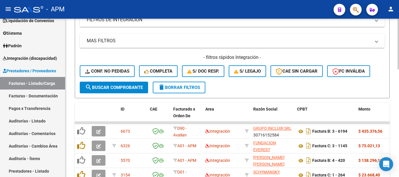
type input "148"
click at [128, 90] on button "search Buscar Comprobante" at bounding box center [114, 88] width 68 height 12
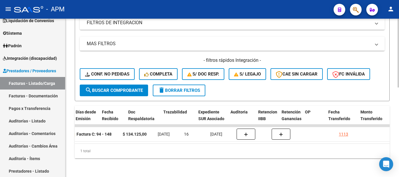
scroll to position [0, 349]
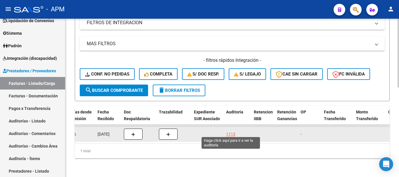
click at [233, 132] on div "1113" at bounding box center [230, 134] width 9 height 7
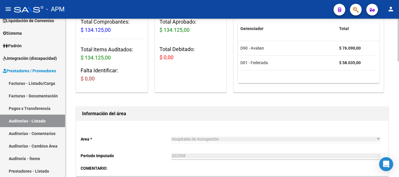
scroll to position [58, 0]
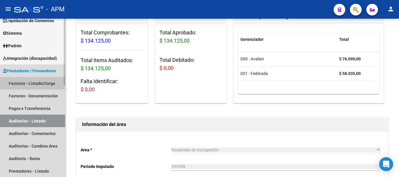
click at [34, 81] on link "Facturas - Listado/Carga" at bounding box center [32, 83] width 65 height 13
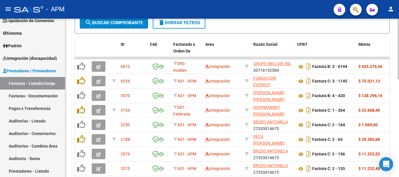
scroll to position [81, 0]
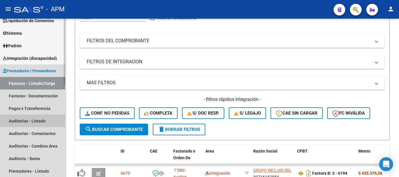
click at [27, 120] on link "Auditorías - Listado" at bounding box center [32, 121] width 65 height 13
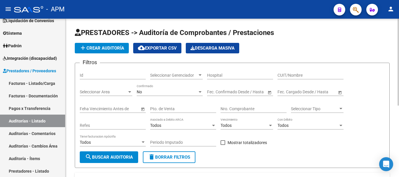
click at [186, 93] on div "No" at bounding box center [167, 92] width 61 height 5
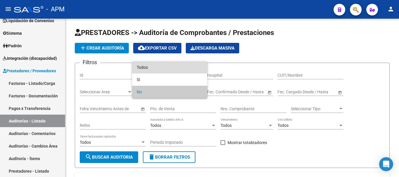
click at [186, 72] on span "Todos" at bounding box center [170, 67] width 66 height 12
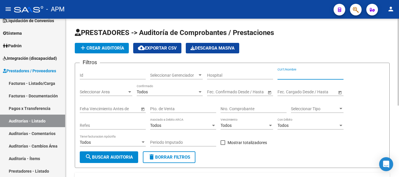
click at [296, 76] on input "CUIT/Nombre" at bounding box center [311, 75] width 66 height 5
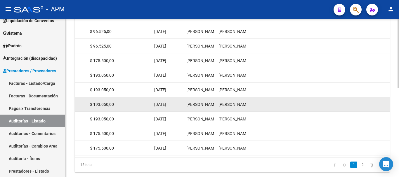
scroll to position [203, 0]
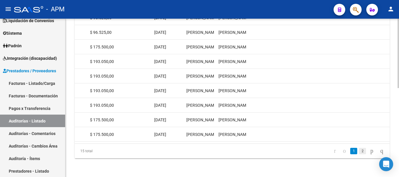
type input "municipalidad [PERSON_NAME][GEOGRAPHIC_DATA]"
click at [359, 151] on link "2" at bounding box center [362, 151] width 7 height 6
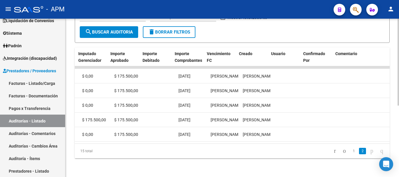
scroll to position [0, 256]
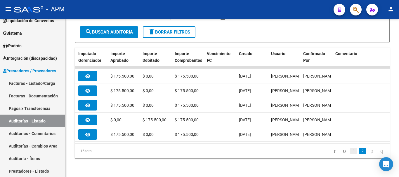
click at [351, 153] on link "1" at bounding box center [354, 151] width 7 height 6
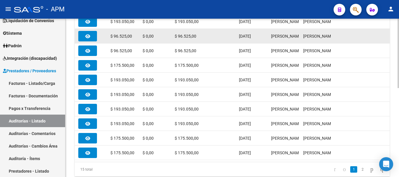
scroll to position [203, 0]
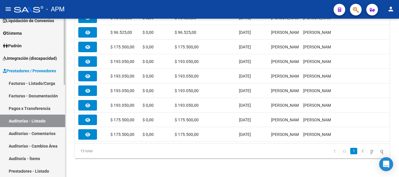
click at [35, 120] on link "Auditorías - Listado" at bounding box center [32, 121] width 65 height 13
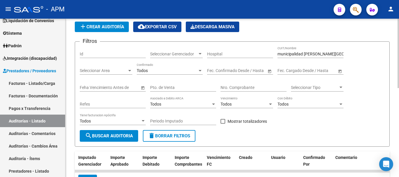
scroll to position [0, 0]
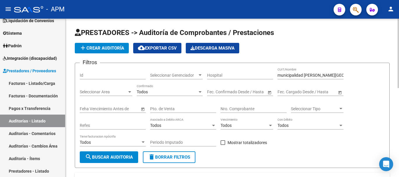
click at [169, 108] on input "Pto. de Venta" at bounding box center [183, 109] width 66 height 5
type input "107"
click at [227, 108] on input "Nro. Comprobante" at bounding box center [254, 109] width 66 height 5
type input "7752"
click at [327, 73] on input "municipalidad [PERSON_NAME][GEOGRAPHIC_DATA]" at bounding box center [311, 75] width 66 height 5
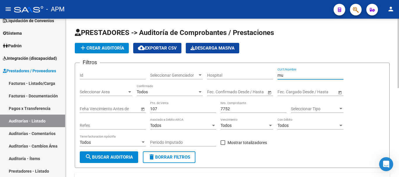
type input "m"
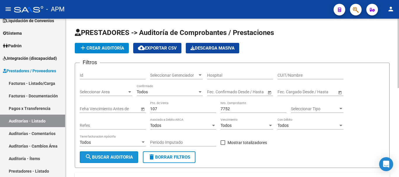
click at [126, 160] on span "search Buscar Auditoria" at bounding box center [109, 157] width 48 height 5
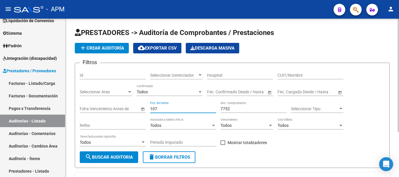
click at [166, 108] on input "107" at bounding box center [183, 109] width 66 height 5
type input "1"
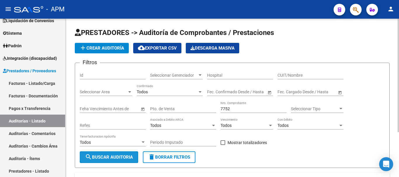
click at [129, 154] on button "search Buscar Auditoria" at bounding box center [109, 158] width 58 height 12
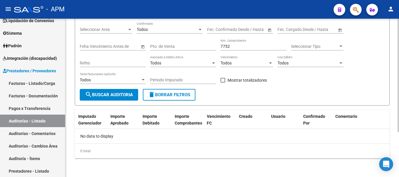
scroll to position [33, 0]
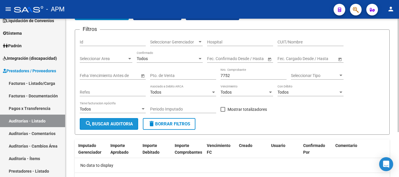
click at [125, 123] on span "search Buscar Auditoria" at bounding box center [109, 124] width 48 height 5
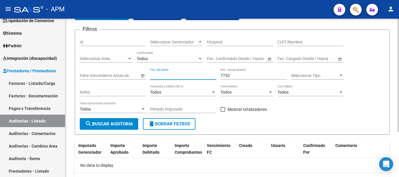
click at [183, 76] on input "Pto. de Venta" at bounding box center [183, 75] width 66 height 5
type input "1"
click at [234, 74] on input "7752" at bounding box center [254, 75] width 66 height 5
type input "7"
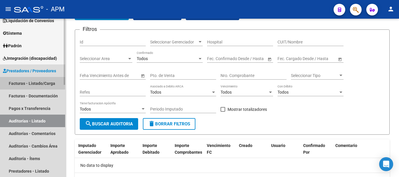
click at [30, 82] on link "Facturas - Listado/Carga" at bounding box center [32, 83] width 65 height 13
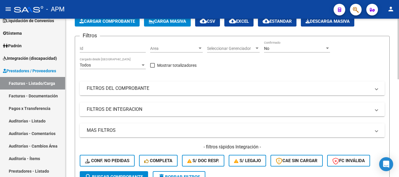
click at [120, 21] on span "Cargar Comprobante" at bounding box center [108, 21] width 56 height 5
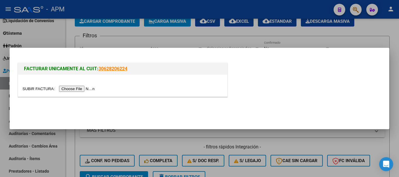
click at [85, 90] on input "file" at bounding box center [60, 89] width 74 height 6
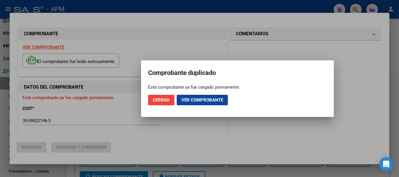
click at [222, 126] on div at bounding box center [199, 88] width 399 height 177
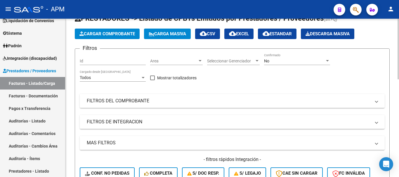
scroll to position [1, 0]
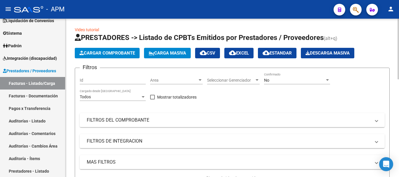
click at [114, 53] on span "Cargar Comprobante" at bounding box center [108, 53] width 56 height 5
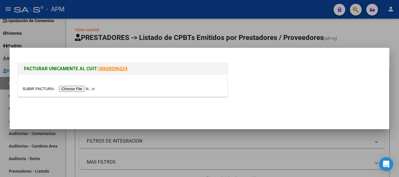
click at [89, 89] on input "file" at bounding box center [60, 89] width 74 height 6
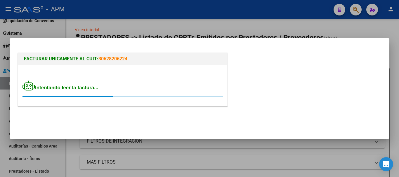
click at [159, 158] on div at bounding box center [199, 88] width 399 height 177
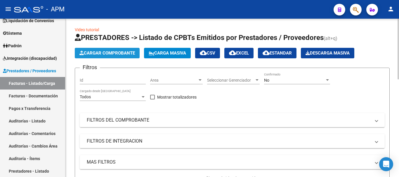
click at [123, 55] on span "Cargar Comprobante" at bounding box center [108, 53] width 56 height 5
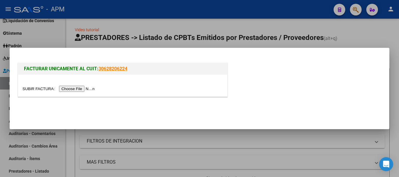
click at [88, 91] on input "file" at bounding box center [60, 89] width 74 height 6
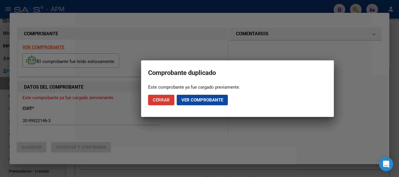
click at [206, 99] on span "Ver comprobante" at bounding box center [203, 100] width 42 height 5
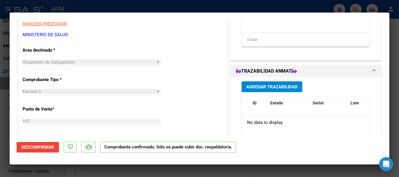
scroll to position [159, 0]
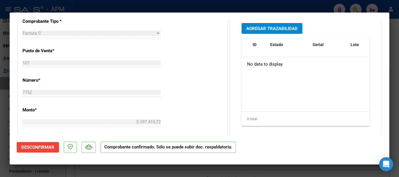
click at [274, 175] on div at bounding box center [199, 88] width 399 height 177
type input "$ 0,00"
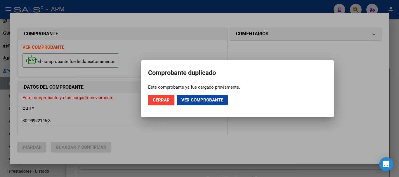
click at [257, 174] on div at bounding box center [199, 88] width 399 height 177
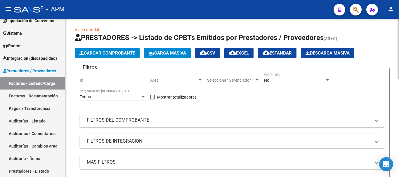
click at [308, 80] on div "No" at bounding box center [294, 80] width 61 height 5
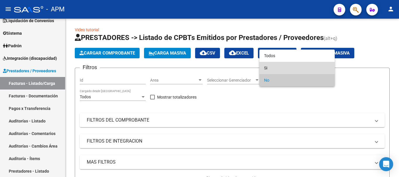
click at [310, 64] on span "Si" at bounding box center [297, 68] width 66 height 12
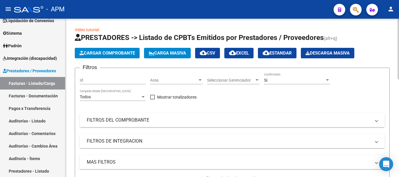
click at [306, 118] on mat-panel-title "FILTROS DEL COMPROBANTE" at bounding box center [229, 120] width 284 height 6
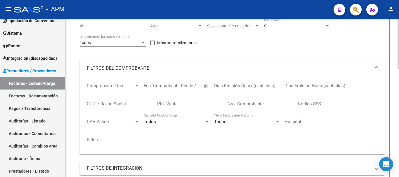
scroll to position [60, 0]
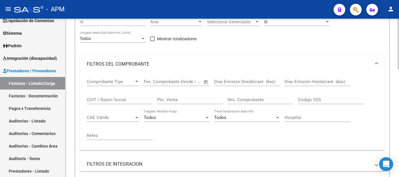
click at [194, 99] on input "Pto. Venta" at bounding box center [190, 99] width 66 height 5
type input "107"
click at [240, 96] on div "Nro. Comprobante" at bounding box center [261, 98] width 66 height 13
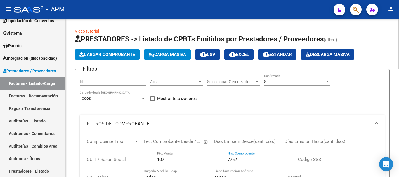
scroll to position [29, 0]
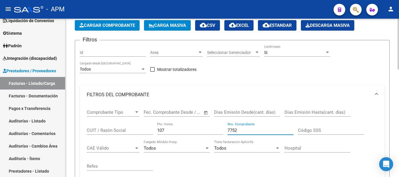
type input "7752"
click at [324, 50] on div "Si Confirmado" at bounding box center [297, 51] width 66 height 12
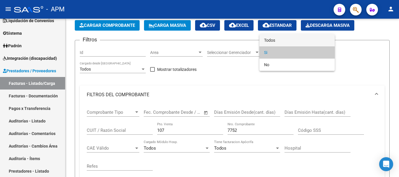
click at [317, 40] on span "Todos" at bounding box center [297, 40] width 66 height 12
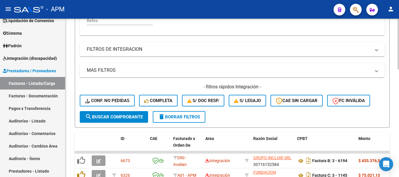
scroll to position [175, 0]
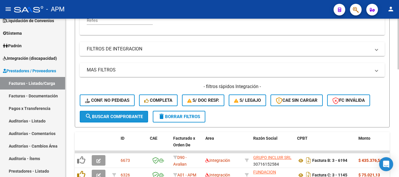
click at [139, 116] on span "search Buscar Comprobante" at bounding box center [114, 116] width 58 height 5
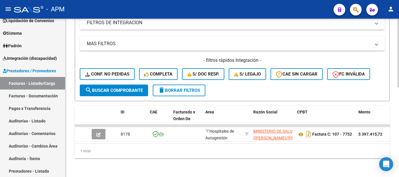
scroll to position [206, 0]
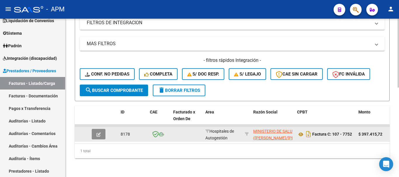
click at [104, 131] on button "button" at bounding box center [99, 134] width 14 height 11
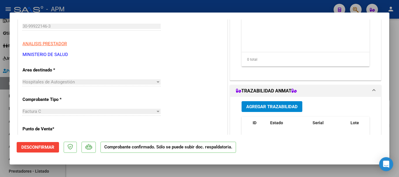
scroll to position [88, 0]
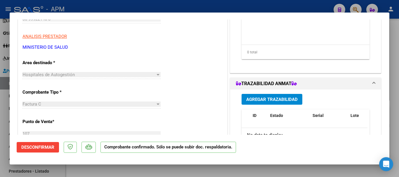
click at [237, 173] on div at bounding box center [199, 88] width 399 height 177
type input "$ 0,00"
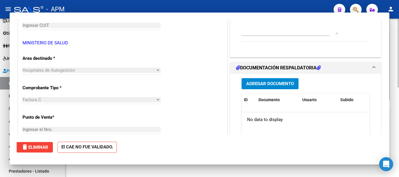
scroll to position [0, 0]
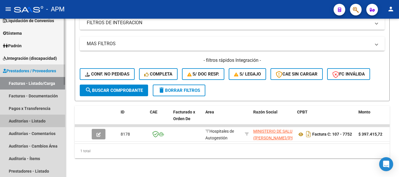
click at [29, 124] on link "Auditorías - Listado" at bounding box center [32, 121] width 65 height 13
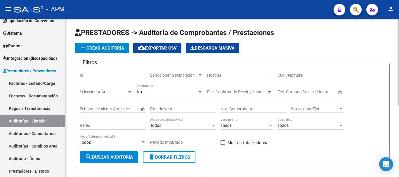
click at [195, 93] on div "No" at bounding box center [167, 92] width 61 height 5
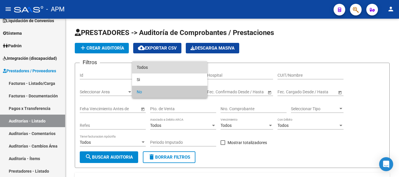
click at [189, 71] on span "Todos" at bounding box center [170, 67] width 66 height 12
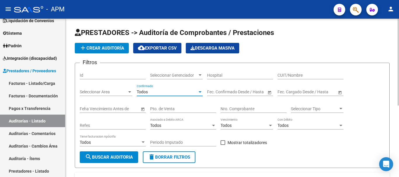
click at [187, 109] on input "Pto. de Venta" at bounding box center [183, 109] width 66 height 5
type input "107"
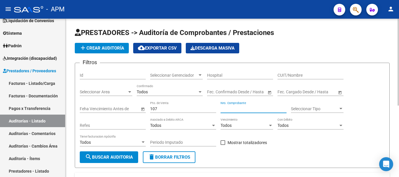
click at [230, 108] on input "Nro. Comprobante" at bounding box center [254, 109] width 66 height 5
type input "7752"
click at [111, 155] on button "search Buscar Auditoria" at bounding box center [109, 158] width 58 height 12
click at [201, 108] on input "107" at bounding box center [183, 109] width 66 height 5
type input "1"
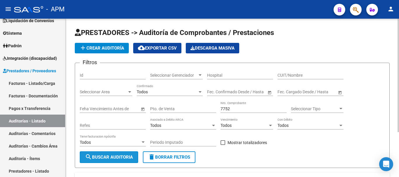
click at [123, 156] on span "search Buscar Auditoria" at bounding box center [109, 157] width 48 height 5
click at [241, 108] on input "7752" at bounding box center [254, 109] width 66 height 5
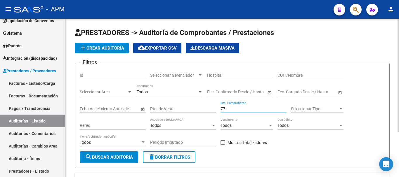
type input "7"
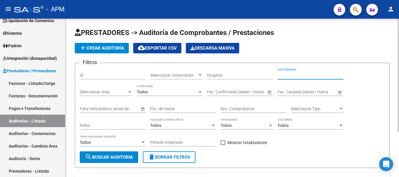
click at [286, 75] on input "CUIT/Nombre" at bounding box center [311, 75] width 66 height 5
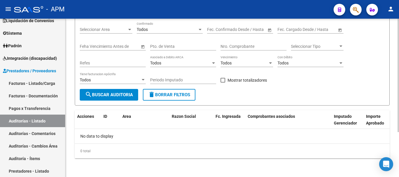
type input "30999221463"
click at [127, 94] on span "search Buscar Auditoria" at bounding box center [109, 94] width 48 height 5
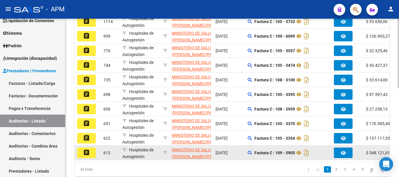
scroll to position [145, 0]
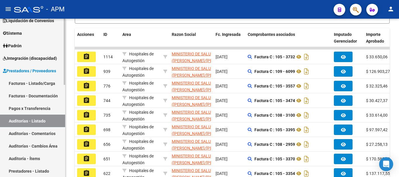
click at [40, 84] on link "Facturas - Listado/Carga" at bounding box center [32, 83] width 65 height 13
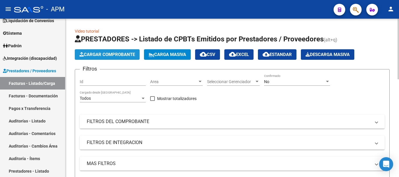
click at [106, 55] on span "Cargar Comprobante" at bounding box center [108, 54] width 56 height 5
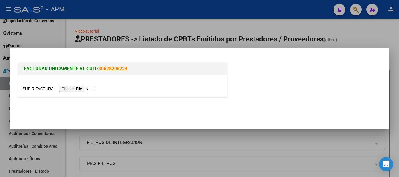
click at [86, 92] on div at bounding box center [122, 86] width 209 height 22
click at [85, 91] on input "file" at bounding box center [60, 89] width 74 height 6
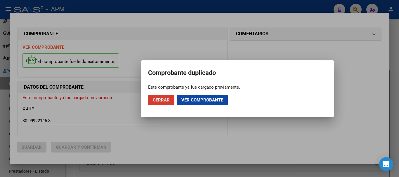
click at [193, 98] on span "Ver comprobante" at bounding box center [203, 100] width 42 height 5
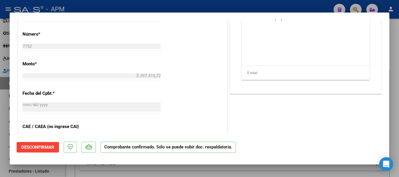
scroll to position [234, 0]
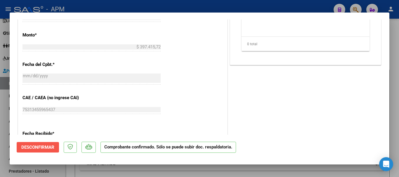
click at [45, 149] on span "Desconfirmar" at bounding box center [37, 147] width 33 height 5
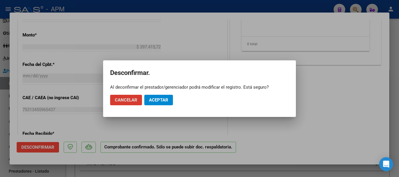
click at [154, 101] on span "Aceptar" at bounding box center [158, 100] width 19 height 5
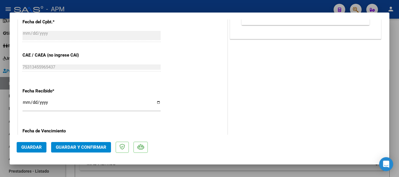
scroll to position [292, 0]
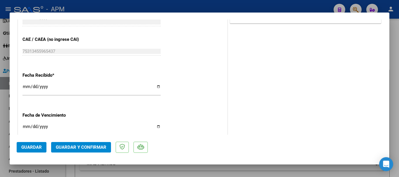
click at [98, 148] on span "Guardar y Confirmar" at bounding box center [81, 147] width 51 height 5
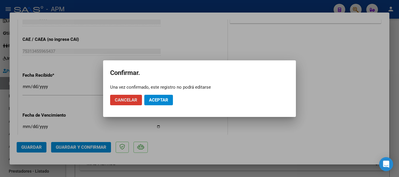
click at [159, 104] on button "Aceptar" at bounding box center [158, 100] width 29 height 11
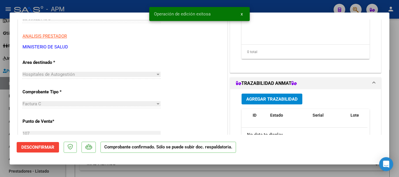
scroll to position [88, 0]
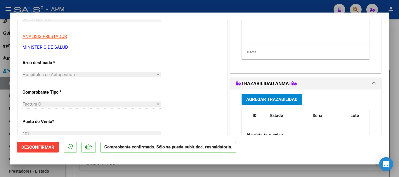
click at [253, 173] on div at bounding box center [199, 88] width 399 height 177
type input "$ 0,00"
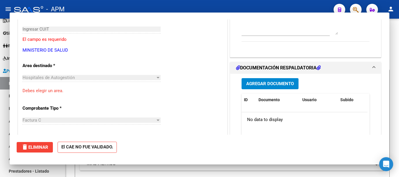
scroll to position [98, 0]
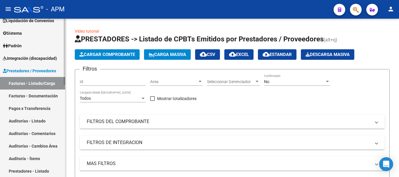
click at [44, 122] on link "Auditorías - Listado" at bounding box center [32, 121] width 65 height 13
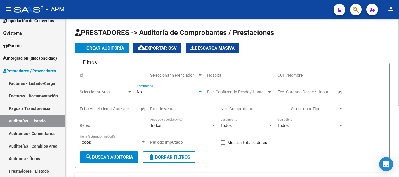
click at [194, 94] on div "No" at bounding box center [167, 92] width 61 height 5
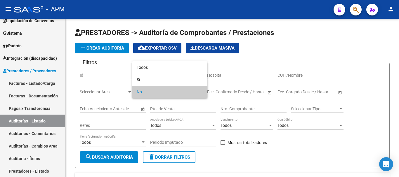
click at [114, 49] on div at bounding box center [199, 88] width 399 height 177
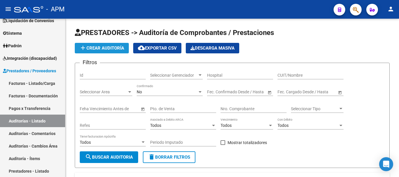
click at [114, 49] on span "add Crear Auditoría" at bounding box center [102, 48] width 45 height 5
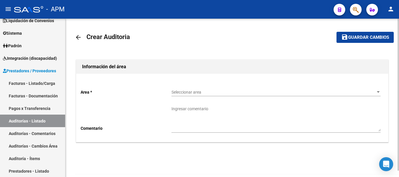
click at [289, 90] on span "Seleccionar area" at bounding box center [274, 92] width 204 height 5
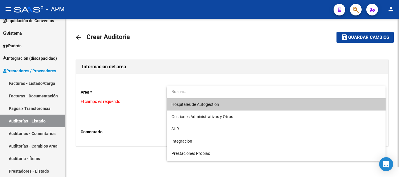
click at [265, 105] on span "Hospitales de Autogestión" at bounding box center [276, 105] width 209 height 12
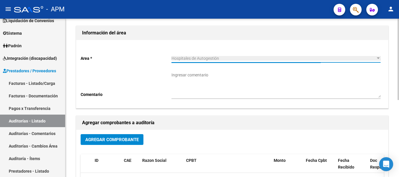
scroll to position [33, 0]
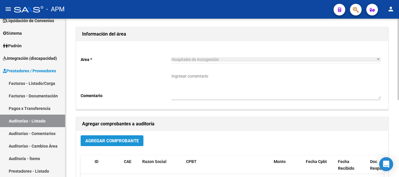
click at [135, 138] on button "Agregar Comprobante" at bounding box center [112, 141] width 63 height 11
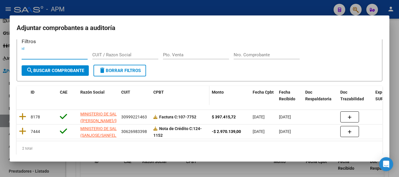
scroll to position [23, 0]
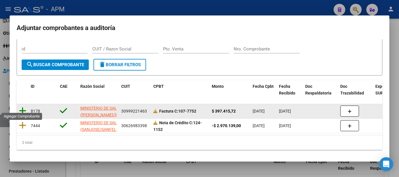
click at [23, 107] on icon at bounding box center [22, 111] width 7 height 8
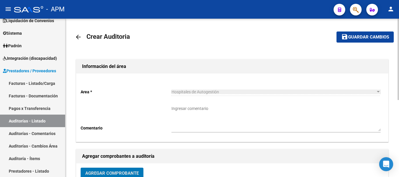
scroll to position [0, 0]
click at [361, 36] on span "Guardar cambios" at bounding box center [368, 37] width 41 height 5
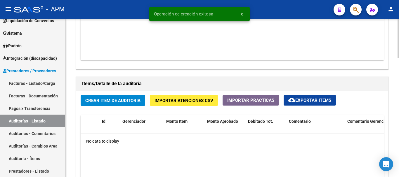
scroll to position [380, 0]
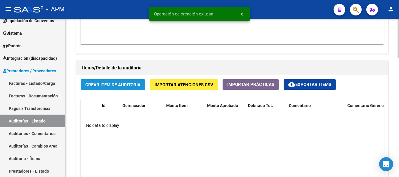
click at [125, 84] on span "Crear Item de Auditoria" at bounding box center [112, 84] width 55 height 5
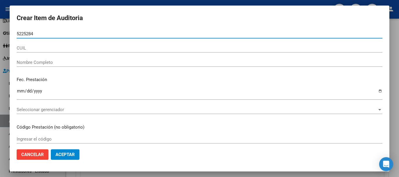
type input "52252840"
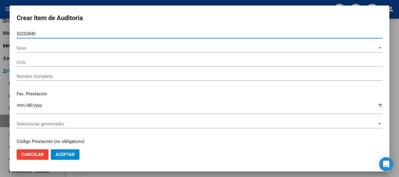
type input "23522528404"
type input "AREVALO LUCIA TAMARA"
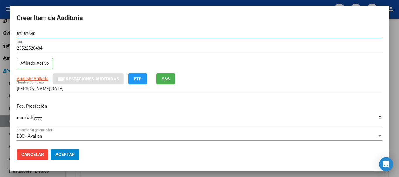
type input "52252840"
click at [19, 118] on input "Ingresar la fecha" at bounding box center [200, 119] width 366 height 9
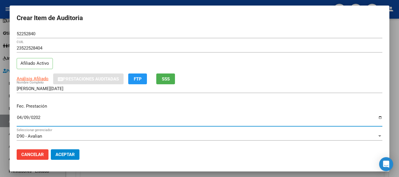
type input "2025-04-09"
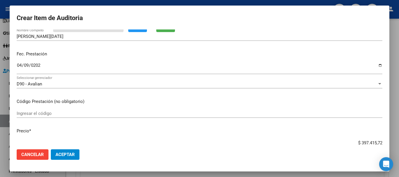
scroll to position [58, 0]
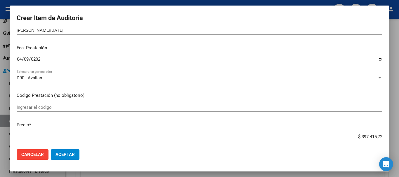
click at [54, 109] on input "Ingresar el código" at bounding box center [200, 107] width 366 height 5
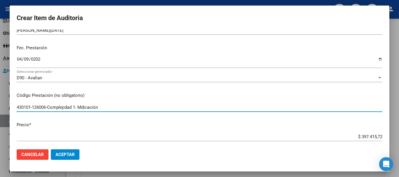
click at [83, 109] on input "430101-126006-Complejidad 1- Mdicación" at bounding box center [200, 107] width 366 height 5
type input "430101-126006-Complejidad 1- Medicación"
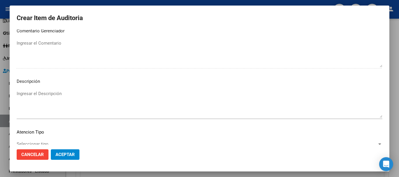
scroll to position [360, 0]
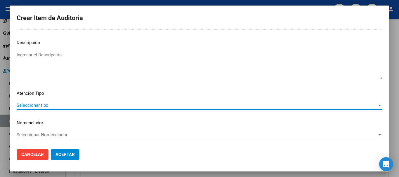
click at [353, 106] on span "Seleccionar tipo" at bounding box center [197, 105] width 361 height 5
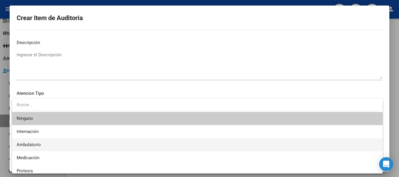
click at [77, 142] on span "Ambulatorio" at bounding box center [198, 145] width 362 height 13
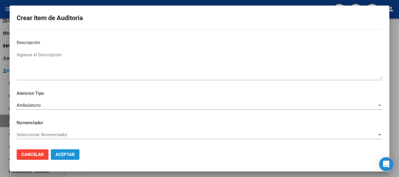
click at [61, 153] on span "Aceptar" at bounding box center [65, 154] width 19 height 5
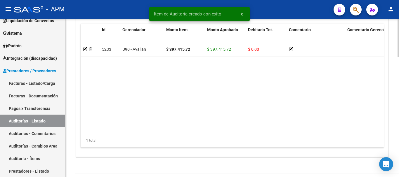
scroll to position [493, 0]
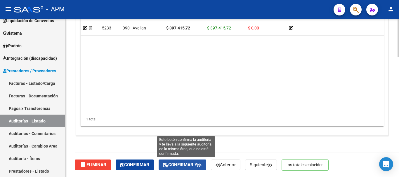
click at [188, 165] on span "Confirmar y" at bounding box center [182, 165] width 38 height 5
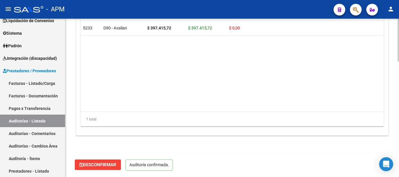
scroll to position [427, 0]
type input "202508"
click at [41, 82] on link "Facturas - Listado/Carga" at bounding box center [32, 83] width 65 height 13
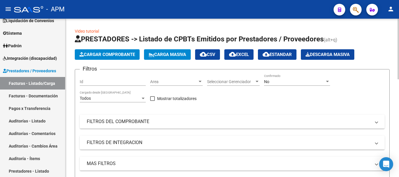
click at [306, 84] on div "No Confirmado" at bounding box center [297, 80] width 66 height 12
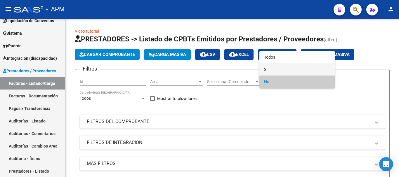
click at [301, 69] on span "Si" at bounding box center [297, 69] width 66 height 12
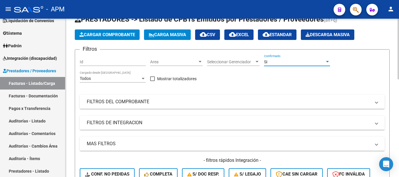
scroll to position [29, 0]
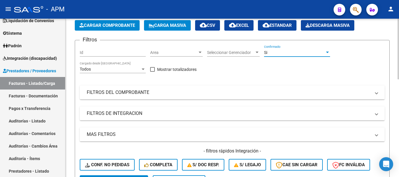
click at [321, 51] on div "Si" at bounding box center [294, 52] width 61 height 5
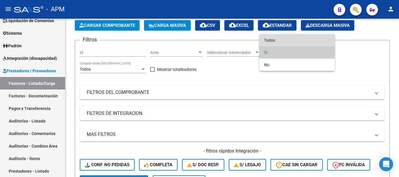
click at [302, 41] on span "Todos" at bounding box center [297, 40] width 66 height 12
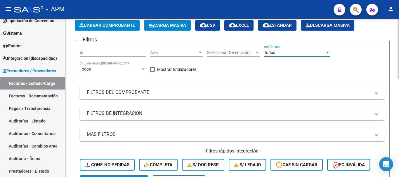
click at [305, 92] on mat-panel-title "FILTROS DEL COMPROBANTE" at bounding box center [229, 92] width 284 height 6
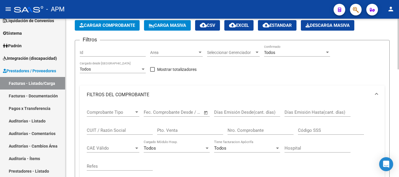
scroll to position [58, 0]
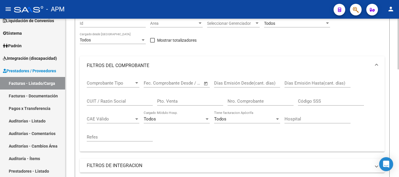
click at [258, 104] on input "Nro. Comprobante" at bounding box center [261, 101] width 66 height 5
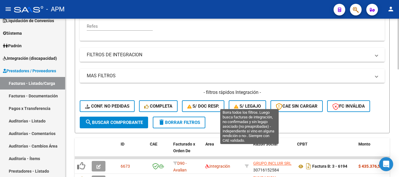
scroll to position [175, 0]
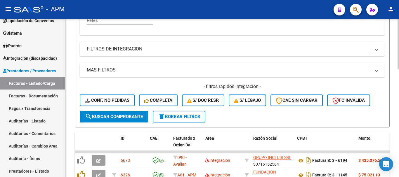
type input "19377"
click at [139, 118] on span "search Buscar Comprobante" at bounding box center [114, 116] width 58 height 5
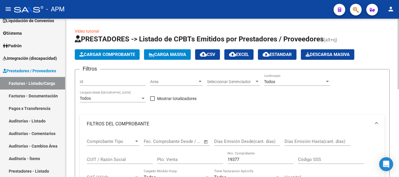
scroll to position [58, 0]
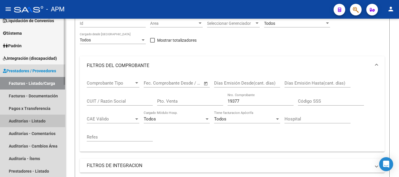
click at [37, 115] on link "Auditorías - Listado" at bounding box center [32, 121] width 65 height 13
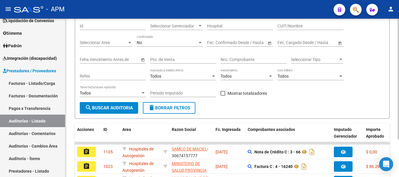
scroll to position [58, 0]
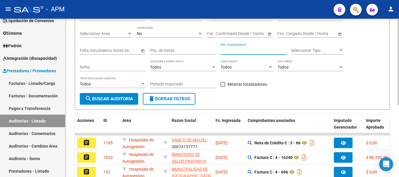
click at [229, 51] on input "Nro. Comprobante" at bounding box center [254, 50] width 66 height 5
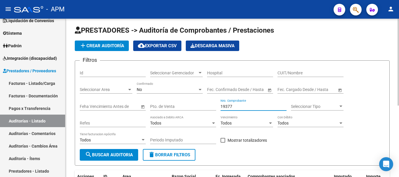
scroll to position [0, 0]
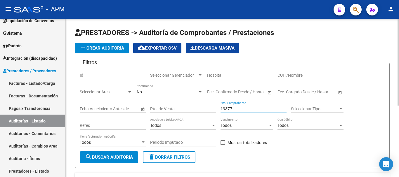
click at [184, 91] on div "No" at bounding box center [167, 92] width 61 height 5
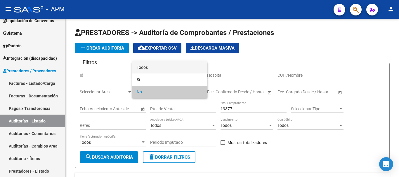
click at [175, 70] on span "Todos" at bounding box center [170, 67] width 66 height 12
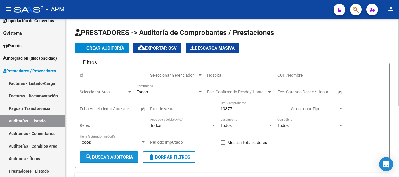
click at [131, 155] on button "search Buscar Auditoria" at bounding box center [109, 158] width 58 height 12
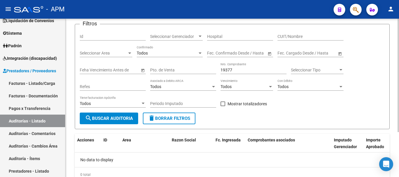
scroll to position [4, 0]
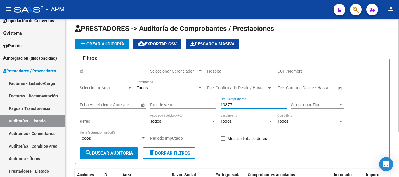
click at [239, 106] on input "19377" at bounding box center [254, 105] width 66 height 5
type input "1"
click at [37, 81] on link "Facturas - Listado/Carga" at bounding box center [32, 83] width 65 height 13
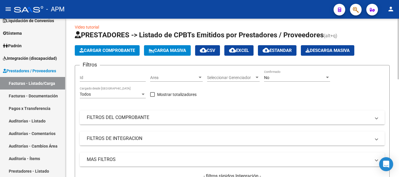
click at [120, 46] on button "Cargar Comprobante" at bounding box center [107, 50] width 65 height 11
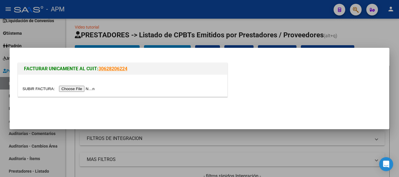
click at [82, 89] on input "file" at bounding box center [60, 89] width 74 height 6
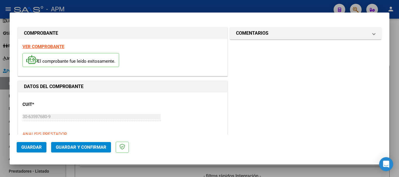
click at [51, 45] on strong "VER COMPROBANTE" at bounding box center [44, 46] width 42 height 5
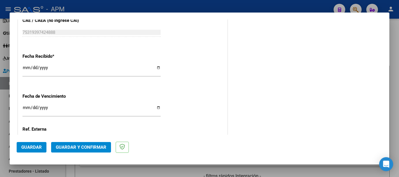
scroll to position [374, 0]
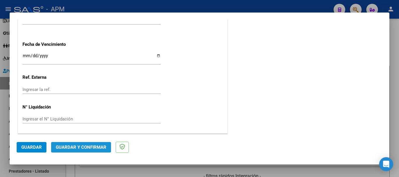
click at [91, 145] on span "Guardar y Confirmar" at bounding box center [81, 147] width 51 height 5
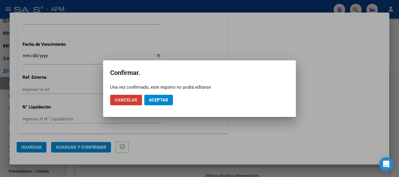
click at [166, 99] on span "Aceptar" at bounding box center [158, 100] width 19 height 5
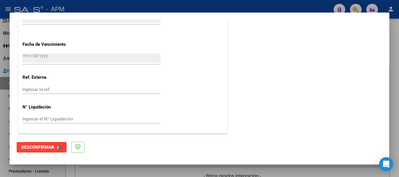
scroll to position [0, 0]
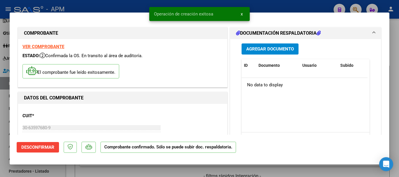
click at [187, 173] on div at bounding box center [199, 88] width 399 height 177
type input "$ 0,00"
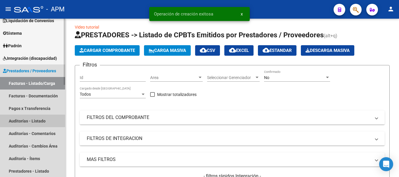
click at [31, 121] on link "Auditorías - Listado" at bounding box center [32, 121] width 65 height 13
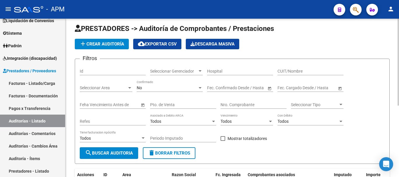
click at [162, 91] on div "No Confirmado" at bounding box center [170, 86] width 66 height 12
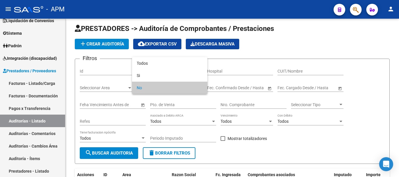
click at [108, 44] on div at bounding box center [199, 88] width 399 height 177
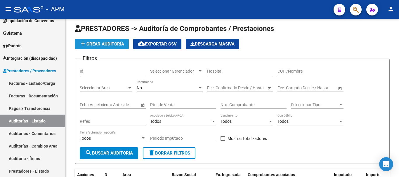
click at [108, 44] on span "add Crear Auditoría" at bounding box center [102, 44] width 45 height 5
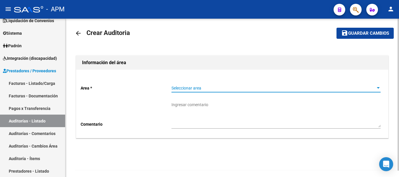
click at [313, 90] on span "Seleccionar area" at bounding box center [274, 88] width 204 height 5
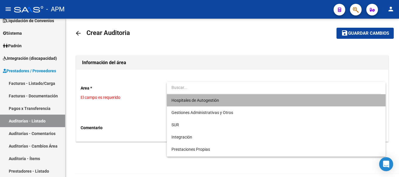
click at [281, 100] on span "Hospitales de Autogestión" at bounding box center [276, 100] width 209 height 12
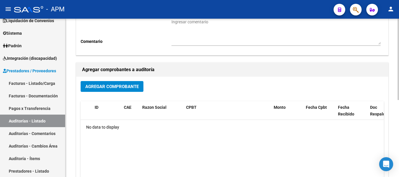
scroll to position [92, 0]
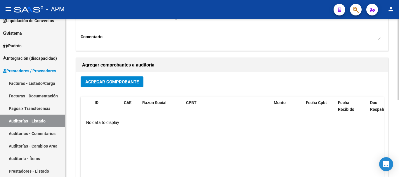
click at [137, 82] on span "Agregar Comprobante" at bounding box center [111, 82] width 53 height 5
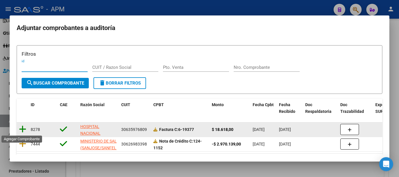
click at [24, 129] on icon at bounding box center [22, 129] width 7 height 8
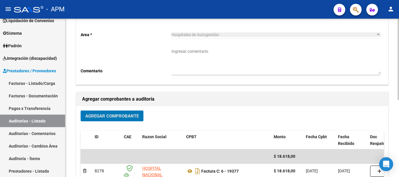
scroll to position [0, 0]
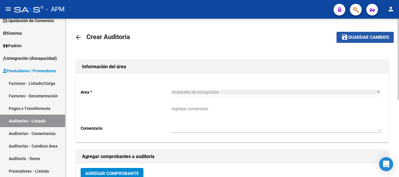
click at [371, 42] on button "save Guardar cambios" at bounding box center [365, 37] width 57 height 11
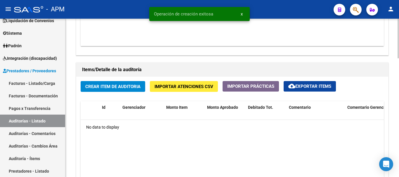
scroll to position [380, 0]
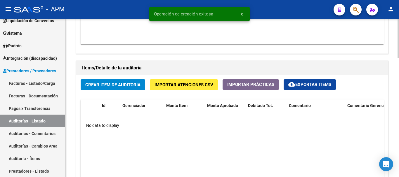
click at [117, 84] on span "Crear Item de Auditoria" at bounding box center [112, 84] width 55 height 5
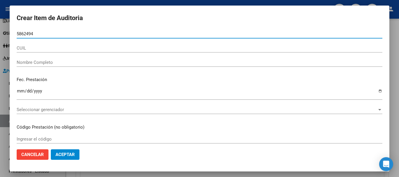
type input "58624947"
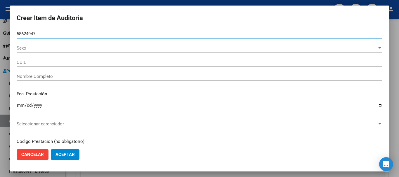
type input "23586249479"
type input "RODRIGUEZ FELIPE LEONEL"
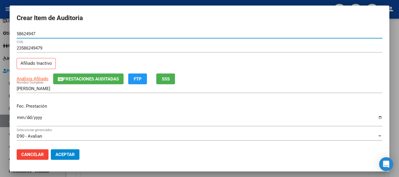
type input "58624947"
click at [19, 118] on input "Ingresar la fecha" at bounding box center [200, 119] width 366 height 9
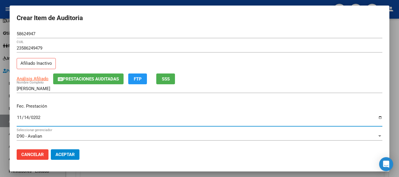
type input "2024-11-14"
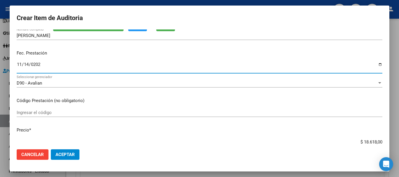
scroll to position [58, 0]
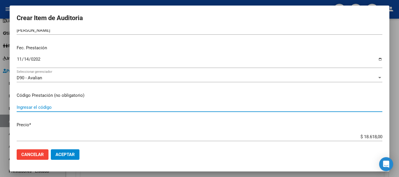
click at [24, 109] on input "Ingresar el código" at bounding box center [200, 107] width 366 height 5
type input "430-427-425-428-1.03.13-560-374-436"
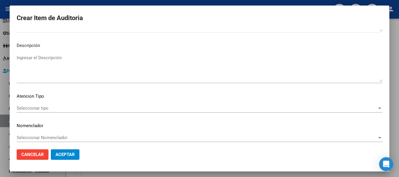
scroll to position [360, 0]
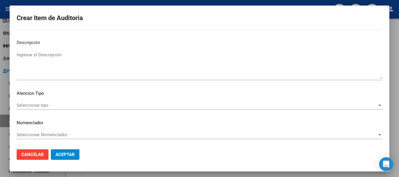
click at [339, 106] on span "Seleccionar tipo" at bounding box center [197, 105] width 361 height 5
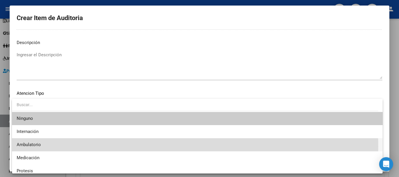
click at [98, 147] on span "Ambulatorio" at bounding box center [198, 145] width 362 height 13
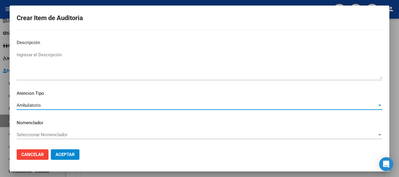
click at [65, 157] on span "Aceptar" at bounding box center [65, 154] width 19 height 5
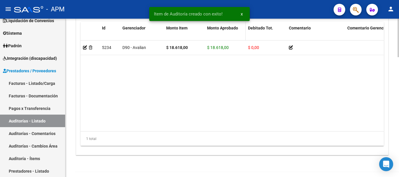
scroll to position [493, 0]
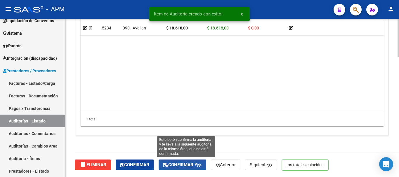
click at [185, 163] on span "Confirmar y" at bounding box center [182, 165] width 38 height 5
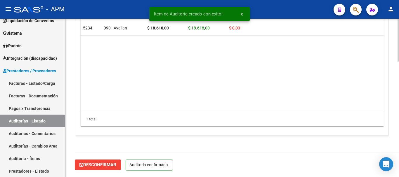
scroll to position [427, 0]
type input "202508"
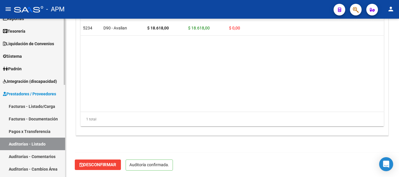
scroll to position [29, 0]
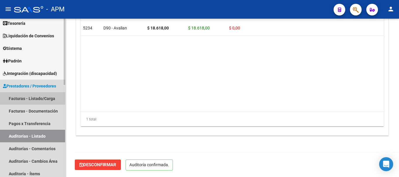
click at [46, 99] on link "Facturas - Listado/Carga" at bounding box center [32, 98] width 65 height 13
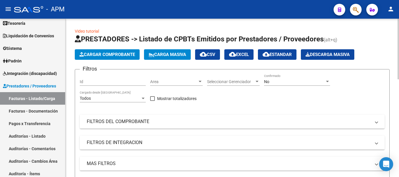
click at [117, 58] on button "Cargar Comprobante" at bounding box center [107, 54] width 65 height 11
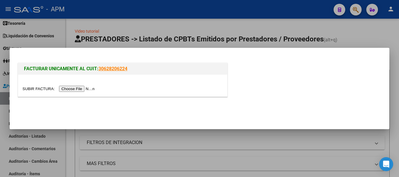
click at [80, 91] on input "file" at bounding box center [60, 89] width 74 height 6
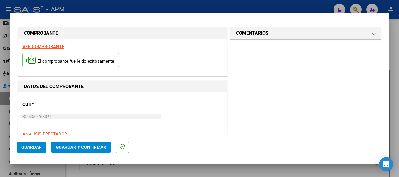
click at [53, 47] on strong "VER COMPROBANTE" at bounding box center [44, 46] width 42 height 5
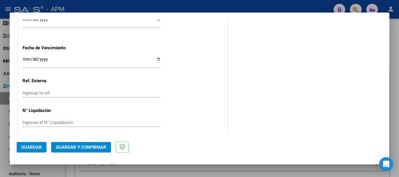
scroll to position [374, 0]
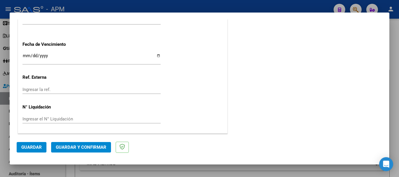
click at [89, 147] on span "Guardar y Confirmar" at bounding box center [81, 147] width 51 height 5
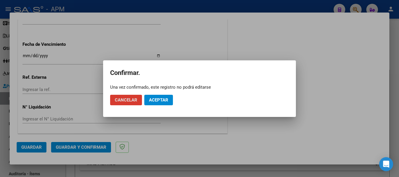
click at [161, 98] on span "Aceptar" at bounding box center [158, 100] width 19 height 5
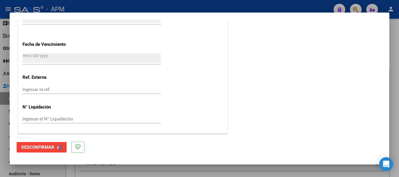
scroll to position [0, 0]
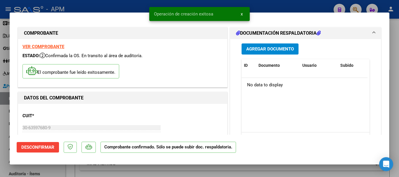
click at [168, 172] on div at bounding box center [199, 88] width 399 height 177
type input "$ 0,00"
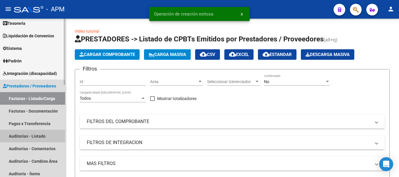
click at [33, 136] on link "Auditorías - Listado" at bounding box center [32, 136] width 65 height 13
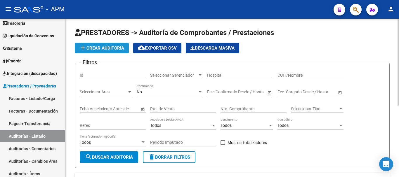
click at [107, 46] on span "add Crear Auditoría" at bounding box center [102, 48] width 45 height 5
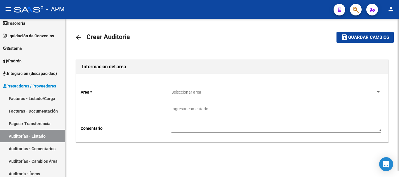
click at [279, 96] on div "Seleccionar area Seleccionar area" at bounding box center [276, 91] width 209 height 12
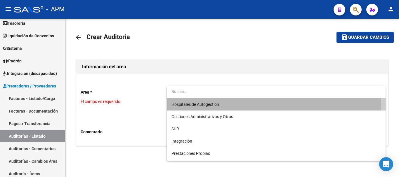
click at [267, 105] on span "Hospitales de Autogestión" at bounding box center [276, 105] width 209 height 12
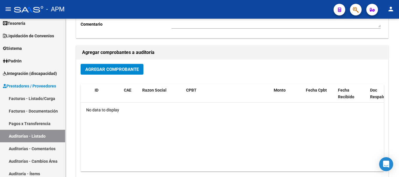
scroll to position [117, 0]
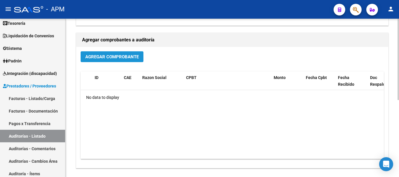
click at [141, 59] on button "Agregar Comprobante" at bounding box center [112, 56] width 63 height 11
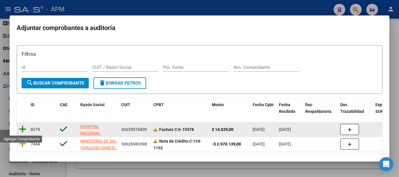
click at [24, 128] on icon at bounding box center [22, 129] width 7 height 8
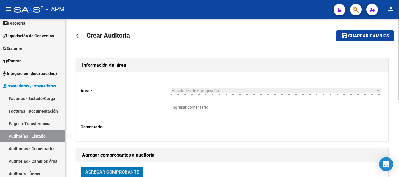
scroll to position [0, 0]
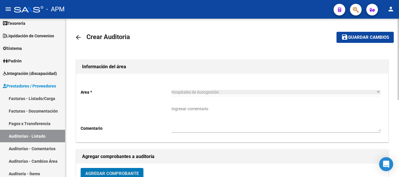
click at [363, 37] on span "Guardar cambios" at bounding box center [368, 37] width 41 height 5
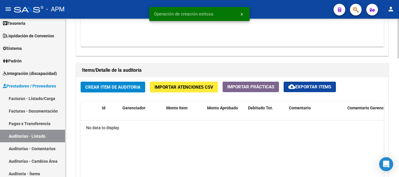
scroll to position [380, 0]
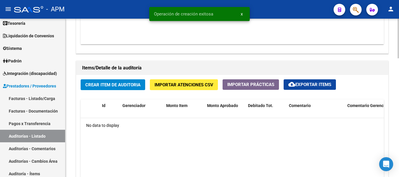
click at [110, 84] on span "Crear Item de Auditoria" at bounding box center [112, 84] width 55 height 5
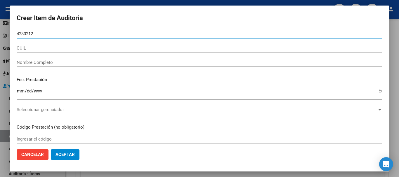
type input "42302122"
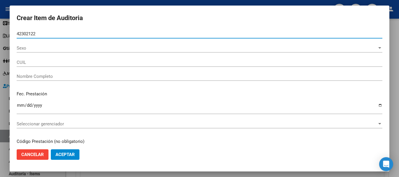
type input "27423021220"
type input "OLMEDO CANDELA ROCIO"
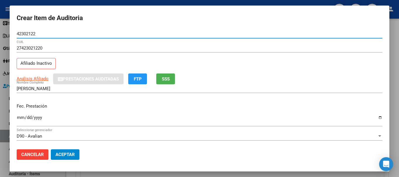
type input "42302122"
click at [22, 116] on input "Ingresar la fecha" at bounding box center [200, 119] width 366 height 9
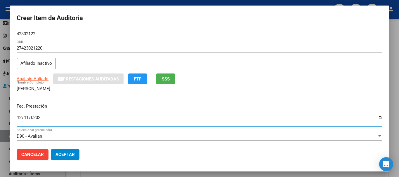
type input "2024-12-11"
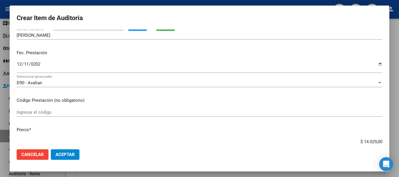
scroll to position [58, 0]
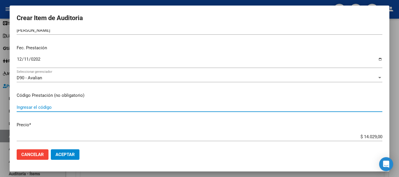
click at [22, 107] on input "Ingresar el código" at bounding box center [200, 107] width 366 height 5
type input "625-54-604-602"
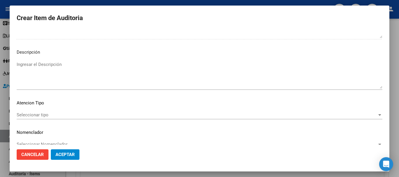
scroll to position [360, 0]
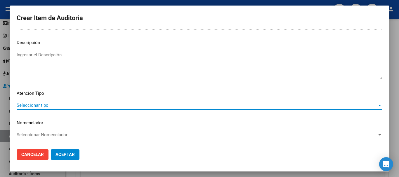
click at [367, 105] on span "Seleccionar tipo" at bounding box center [197, 105] width 361 height 5
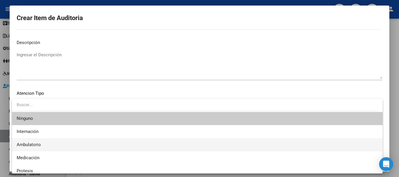
click at [100, 146] on span "Ambulatorio" at bounding box center [198, 145] width 362 height 13
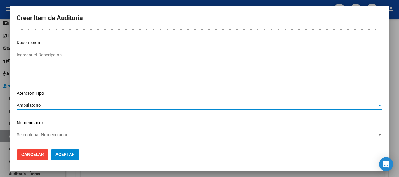
click at [73, 156] on span "Aceptar" at bounding box center [65, 154] width 19 height 5
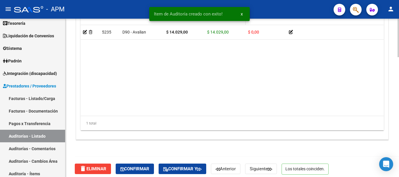
scroll to position [493, 0]
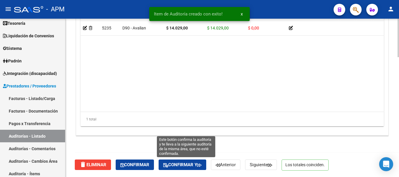
click at [183, 165] on span "Confirmar y" at bounding box center [182, 165] width 38 height 5
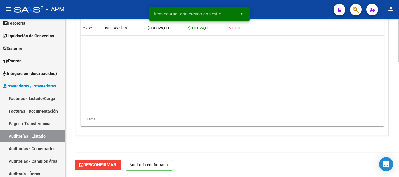
scroll to position [427, 0]
type input "202508"
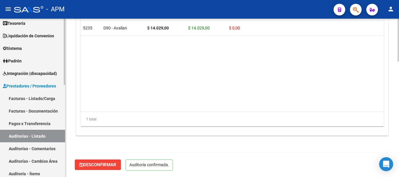
click at [51, 140] on link "Auditorías - Listado" at bounding box center [32, 136] width 65 height 13
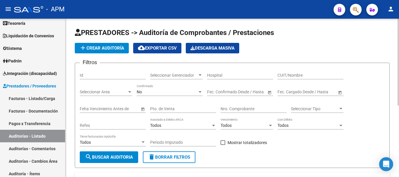
click at [235, 108] on input "Nro. Comprobante" at bounding box center [254, 109] width 66 height 5
type input "349"
click at [174, 93] on div "No" at bounding box center [167, 92] width 61 height 5
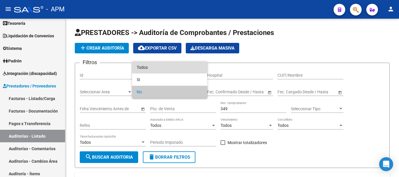
click at [164, 67] on span "Todos" at bounding box center [170, 67] width 66 height 12
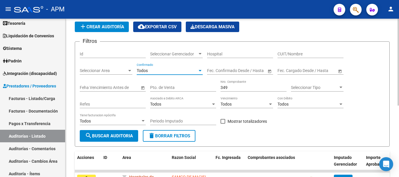
scroll to position [88, 0]
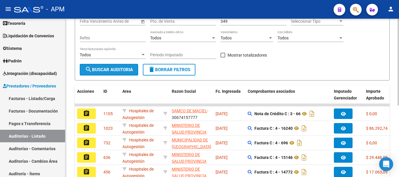
click at [123, 70] on span "search Buscar Auditoria" at bounding box center [109, 69] width 48 height 5
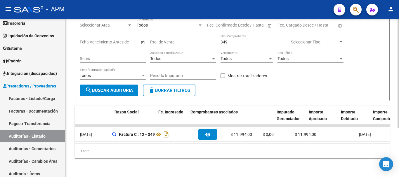
scroll to position [0, 0]
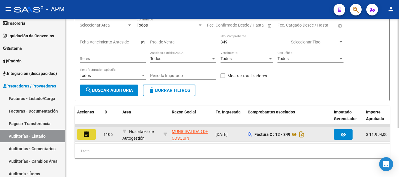
click at [89, 132] on mat-icon "assignment" at bounding box center [86, 134] width 7 height 7
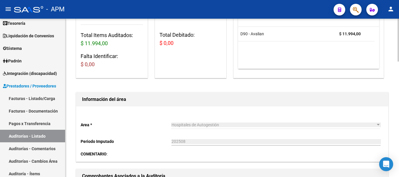
scroll to position [88, 0]
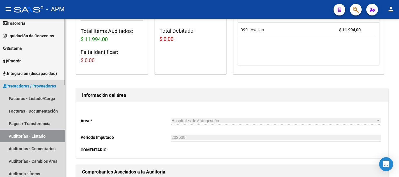
click at [53, 131] on link "Auditorías - Listado" at bounding box center [32, 136] width 65 height 13
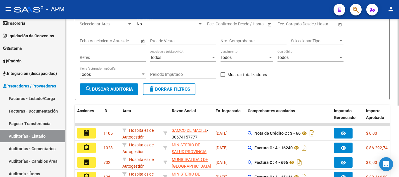
scroll to position [29, 0]
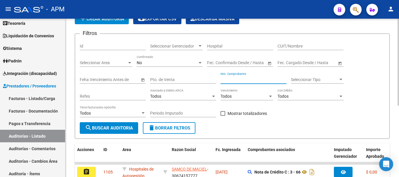
click at [239, 81] on input "Nro. Comprobante" at bounding box center [254, 79] width 66 height 5
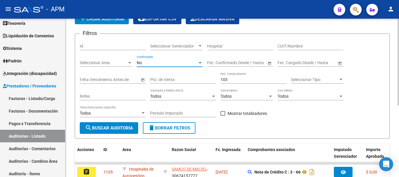
click at [193, 64] on div "No" at bounding box center [167, 63] width 61 height 5
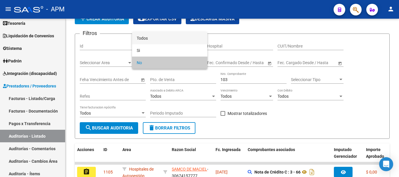
click at [191, 42] on span "Todos" at bounding box center [170, 38] width 66 height 12
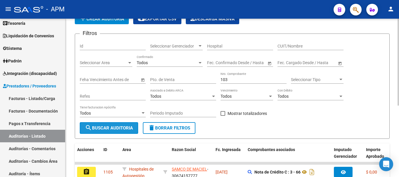
click at [133, 130] on span "search Buscar Auditoria" at bounding box center [109, 128] width 48 height 5
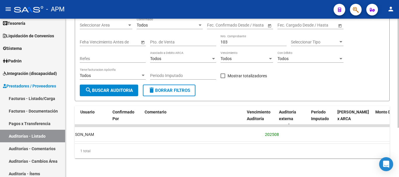
scroll to position [0, 503]
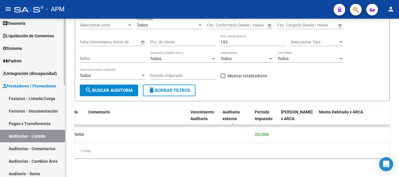
click at [39, 136] on link "Auditorías - Listado" at bounding box center [32, 136] width 65 height 13
click at [235, 40] on input "103" at bounding box center [254, 42] width 66 height 5
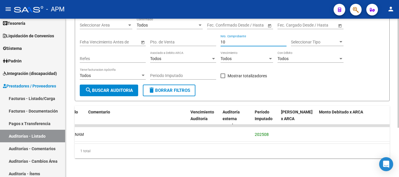
type input "1"
click at [109, 88] on span "search Buscar Auditoria" at bounding box center [109, 90] width 48 height 5
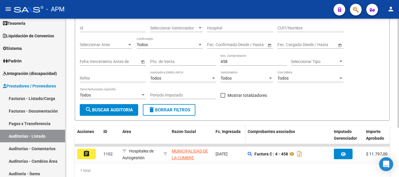
scroll to position [0, 0]
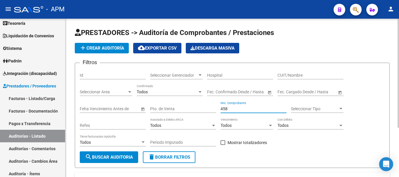
click at [231, 109] on input "458" at bounding box center [254, 109] width 66 height 5
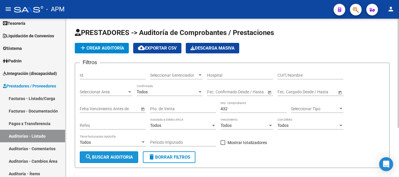
click at [116, 159] on span "search Buscar Auditoria" at bounding box center [109, 157] width 48 height 5
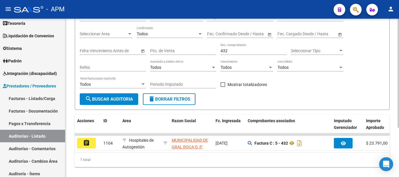
scroll to position [72, 0]
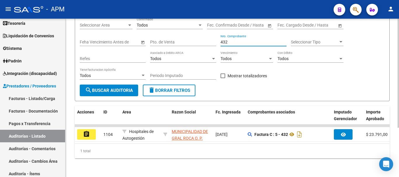
click at [234, 40] on input "432" at bounding box center [254, 42] width 66 height 5
type input "4"
click at [121, 88] on span "search Buscar Auditoria" at bounding box center [109, 90] width 48 height 5
click at [232, 40] on input "67" at bounding box center [254, 42] width 66 height 5
type input "6"
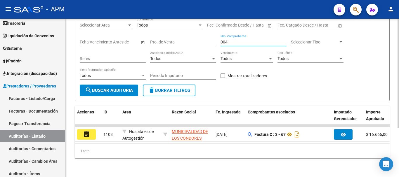
type input "004"
click at [98, 88] on span "search Buscar Auditoria" at bounding box center [109, 90] width 48 height 5
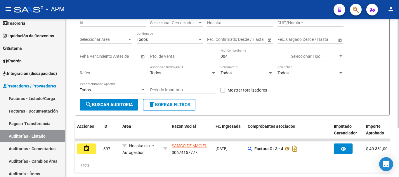
scroll to position [42, 0]
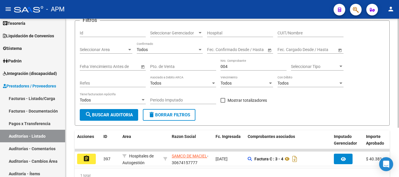
click at [233, 67] on input "004" at bounding box center [254, 66] width 66 height 5
type input "69"
click at [115, 117] on span "search Buscar Auditoria" at bounding box center [109, 115] width 48 height 5
click at [233, 65] on input "69" at bounding box center [254, 66] width 66 height 5
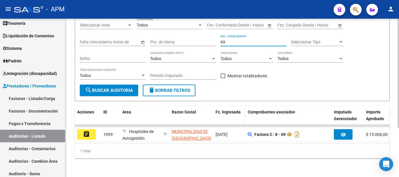
scroll to position [72, 0]
